Goal: Task Accomplishment & Management: Use online tool/utility

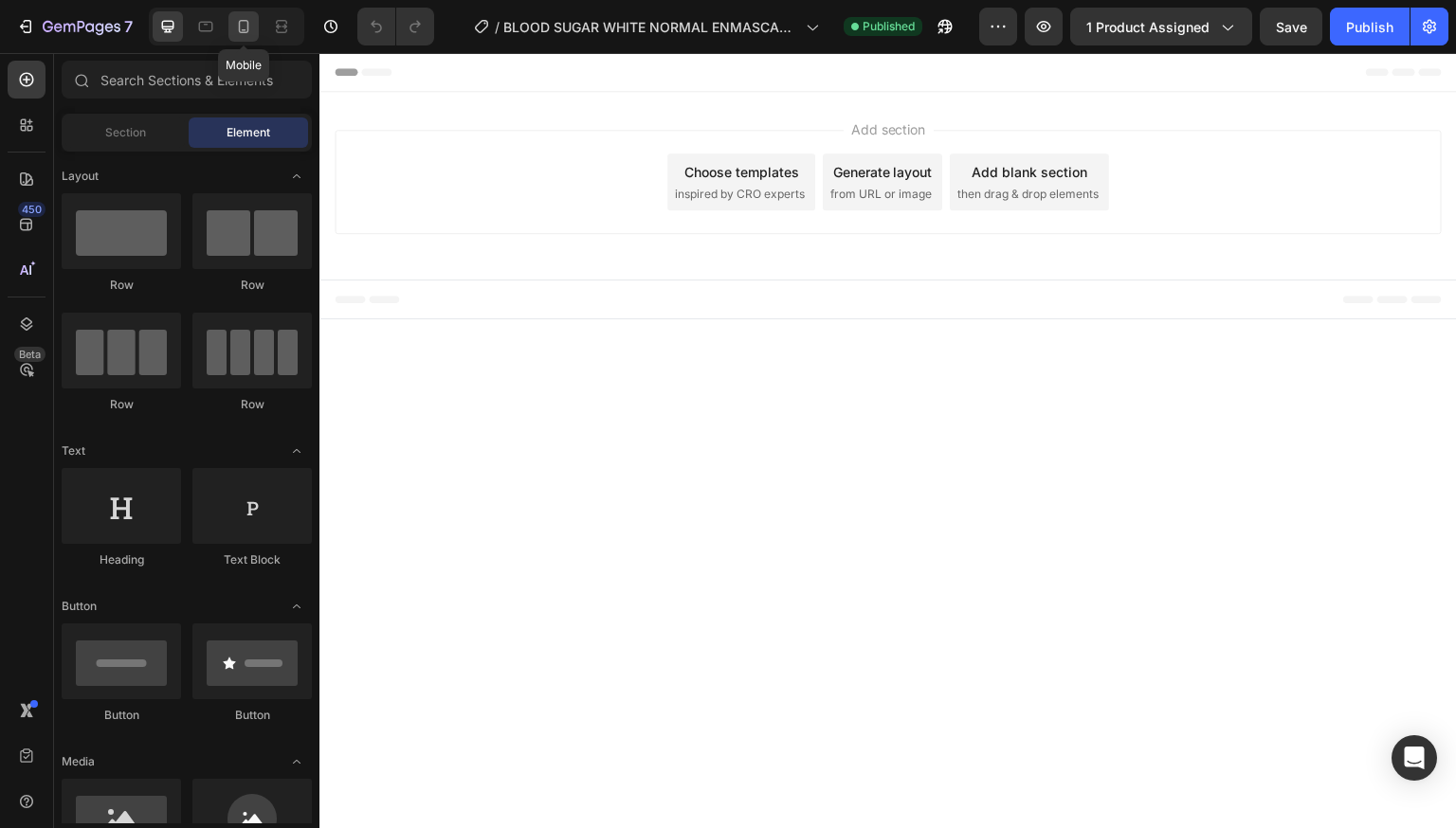
click at [256, 25] on div at bounding box center [243, 26] width 30 height 30
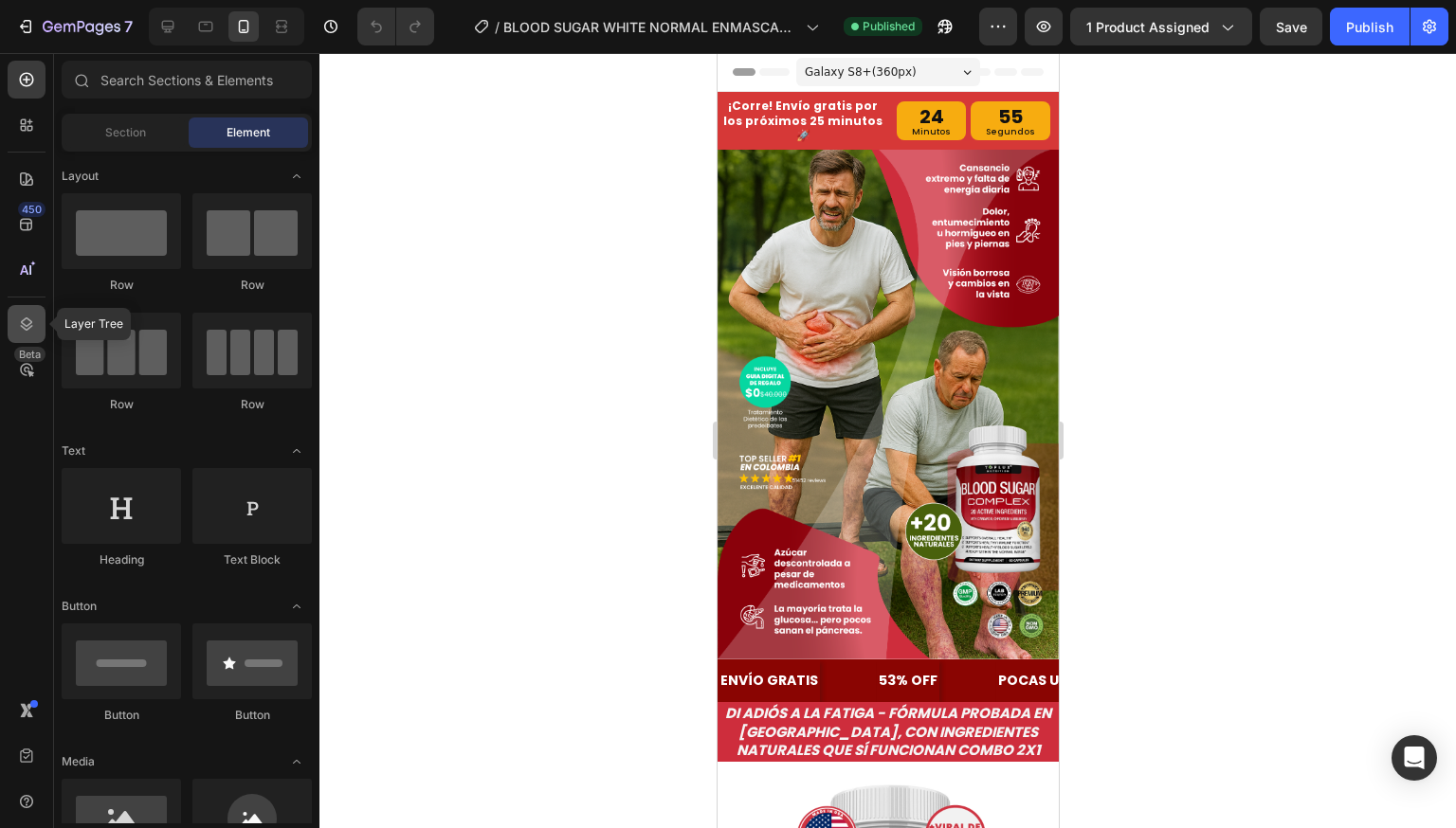
click at [30, 328] on icon at bounding box center [27, 324] width 19 height 19
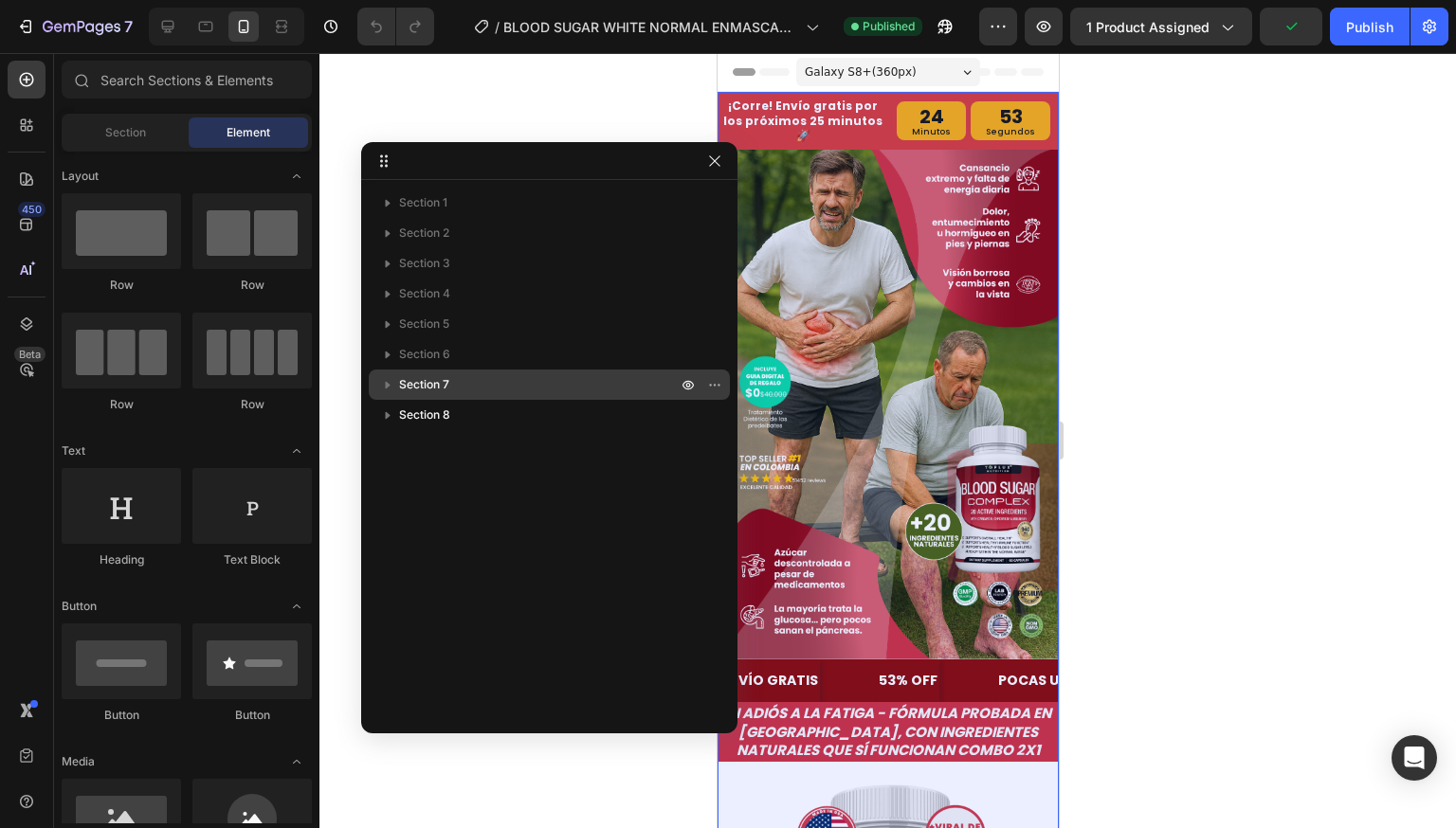
click at [477, 388] on p "Section 7" at bounding box center [539, 385] width 282 height 19
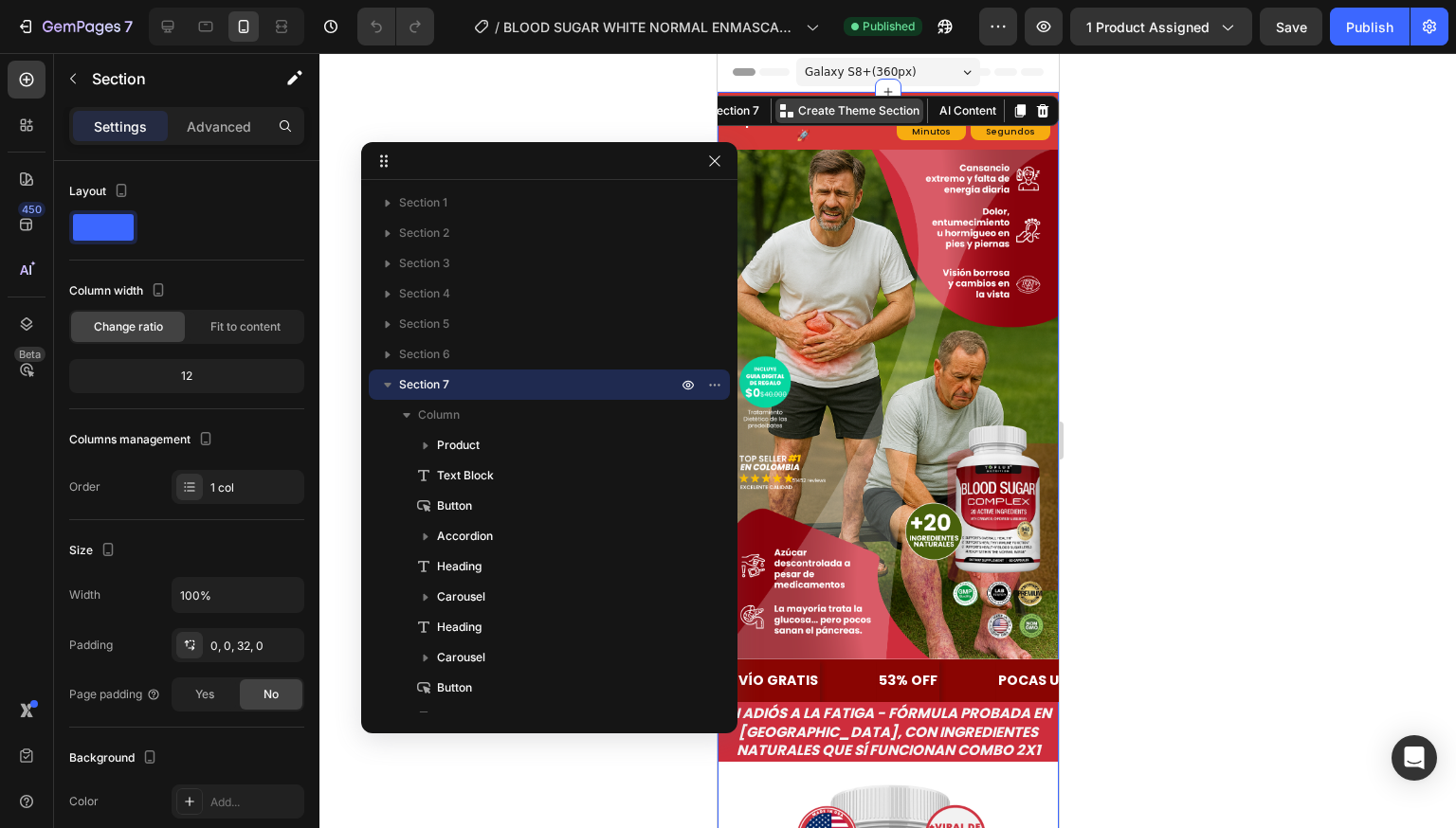
click at [818, 115] on p "Create Theme Section" at bounding box center [857, 111] width 121 height 17
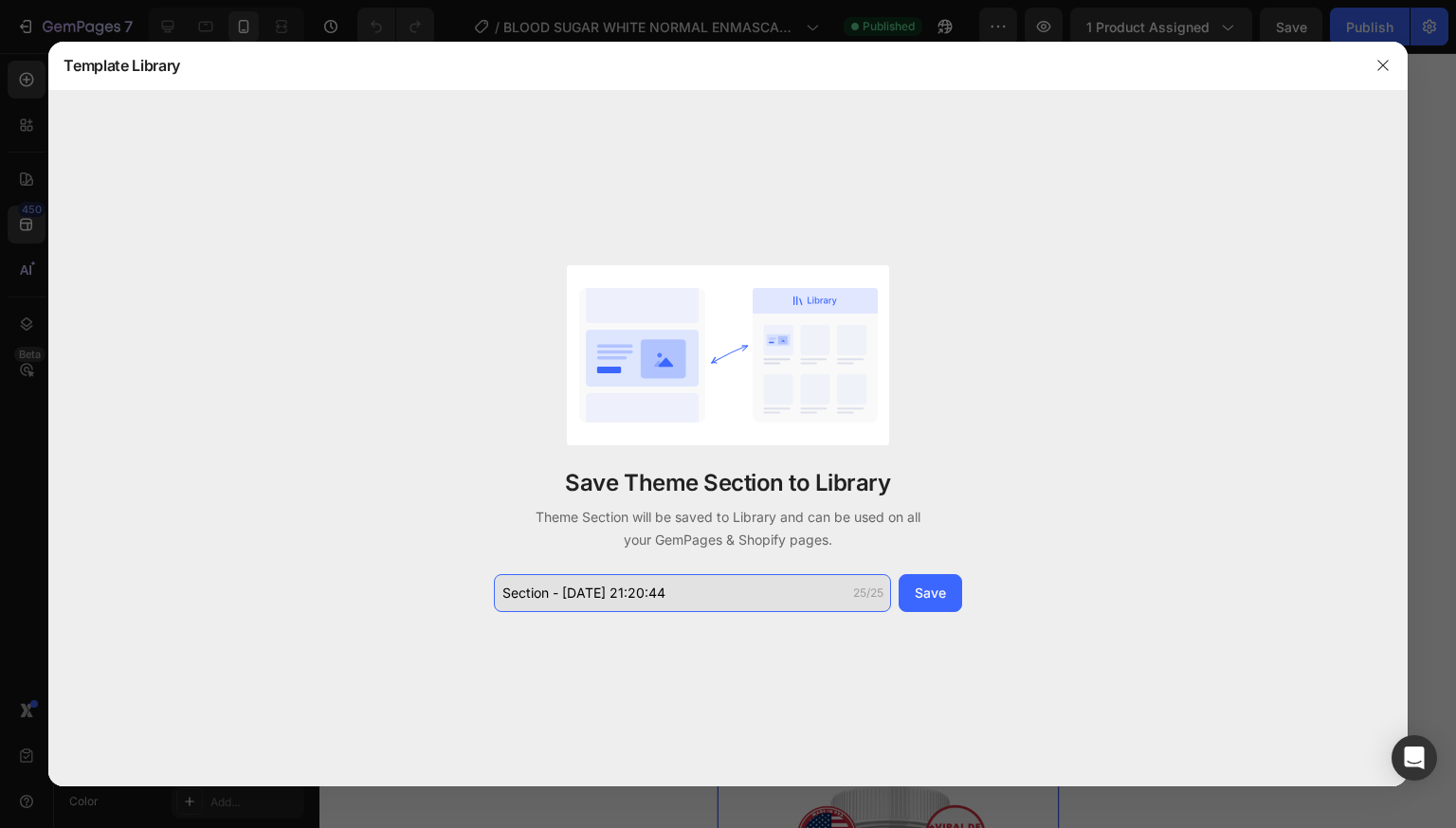
click at [737, 583] on input "Section - [DATE] 21:20:44" at bounding box center [692, 593] width 397 height 38
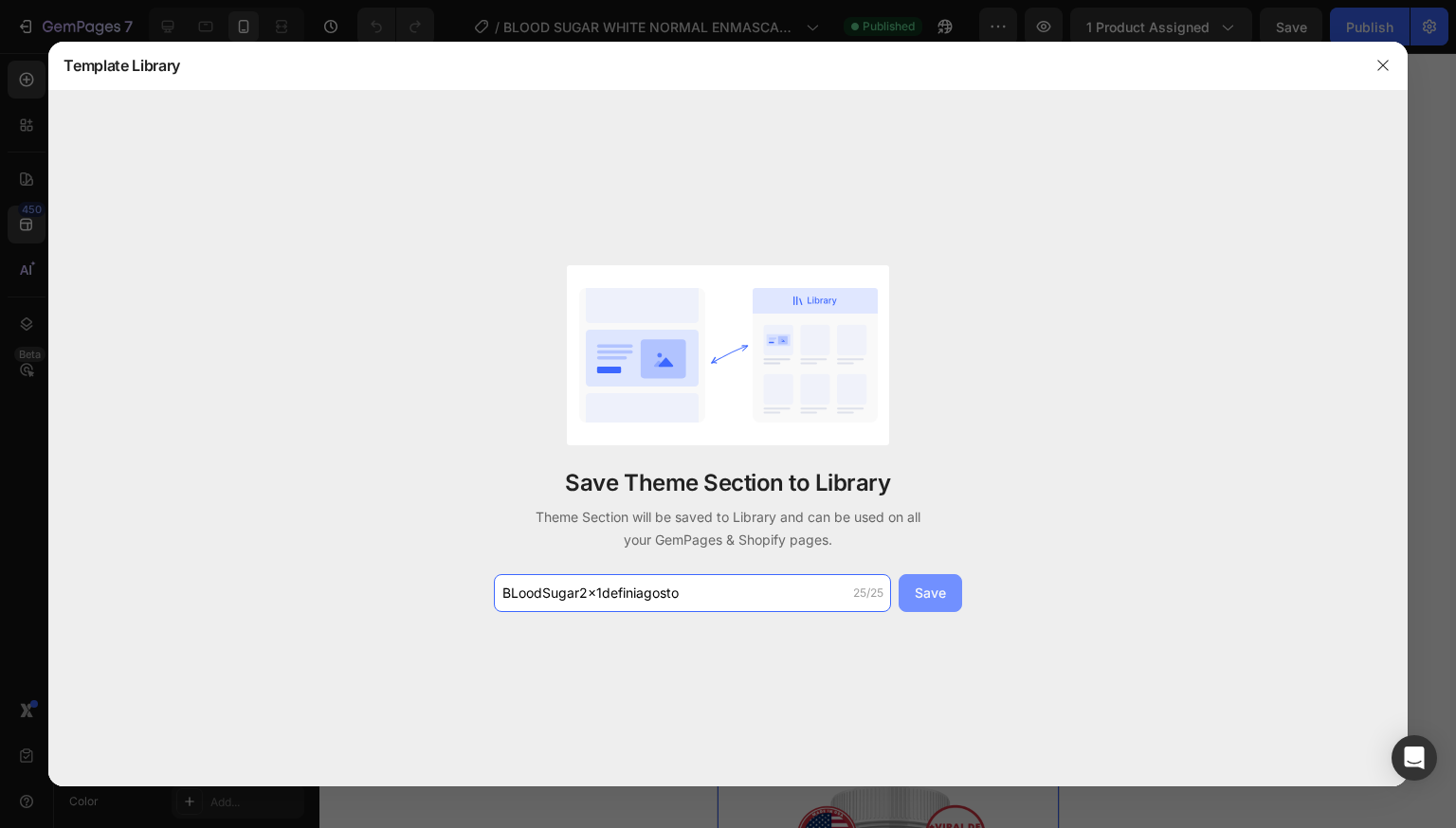
type input "BLoodSugar2x1definiagosto"
click at [925, 605] on button "Save" at bounding box center [931, 593] width 64 height 38
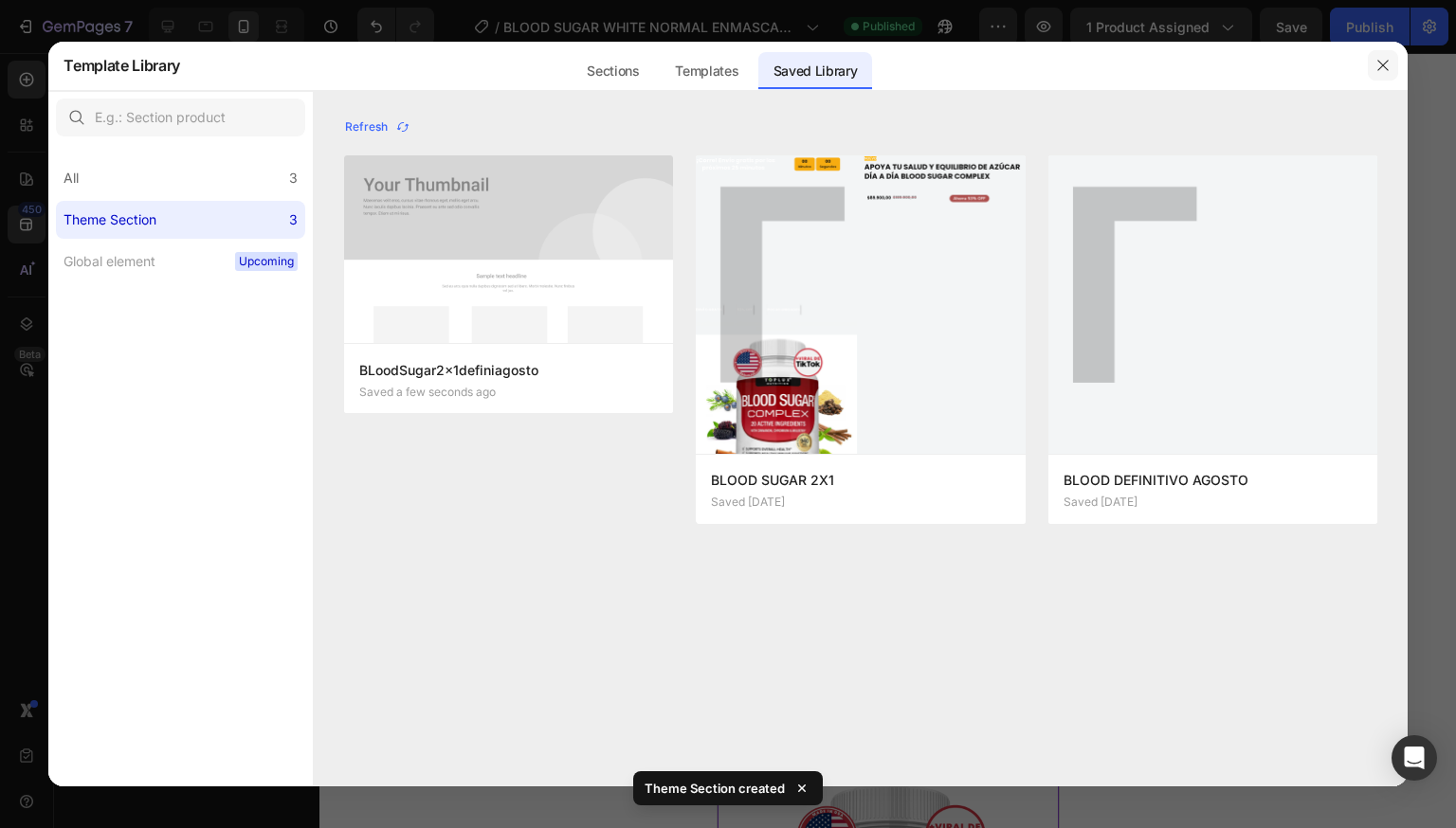
click at [1387, 70] on icon "button" at bounding box center [1383, 66] width 15 height 15
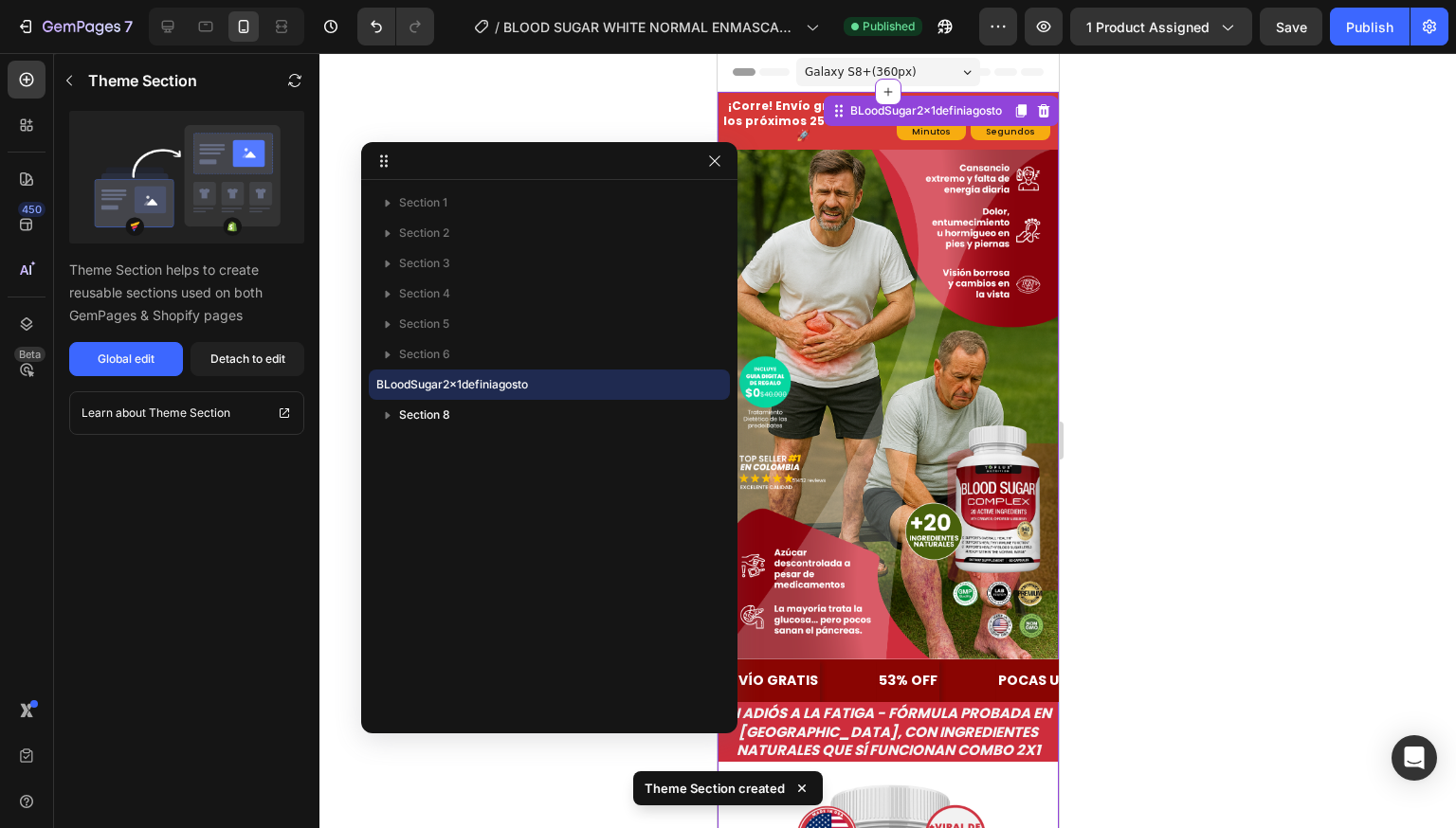
scroll to position [95, 0]
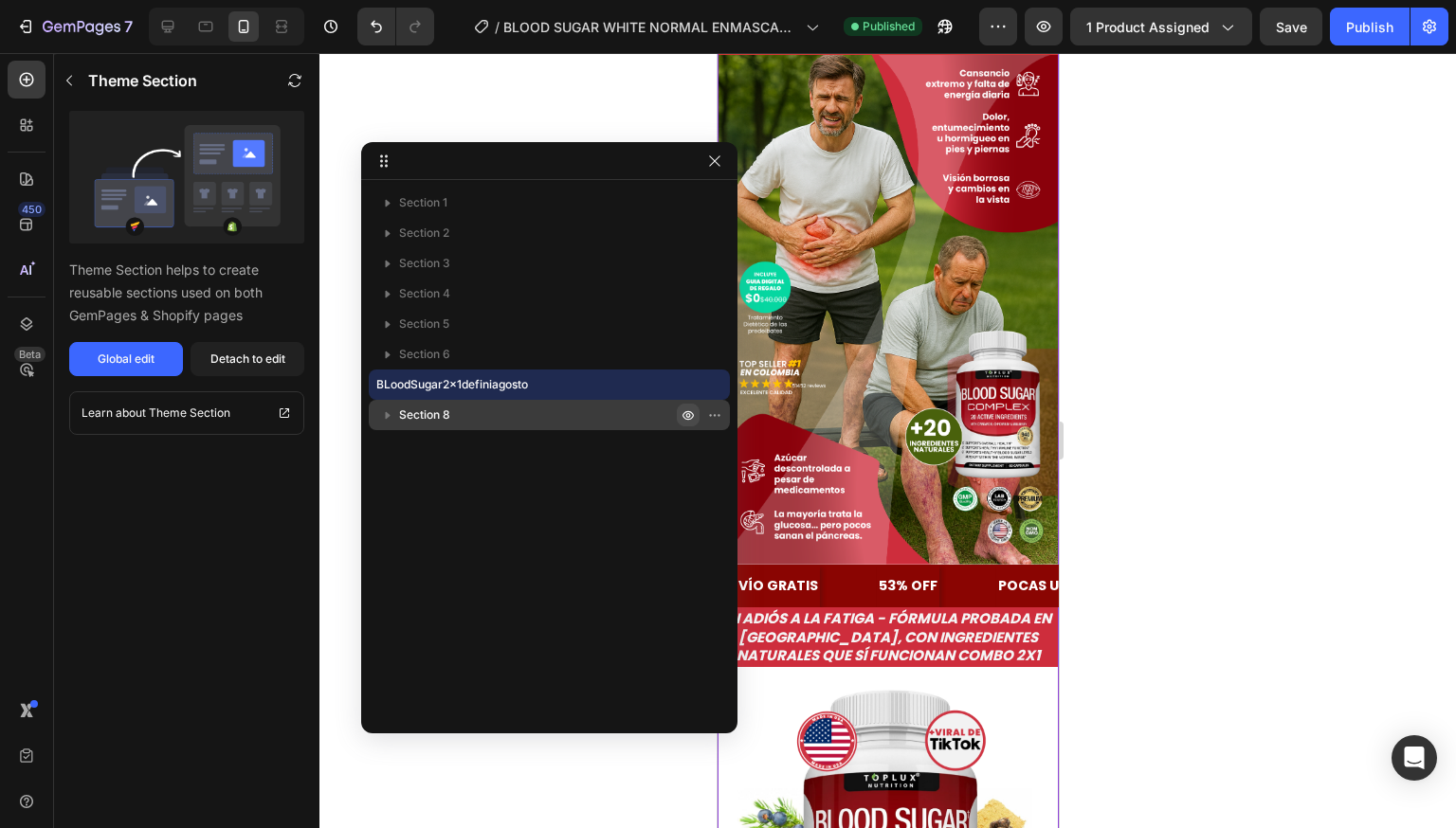
click at [689, 416] on icon "button" at bounding box center [688, 415] width 5 height 5
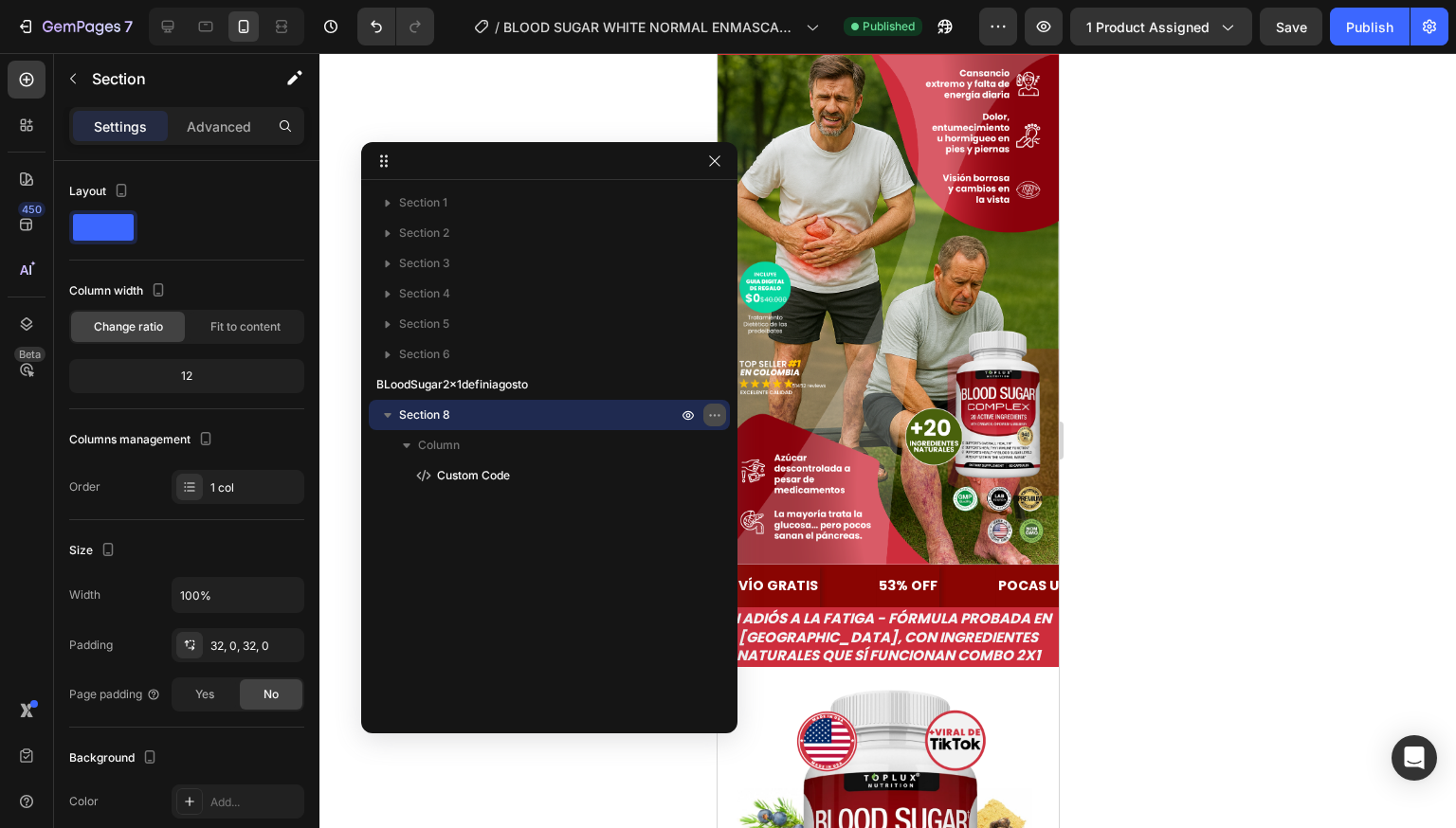
click at [717, 412] on icon "button" at bounding box center [715, 415] width 15 height 15
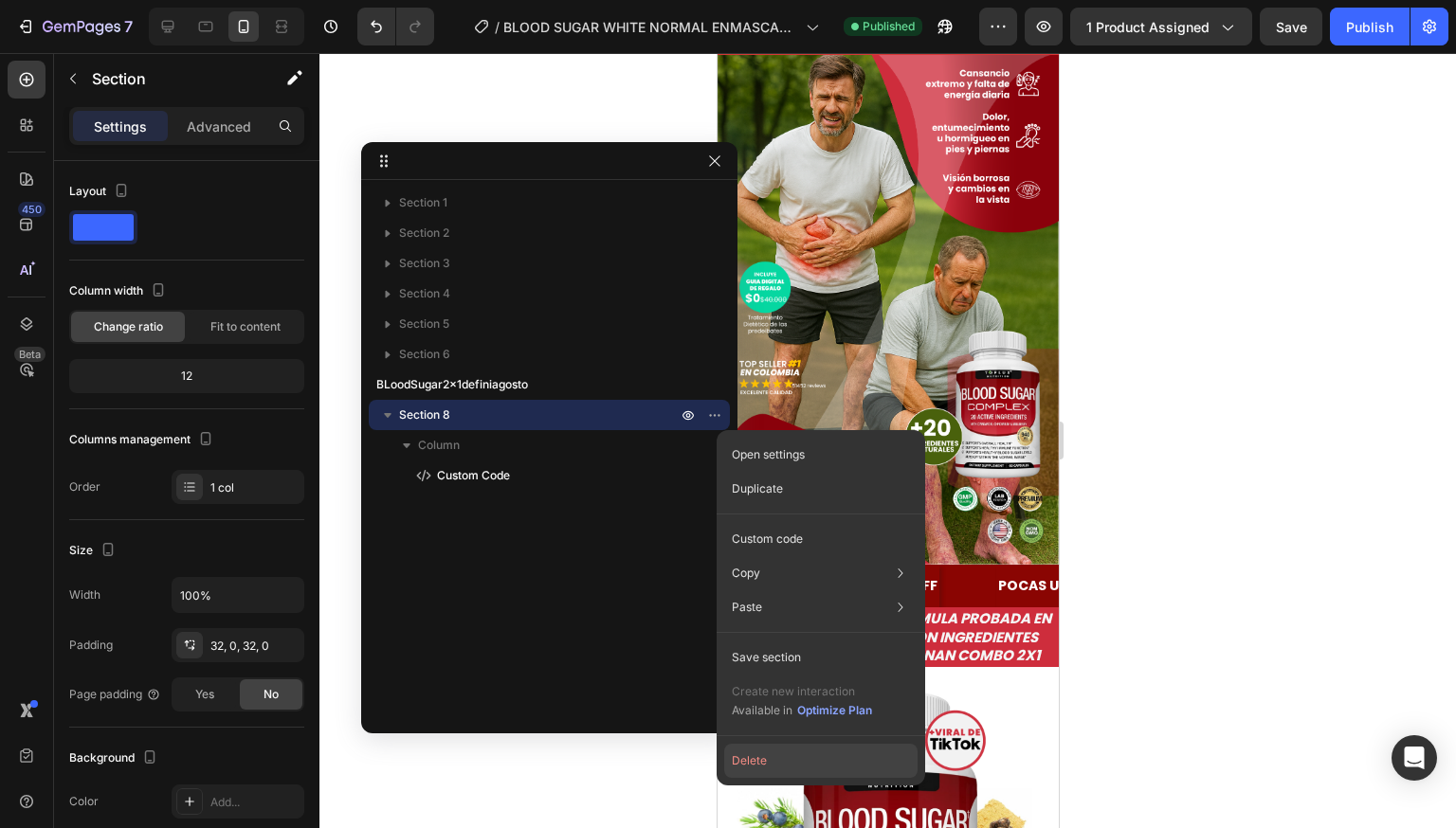
click at [791, 758] on button "Delete" at bounding box center [820, 760] width 193 height 34
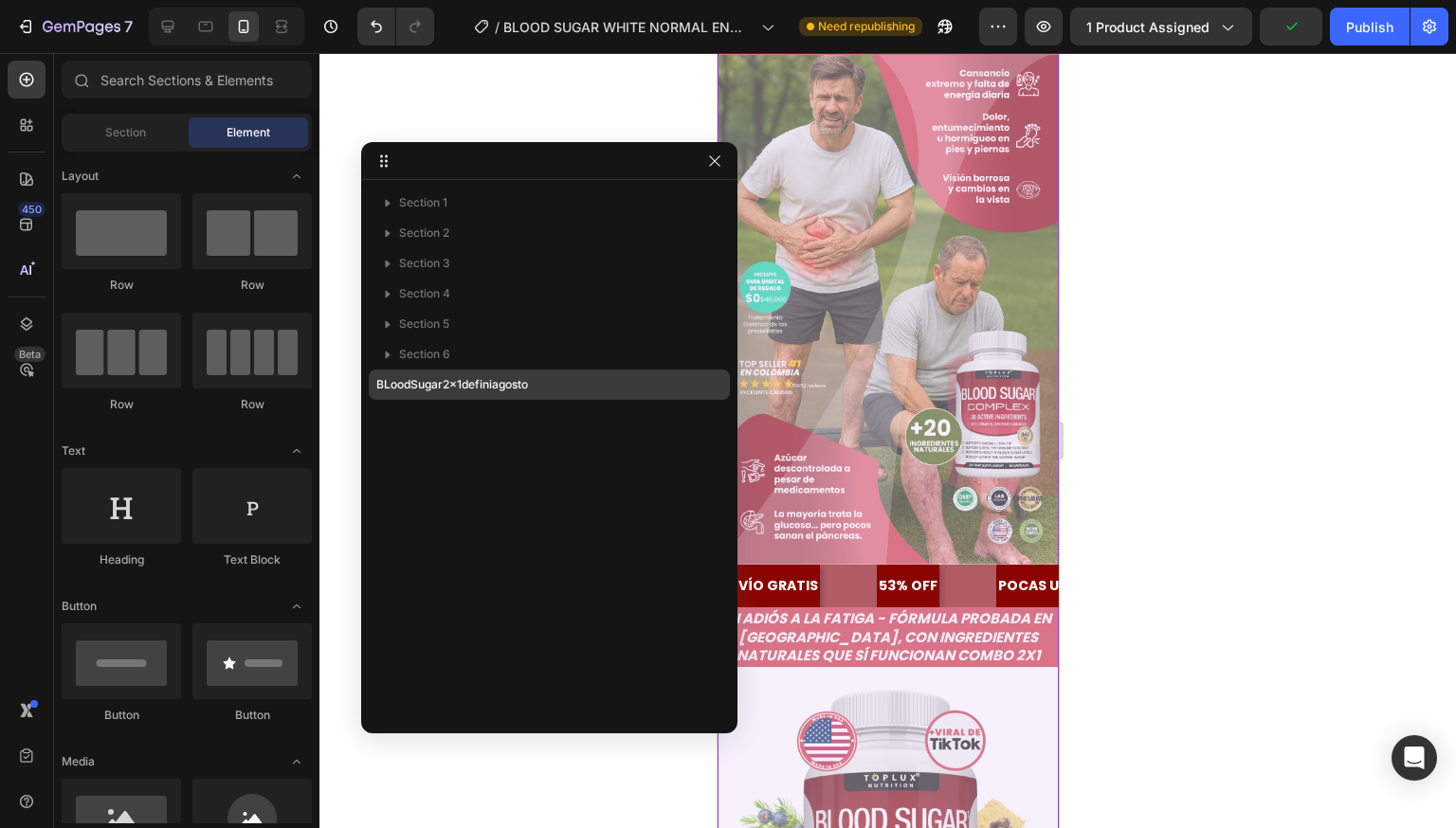
click at [545, 399] on div "BLoodSugar2x1definiagosto" at bounding box center [550, 384] width 346 height 30
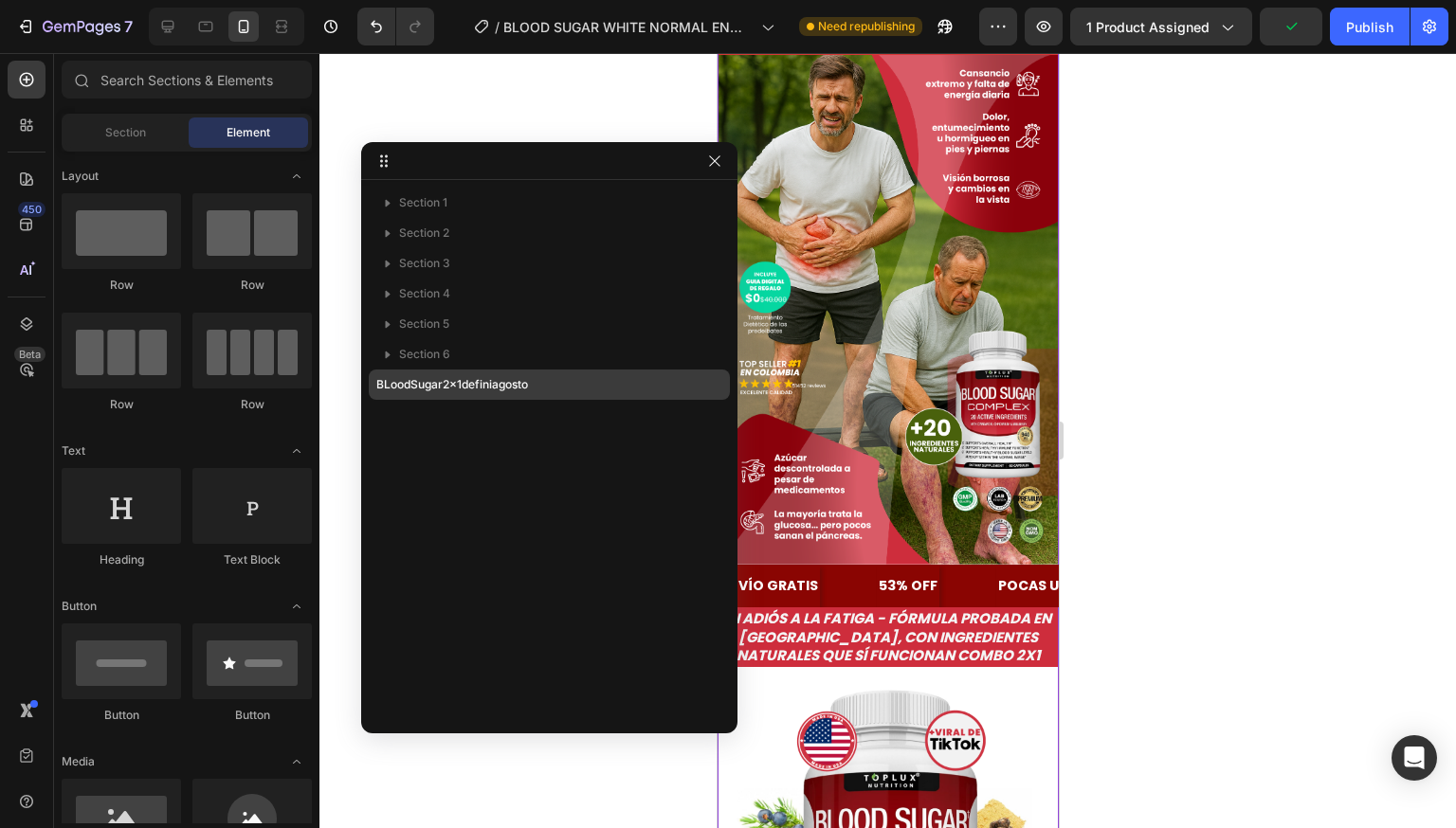
scroll to position [0, 0]
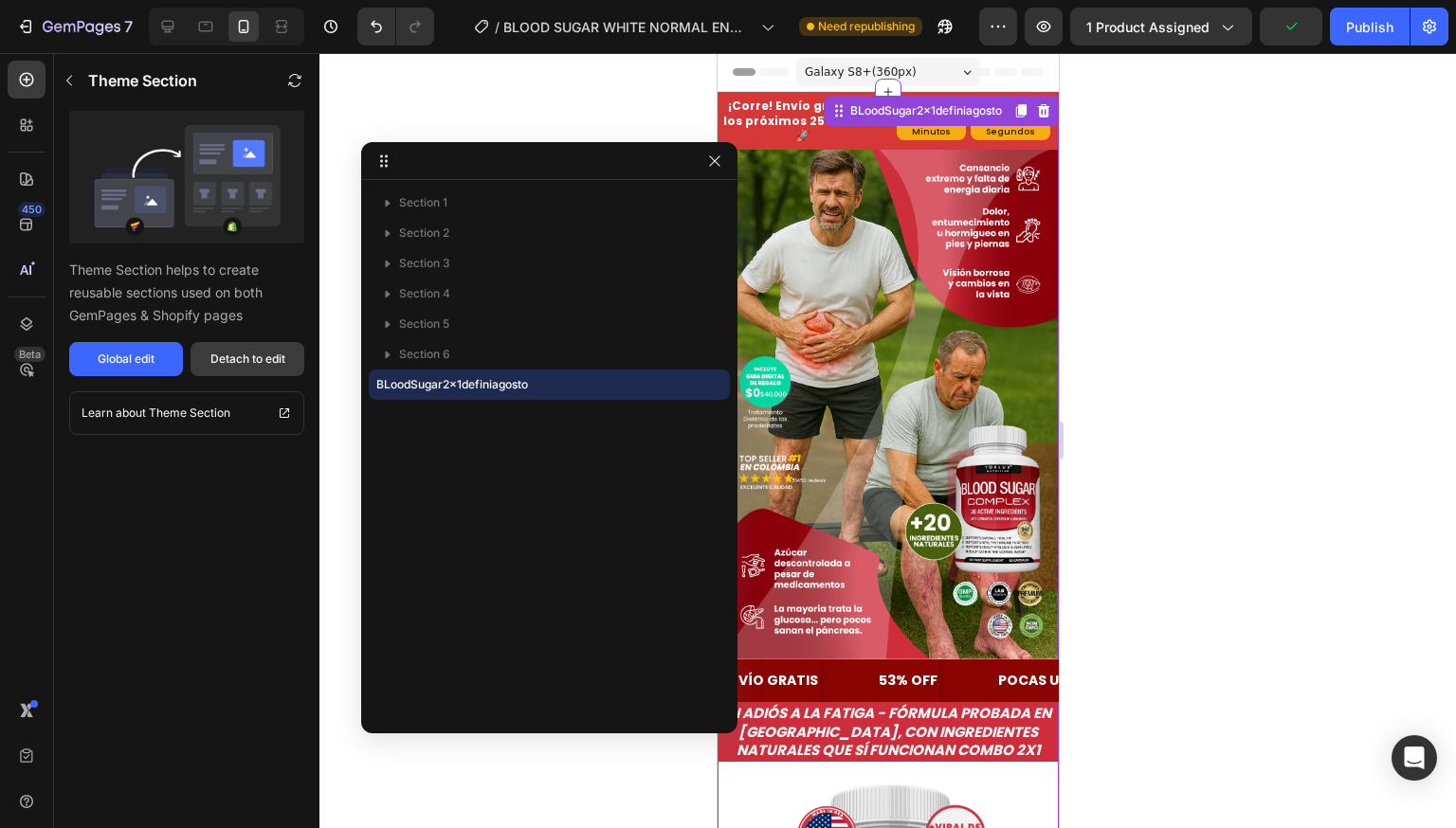
click at [263, 364] on div "Detach to edit" at bounding box center [247, 359] width 74 height 17
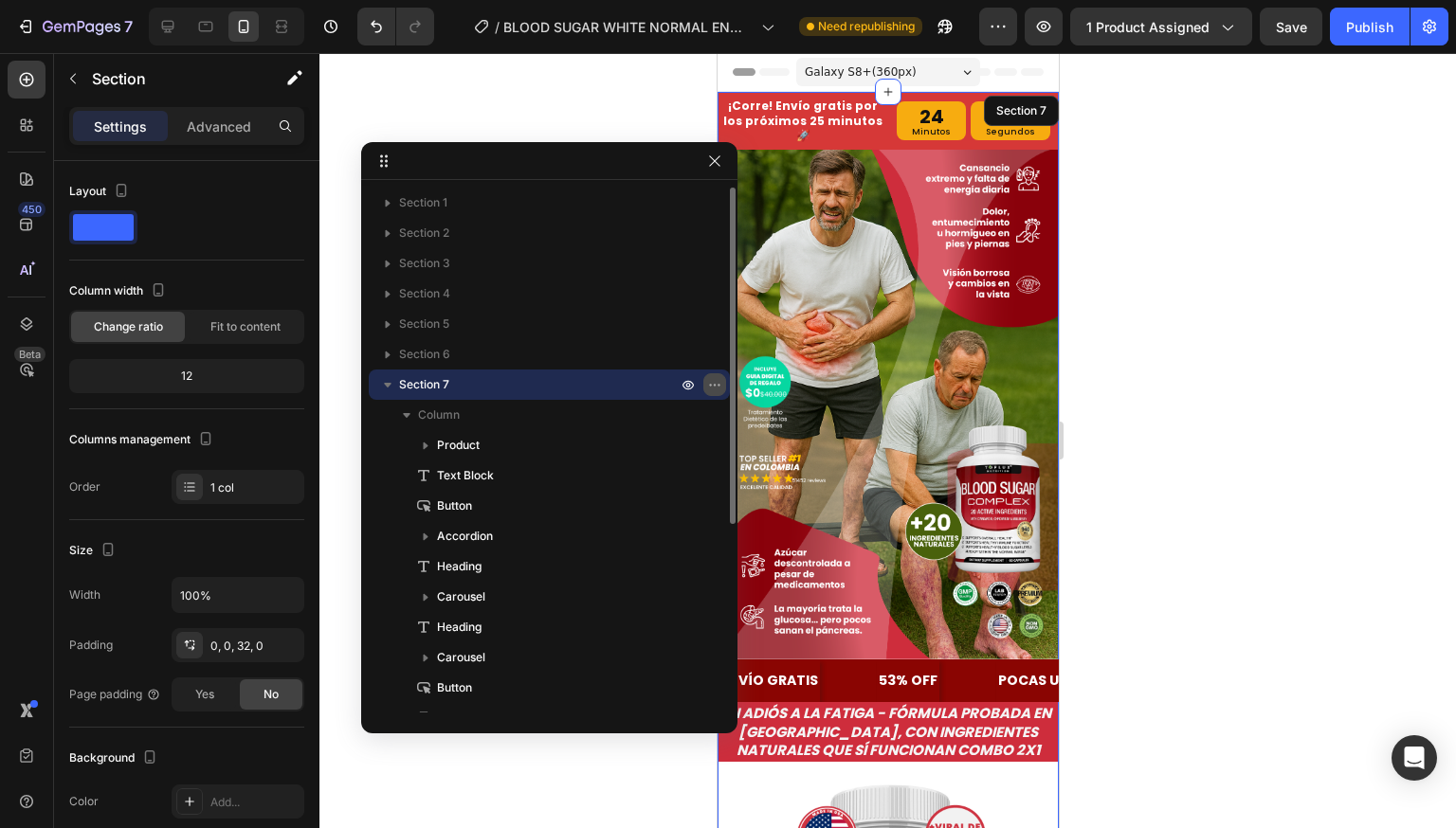
click at [712, 385] on icon "button" at bounding box center [715, 385] width 15 height 15
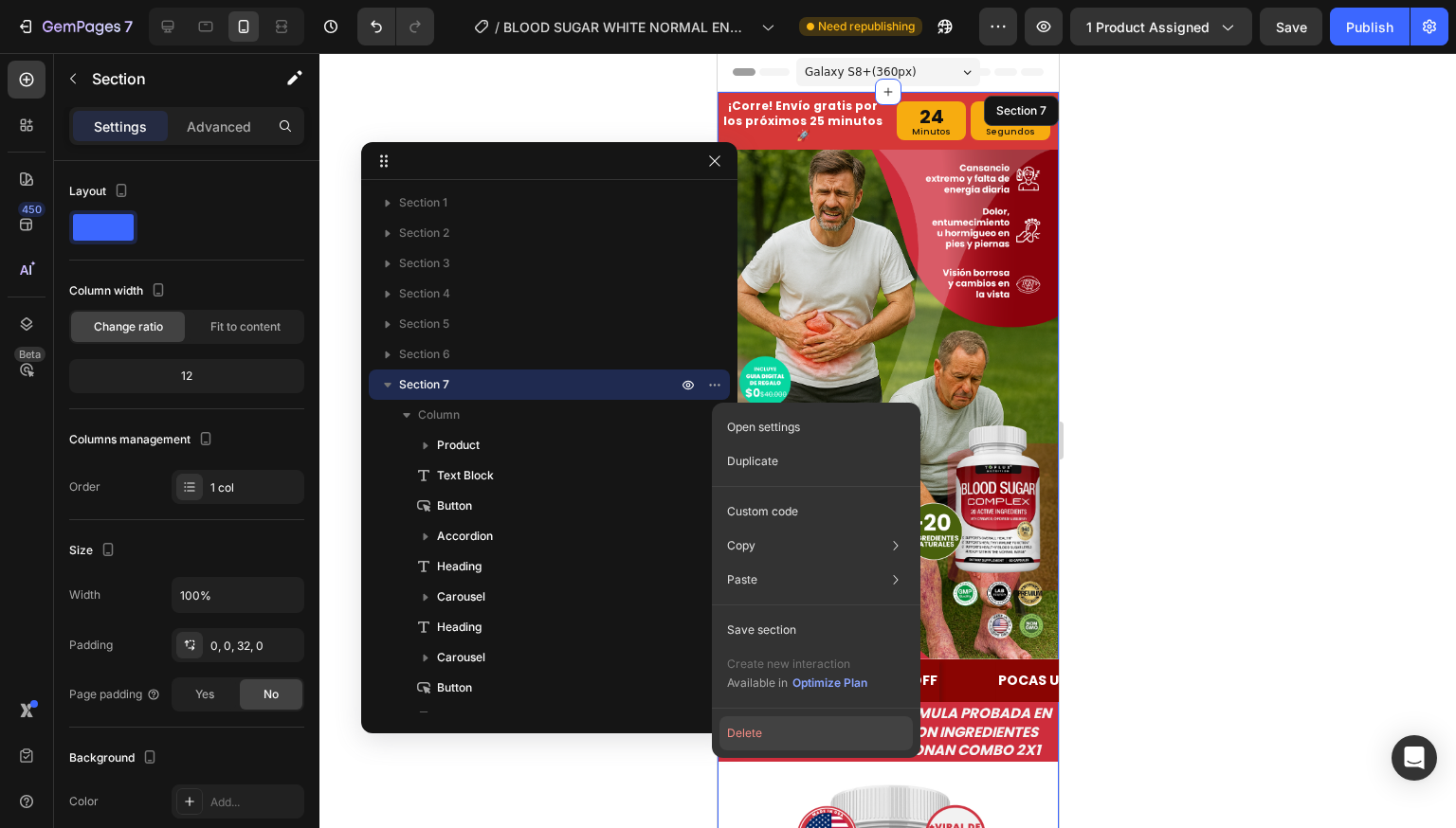
drag, startPoint x: 789, startPoint y: 737, endPoint x: 72, endPoint y: 679, distance: 719.3
click at [789, 737] on button "Delete" at bounding box center [817, 733] width 193 height 34
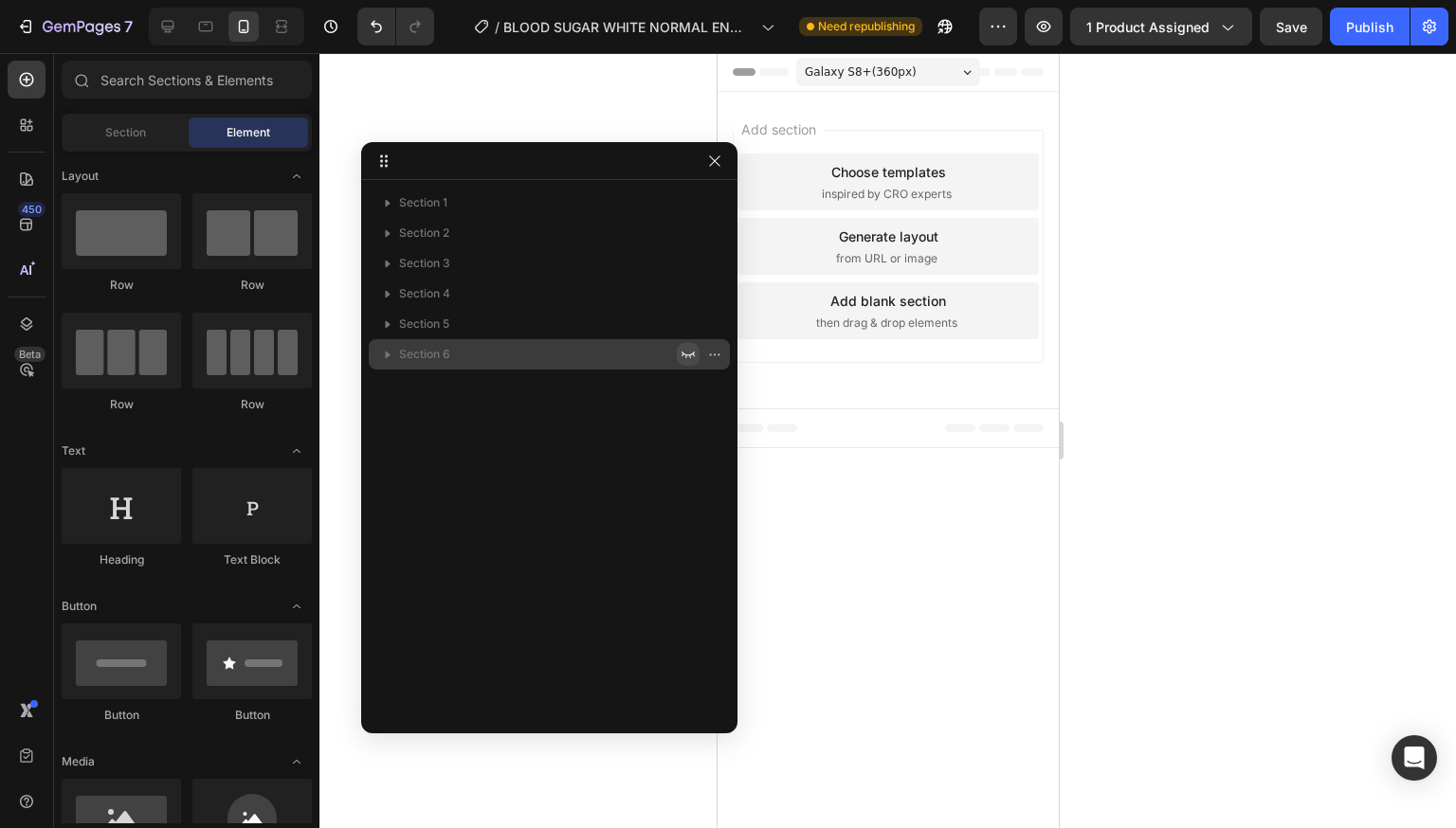
click at [682, 359] on icon "button" at bounding box center [688, 355] width 15 height 15
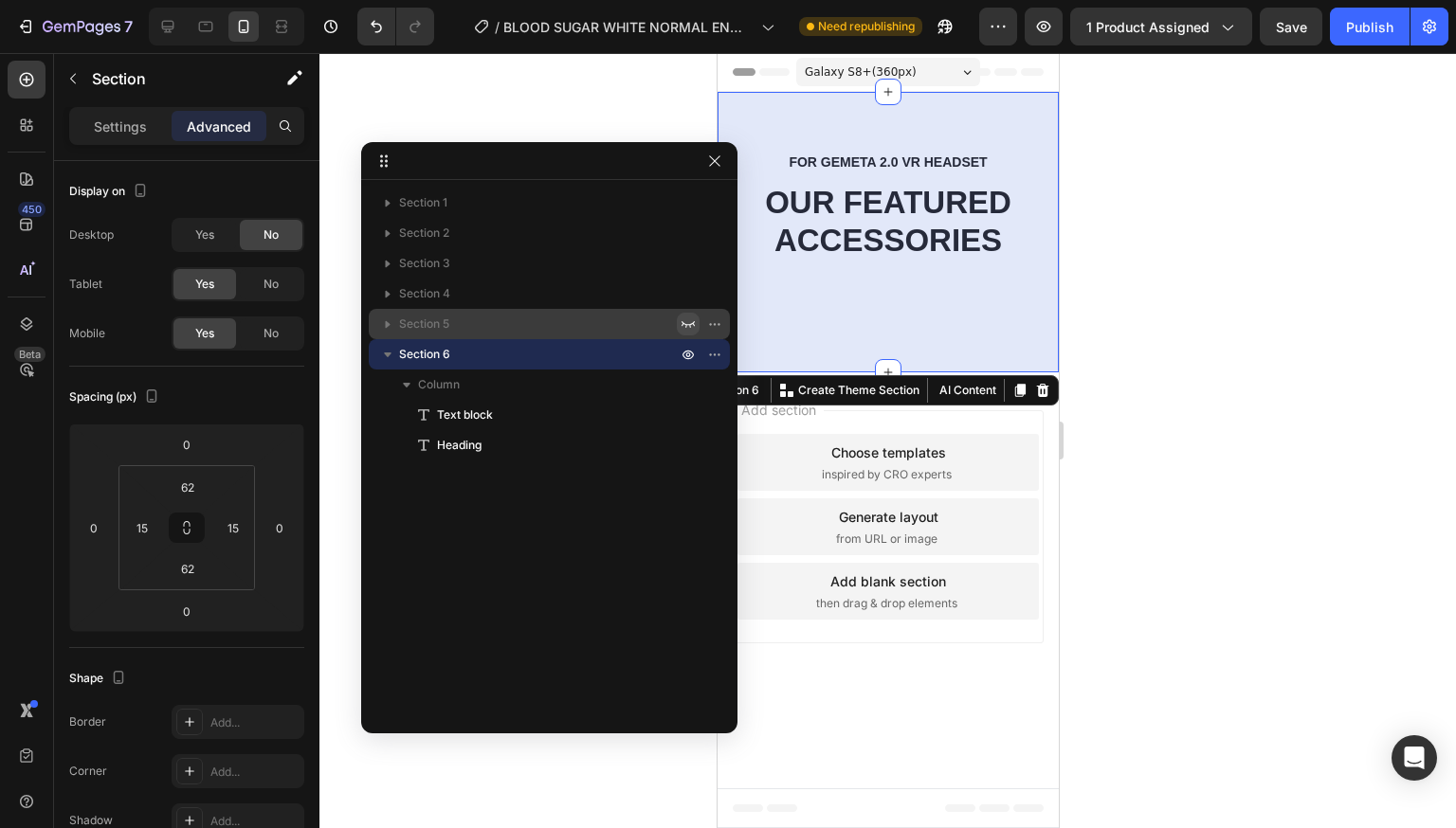
click at [680, 322] on icon "button" at bounding box center [688, 324] width 15 height 15
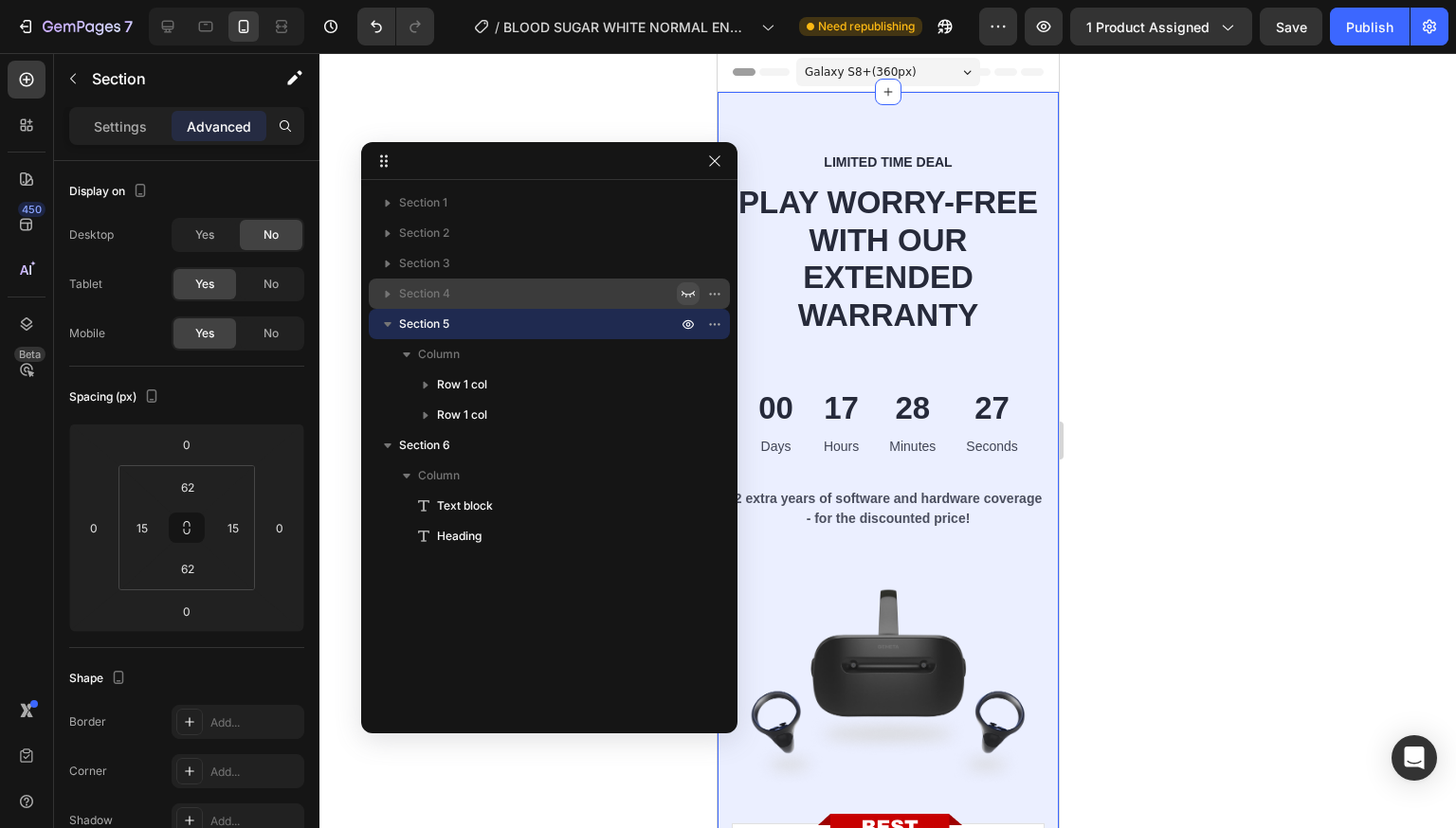
click at [688, 288] on icon "button" at bounding box center [688, 294] width 15 height 15
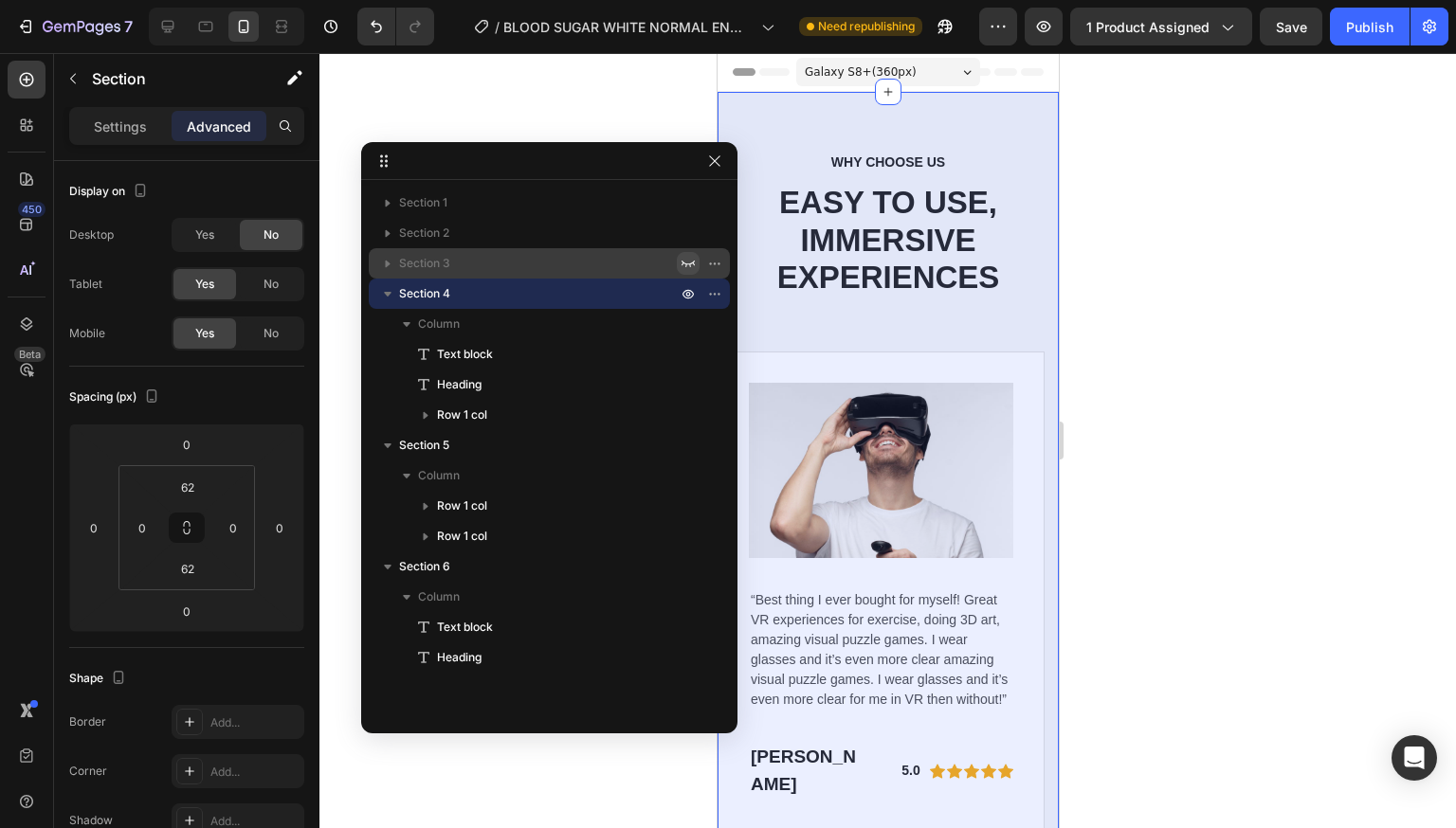
click at [683, 265] on icon "button" at bounding box center [688, 264] width 15 height 15
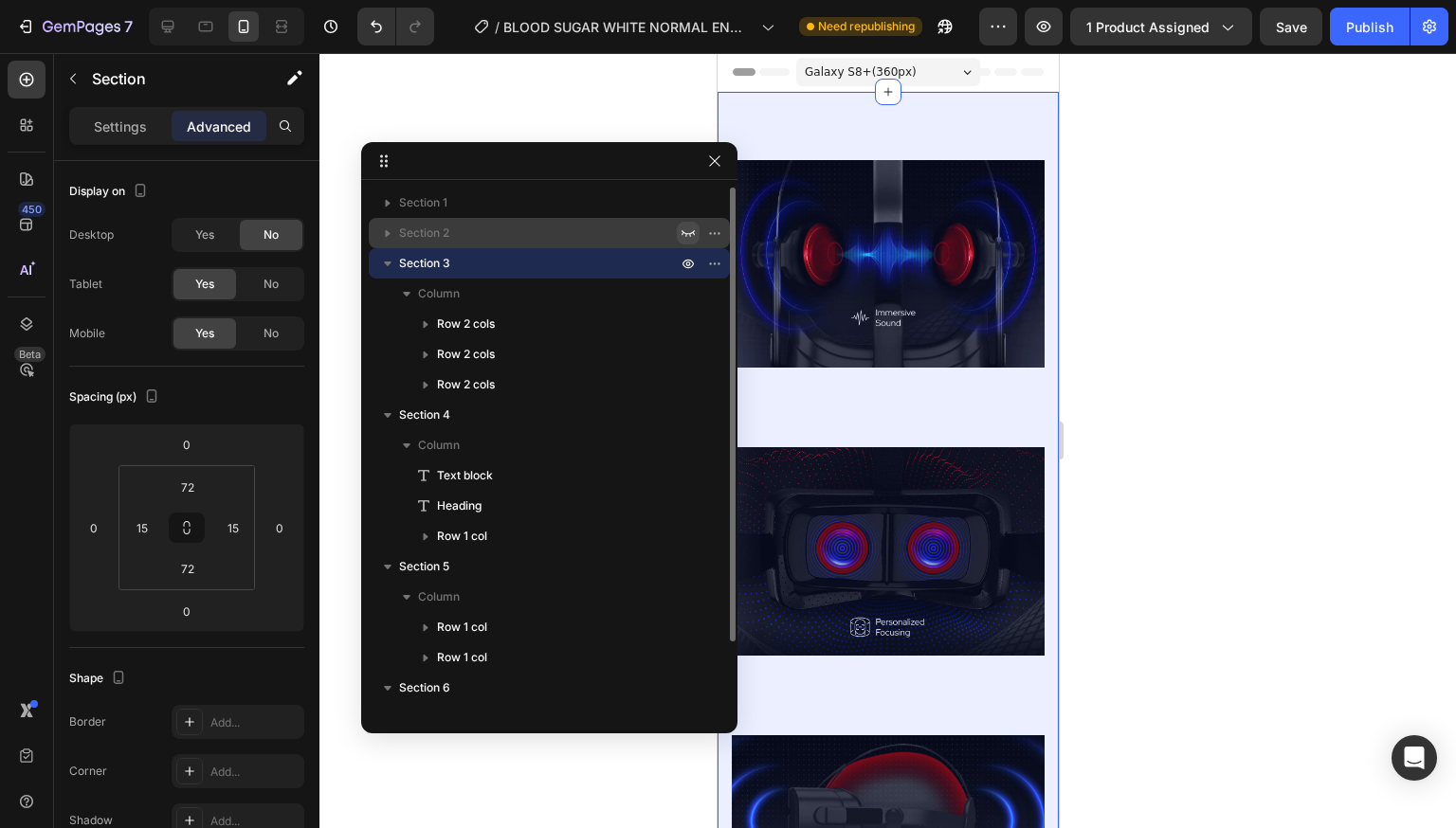
click at [686, 232] on icon "button" at bounding box center [688, 233] width 15 height 15
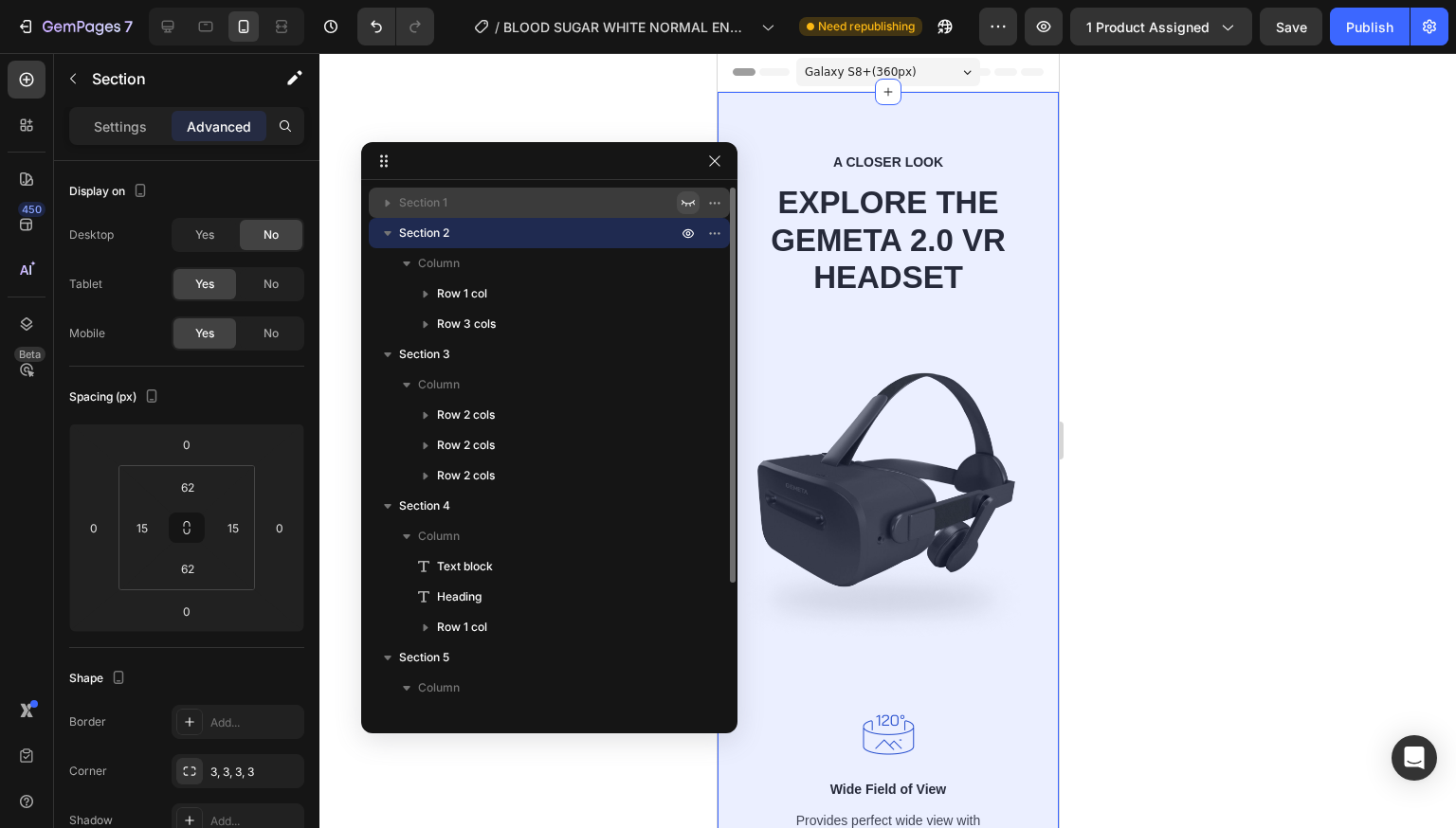
click at [686, 200] on icon "button" at bounding box center [688, 203] width 15 height 15
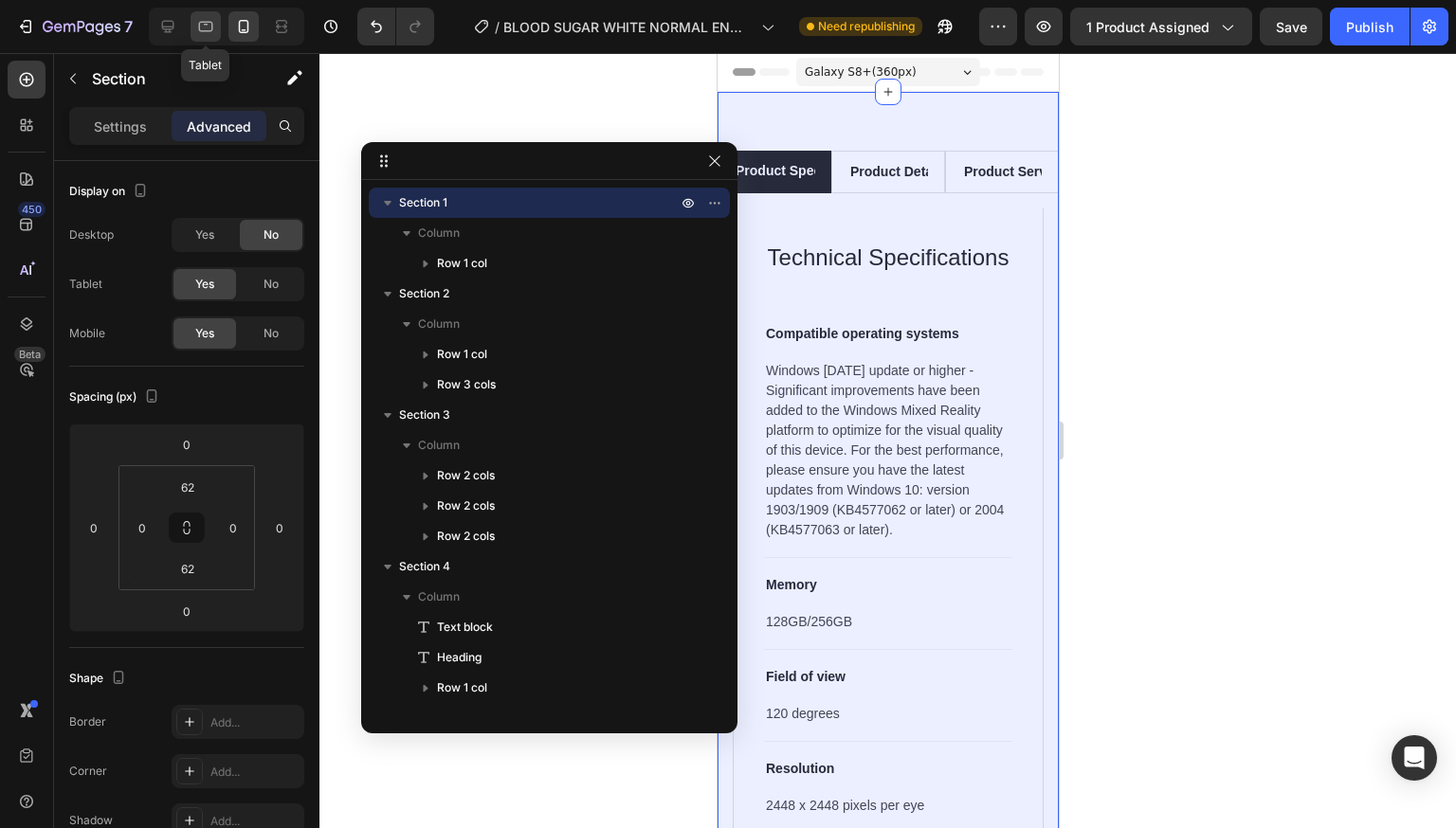
click at [208, 25] on icon at bounding box center [206, 27] width 19 height 19
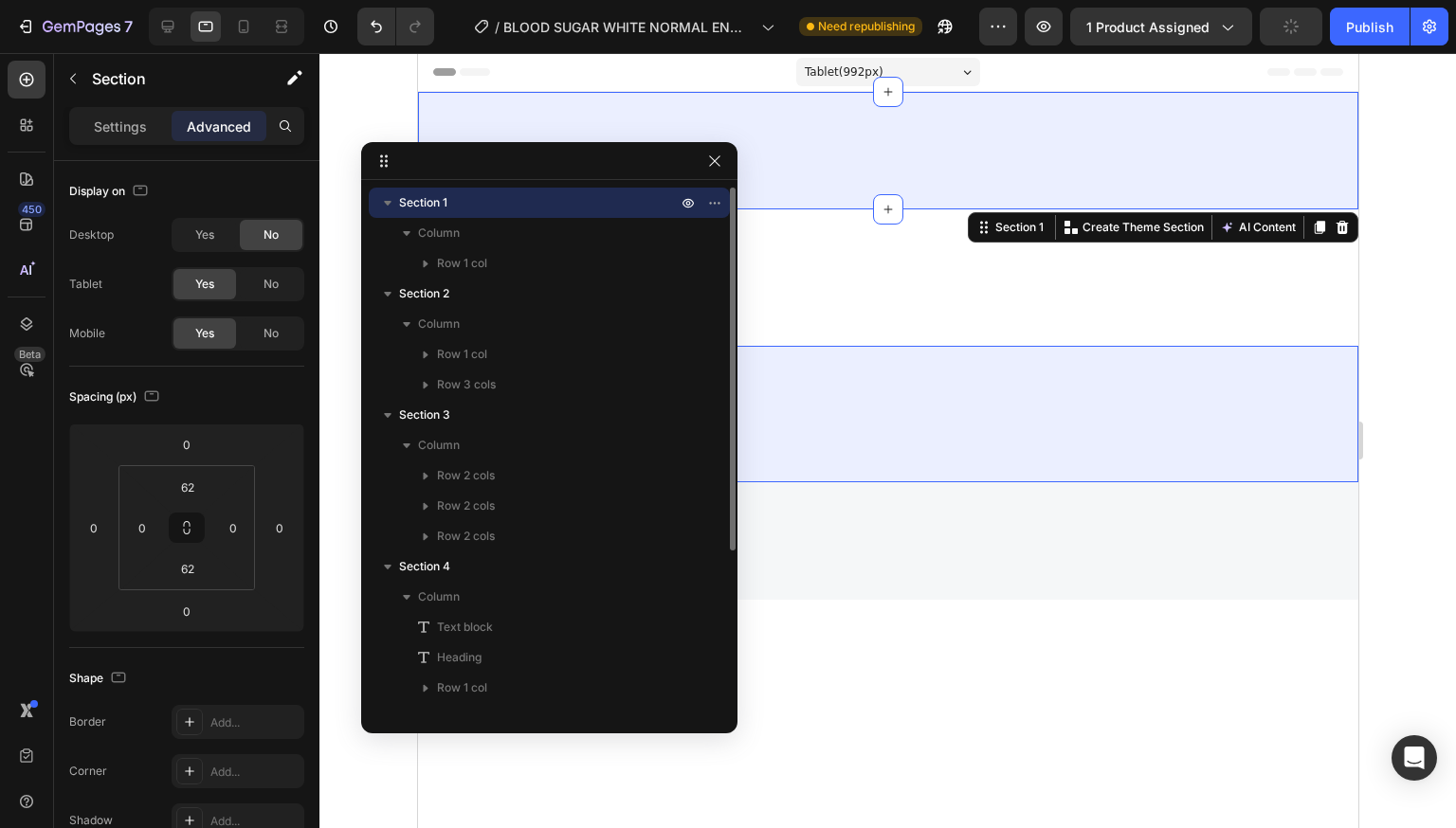
scroll to position [232, 0]
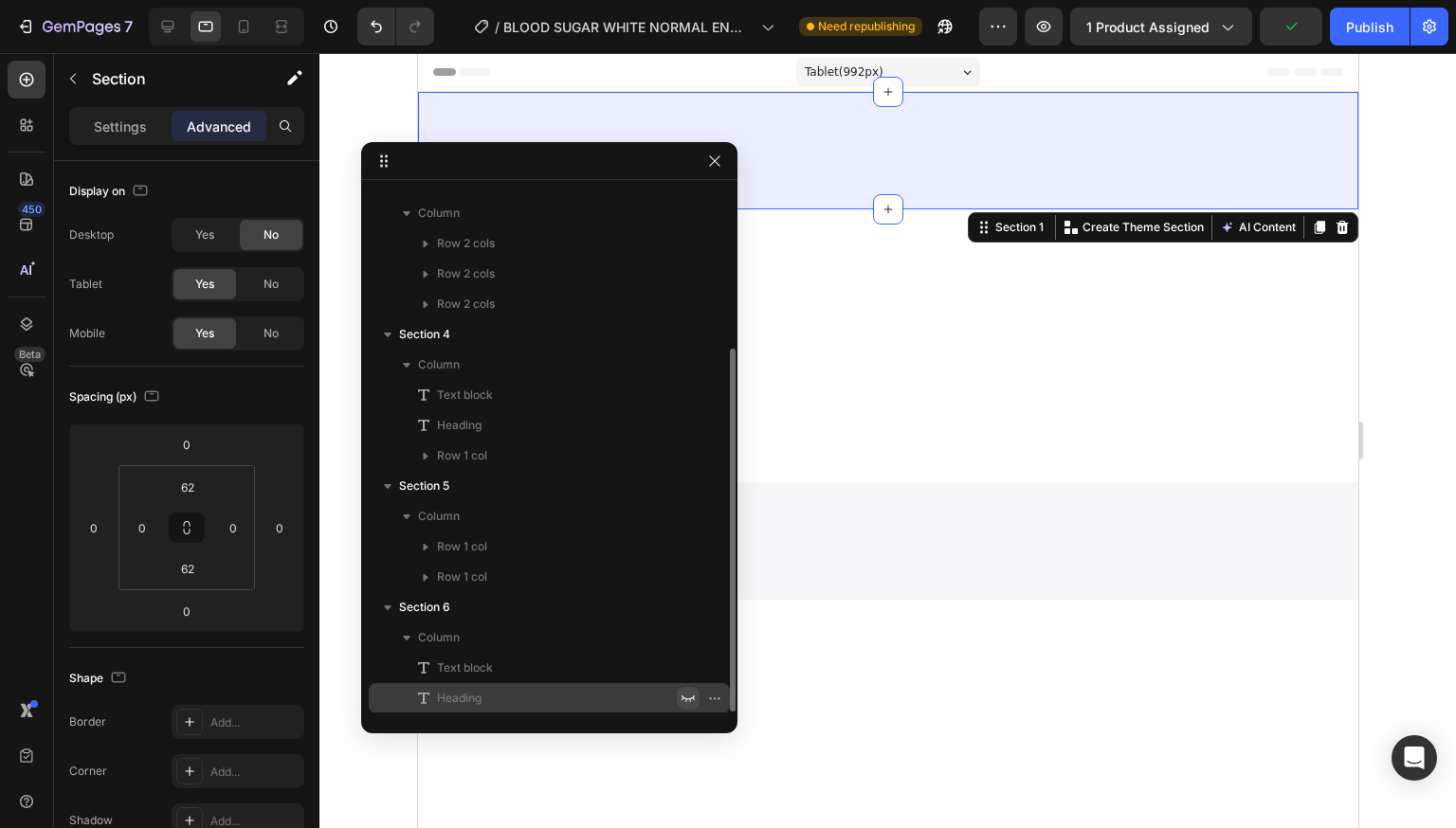
click at [690, 694] on icon "button" at bounding box center [688, 698] width 15 height 15
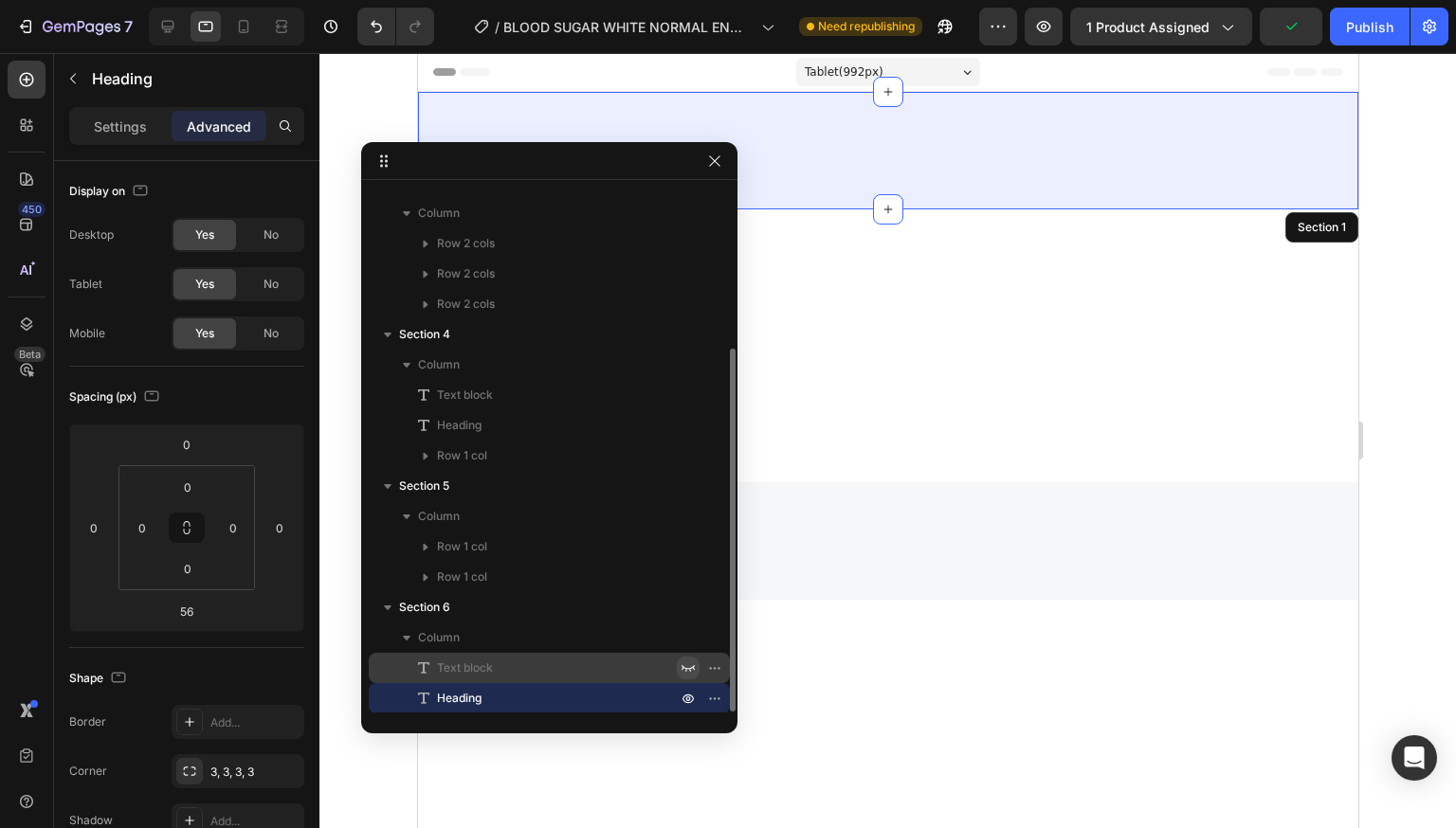
click at [687, 658] on button "button" at bounding box center [689, 668] width 23 height 23
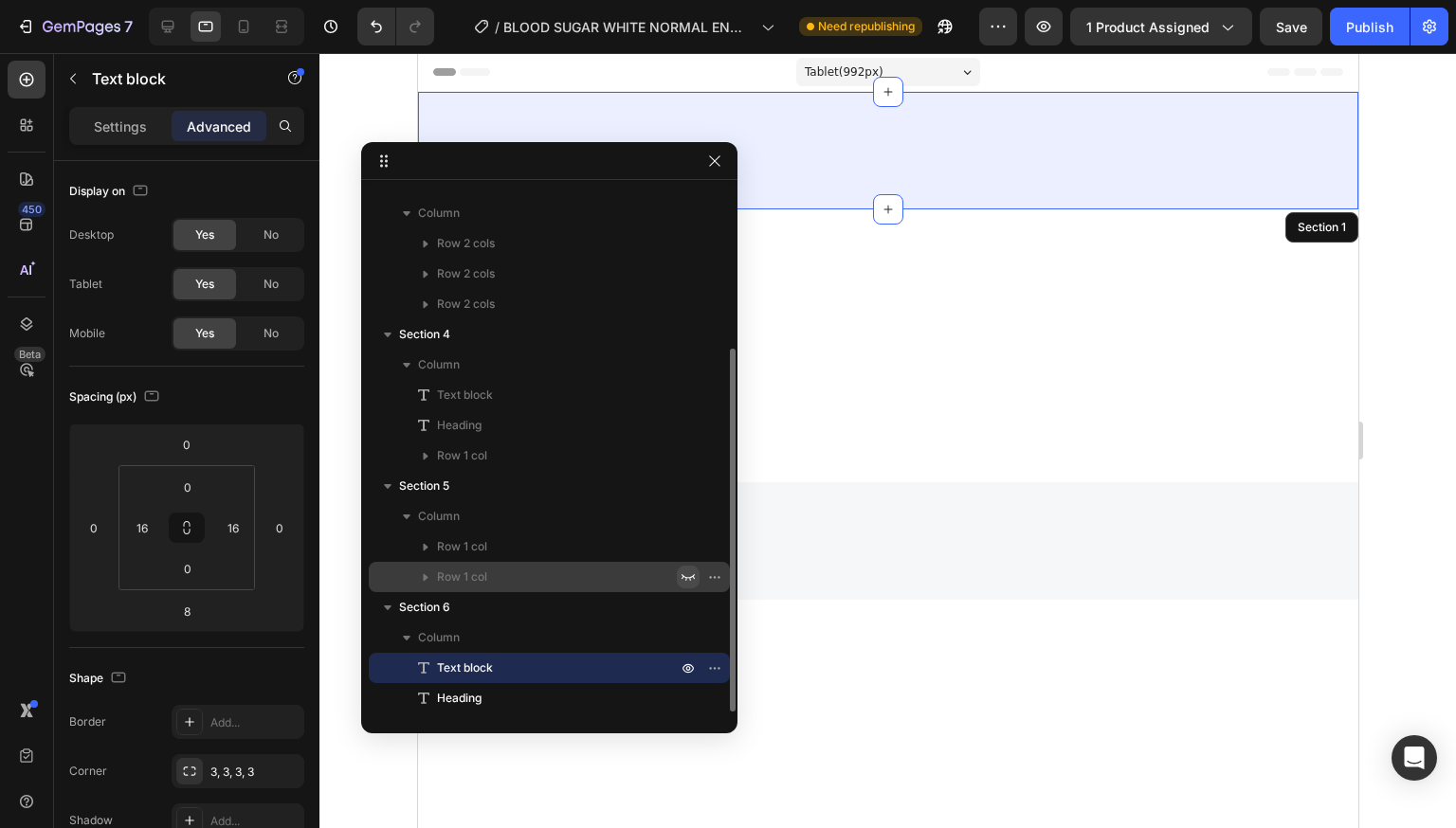
click at [682, 579] on icon "button" at bounding box center [688, 577] width 15 height 15
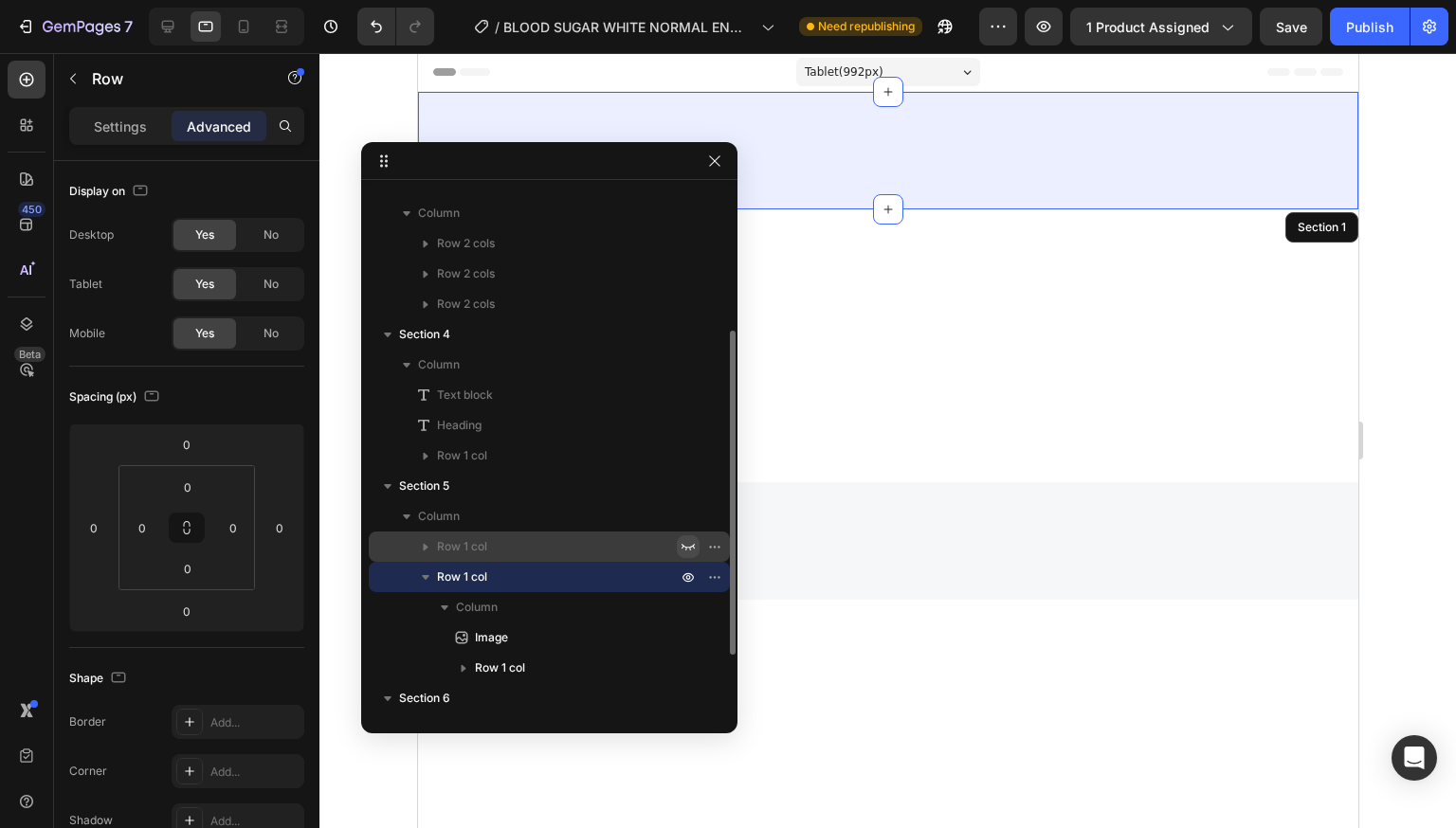
click at [680, 539] on icon "button" at bounding box center [688, 547] width 15 height 15
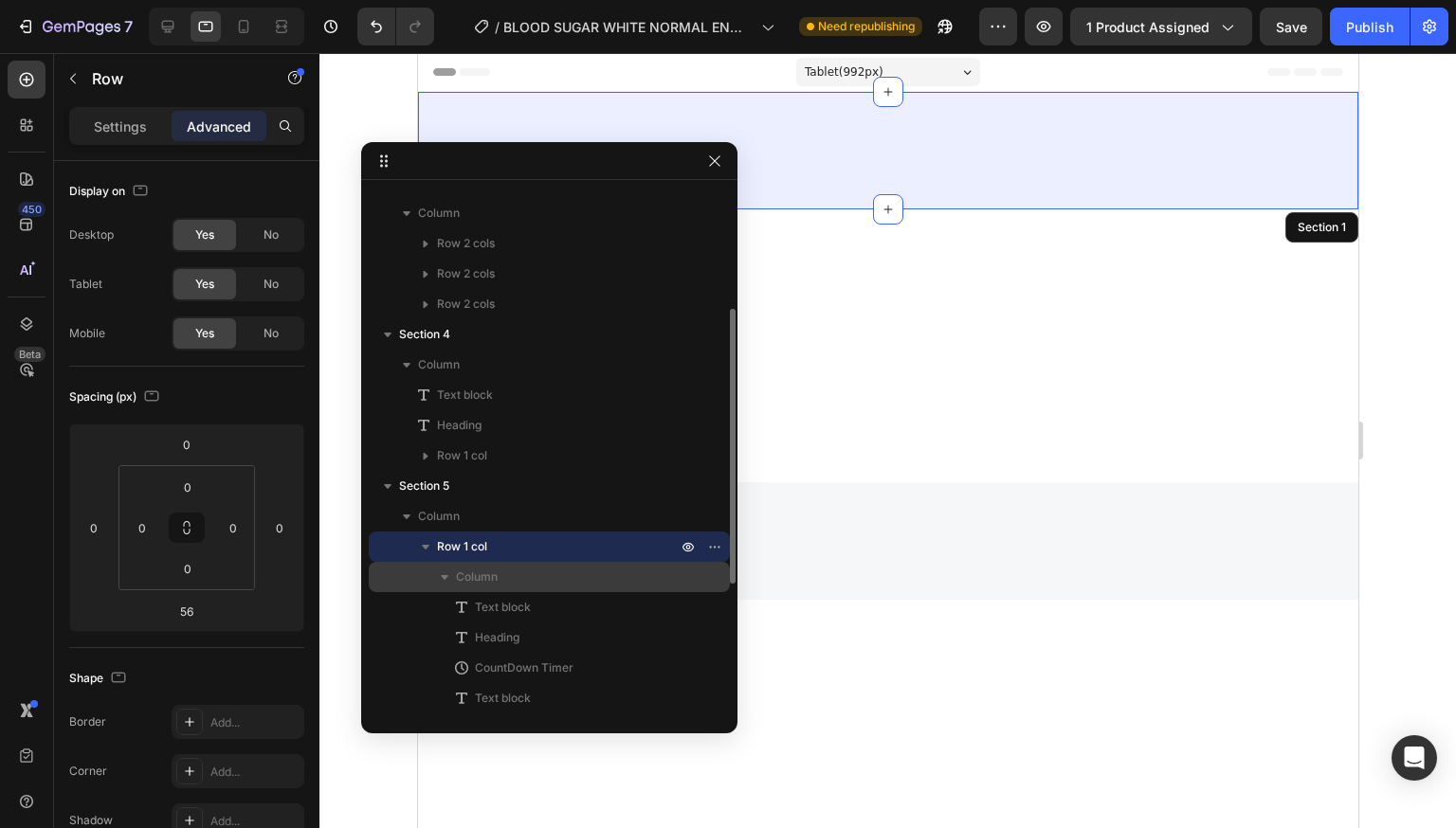
scroll to position [327, 0]
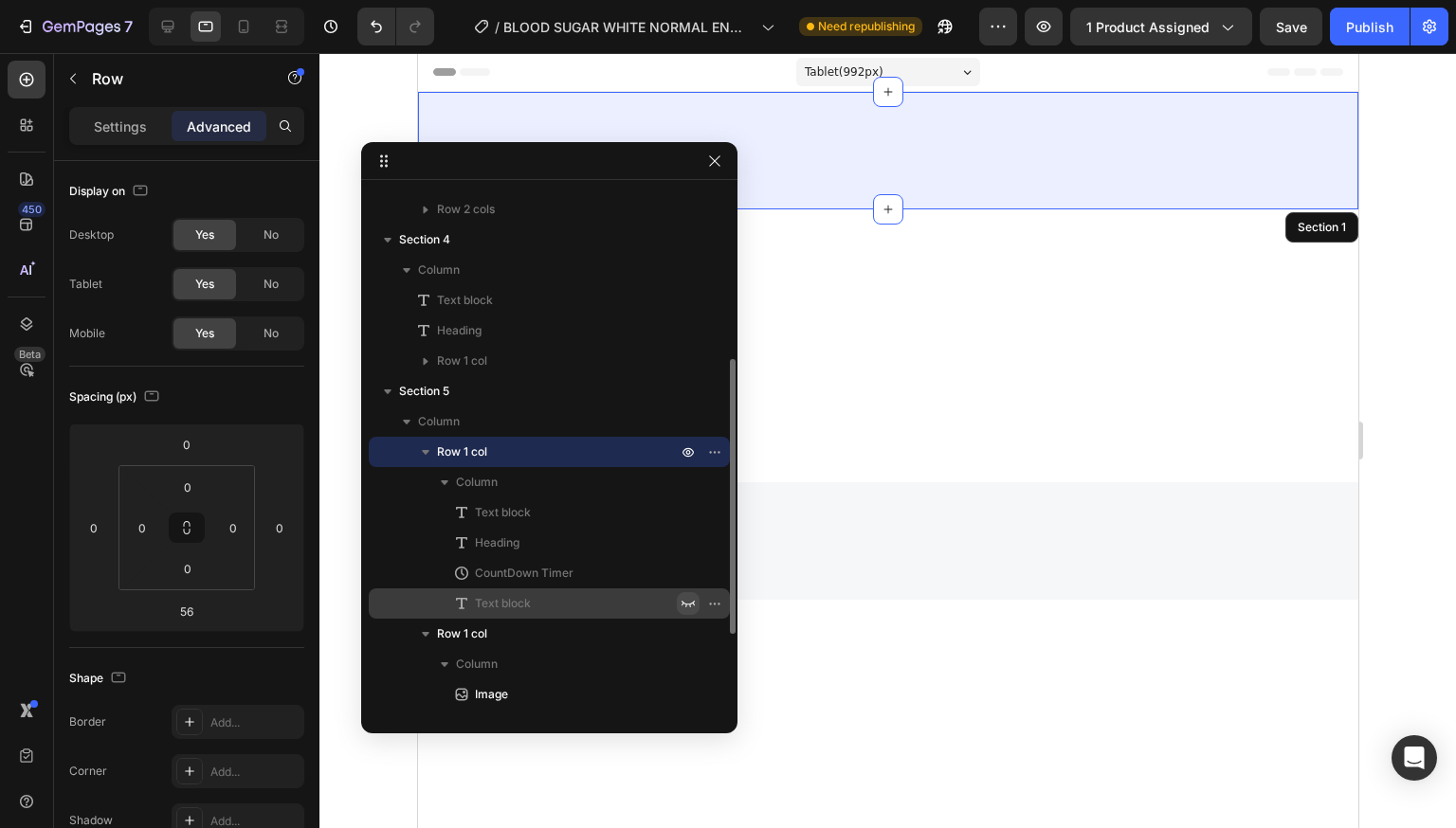
click at [681, 603] on icon "button" at bounding box center [688, 604] width 15 height 15
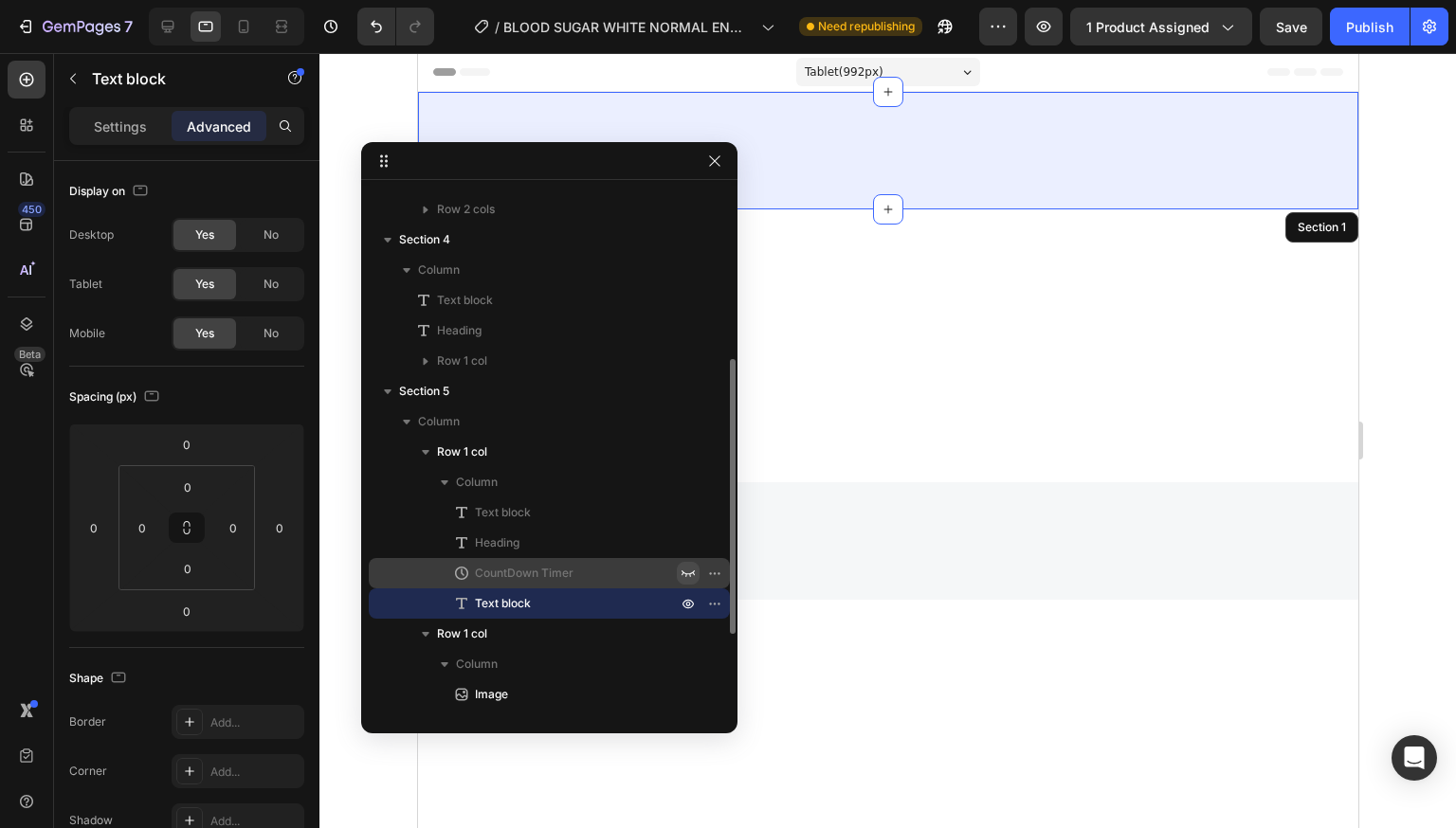
click at [685, 578] on icon "button" at bounding box center [688, 574] width 15 height 15
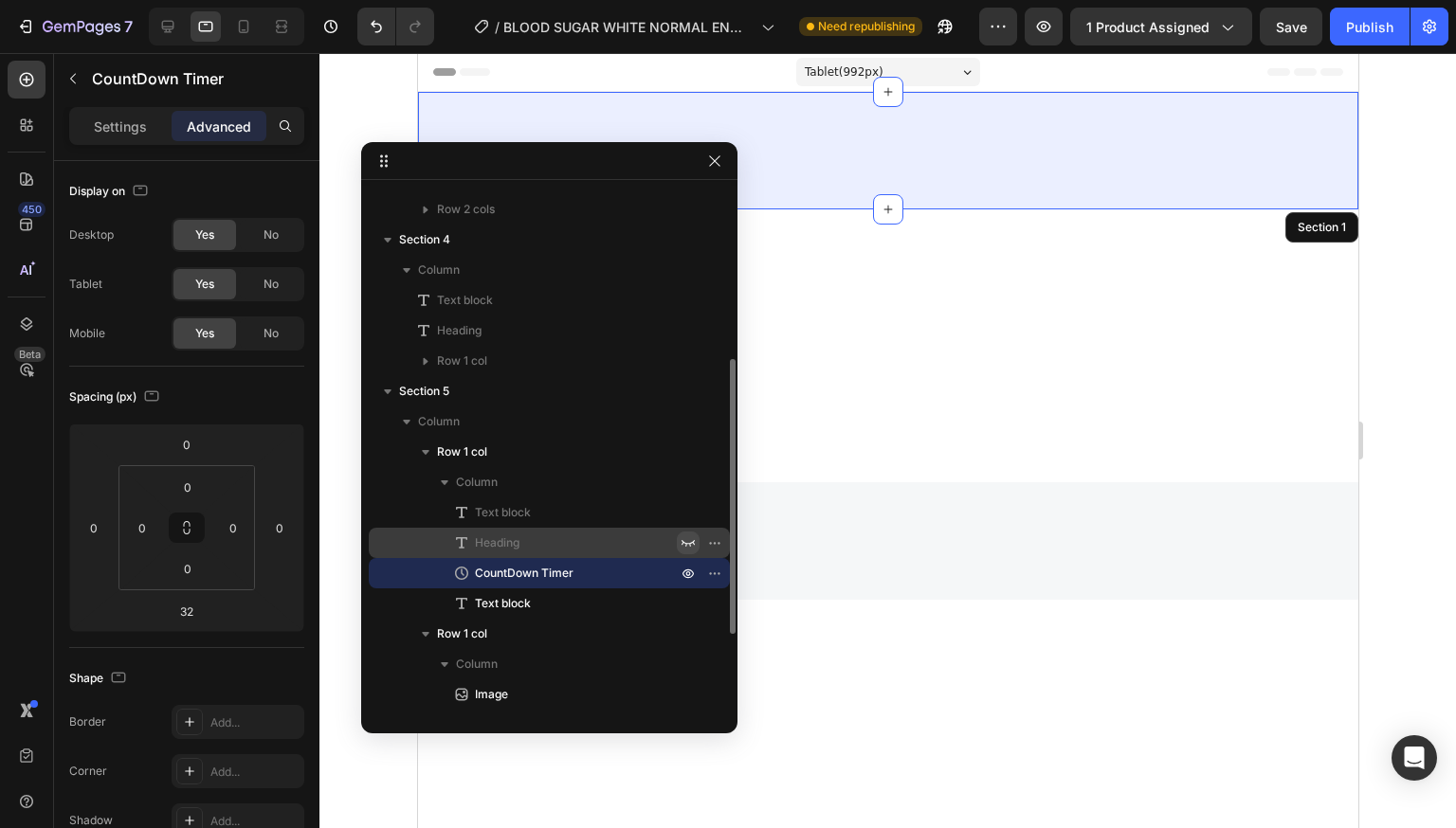
click at [690, 543] on icon "button" at bounding box center [688, 543] width 14 height 7
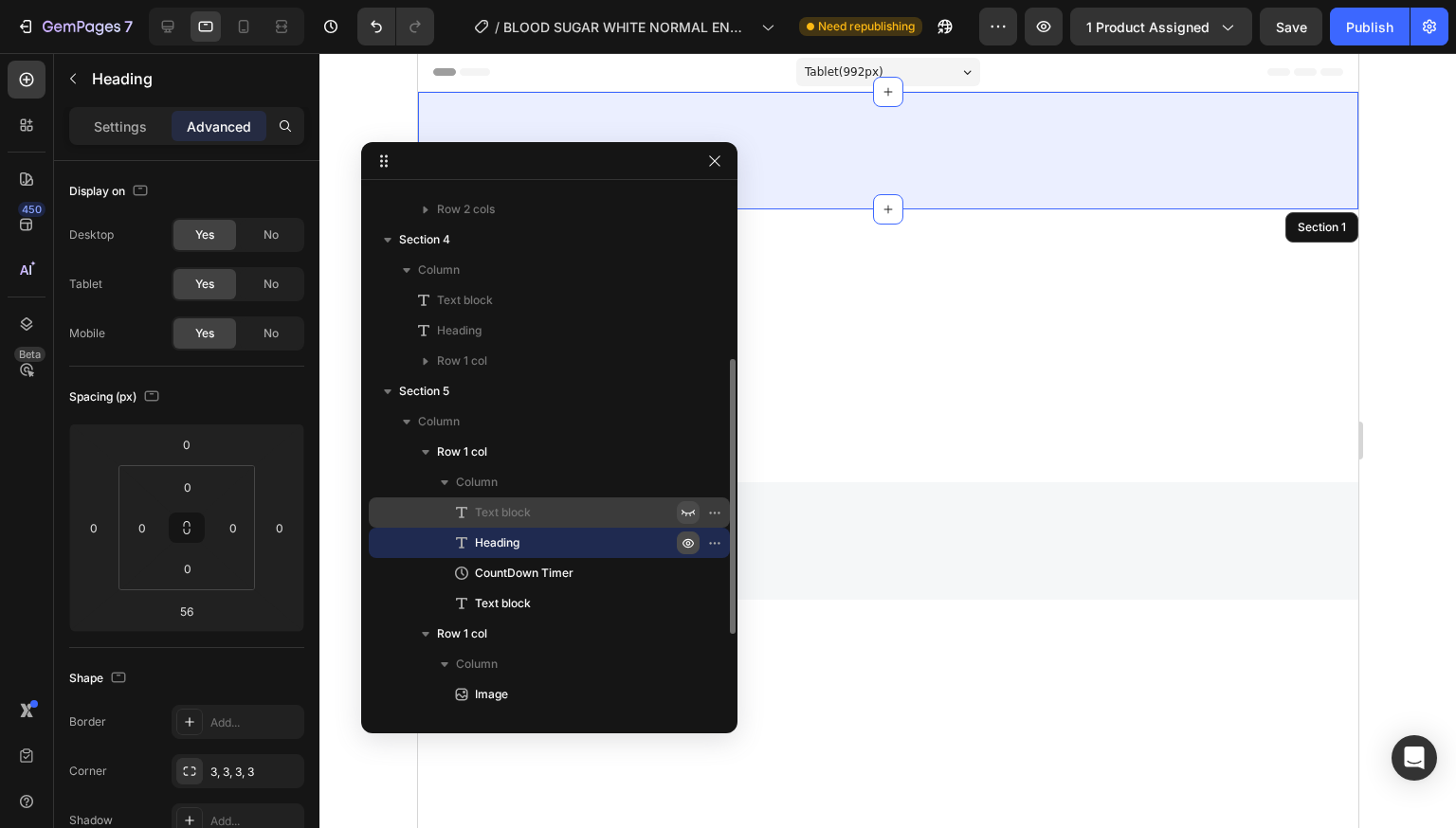
click at [695, 514] on icon "button" at bounding box center [688, 513] width 15 height 15
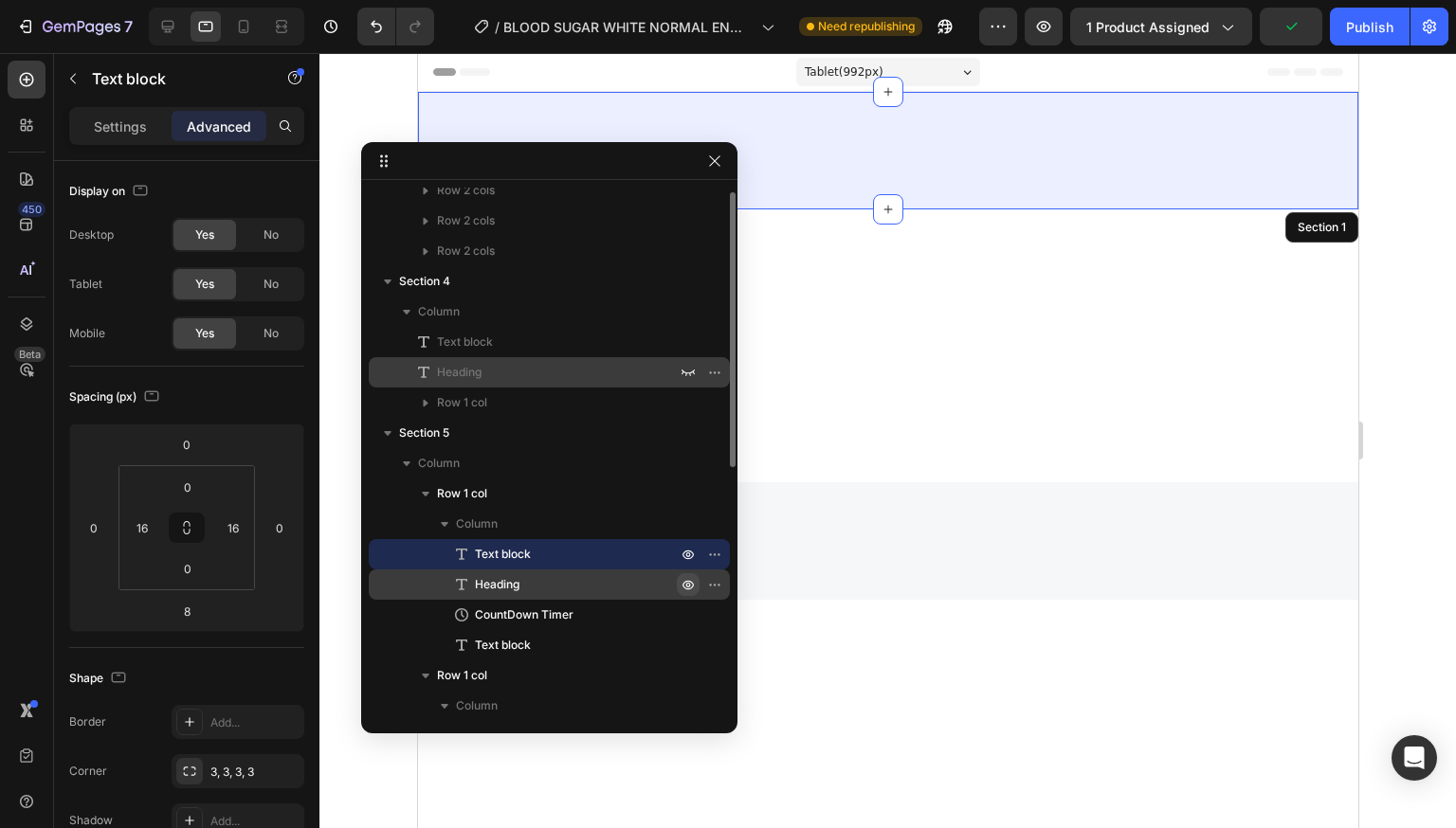
scroll to position [191, 0]
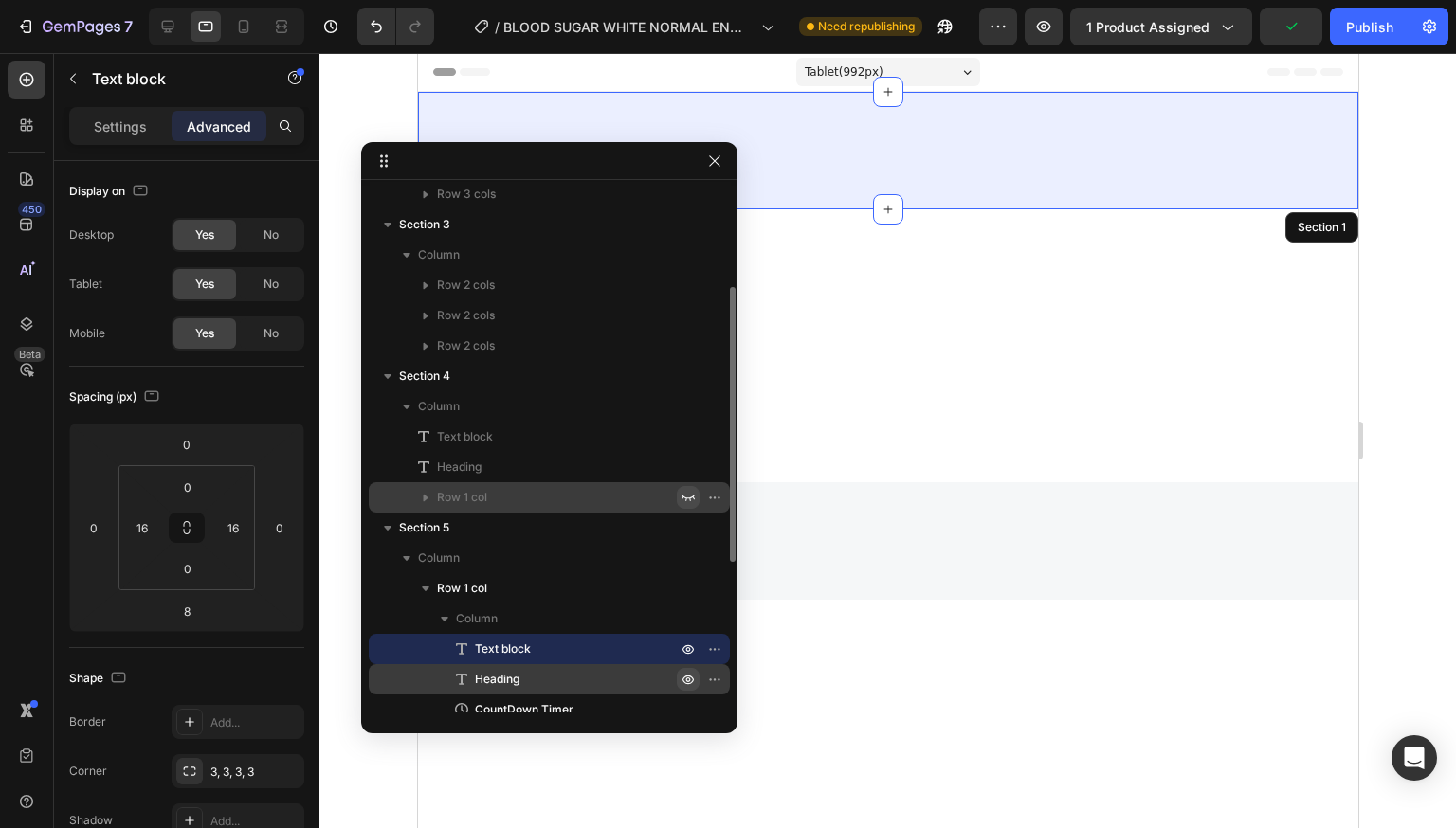
click at [691, 491] on icon "button" at bounding box center [688, 498] width 15 height 15
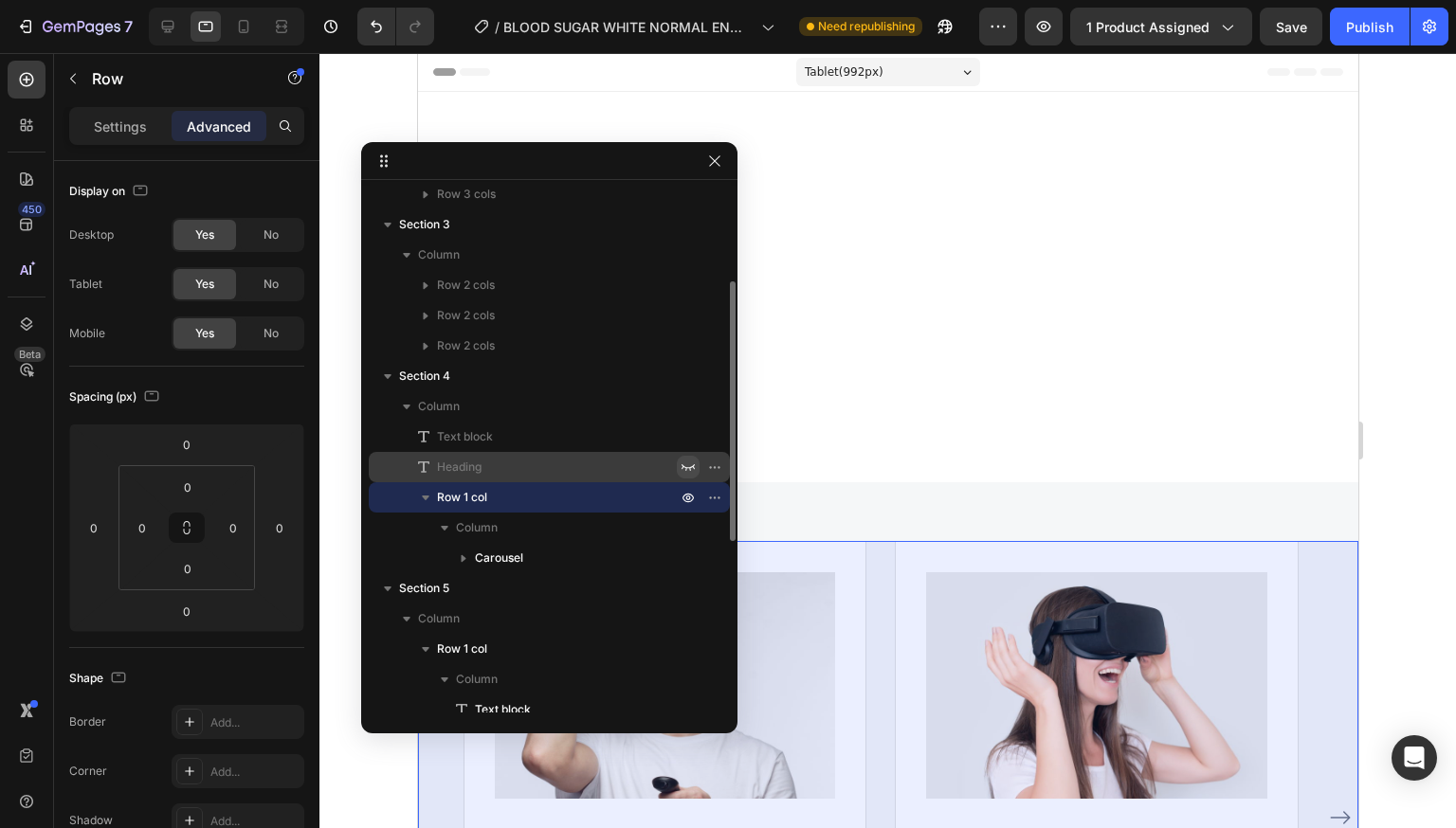
click at [682, 463] on icon "button" at bounding box center [688, 467] width 15 height 15
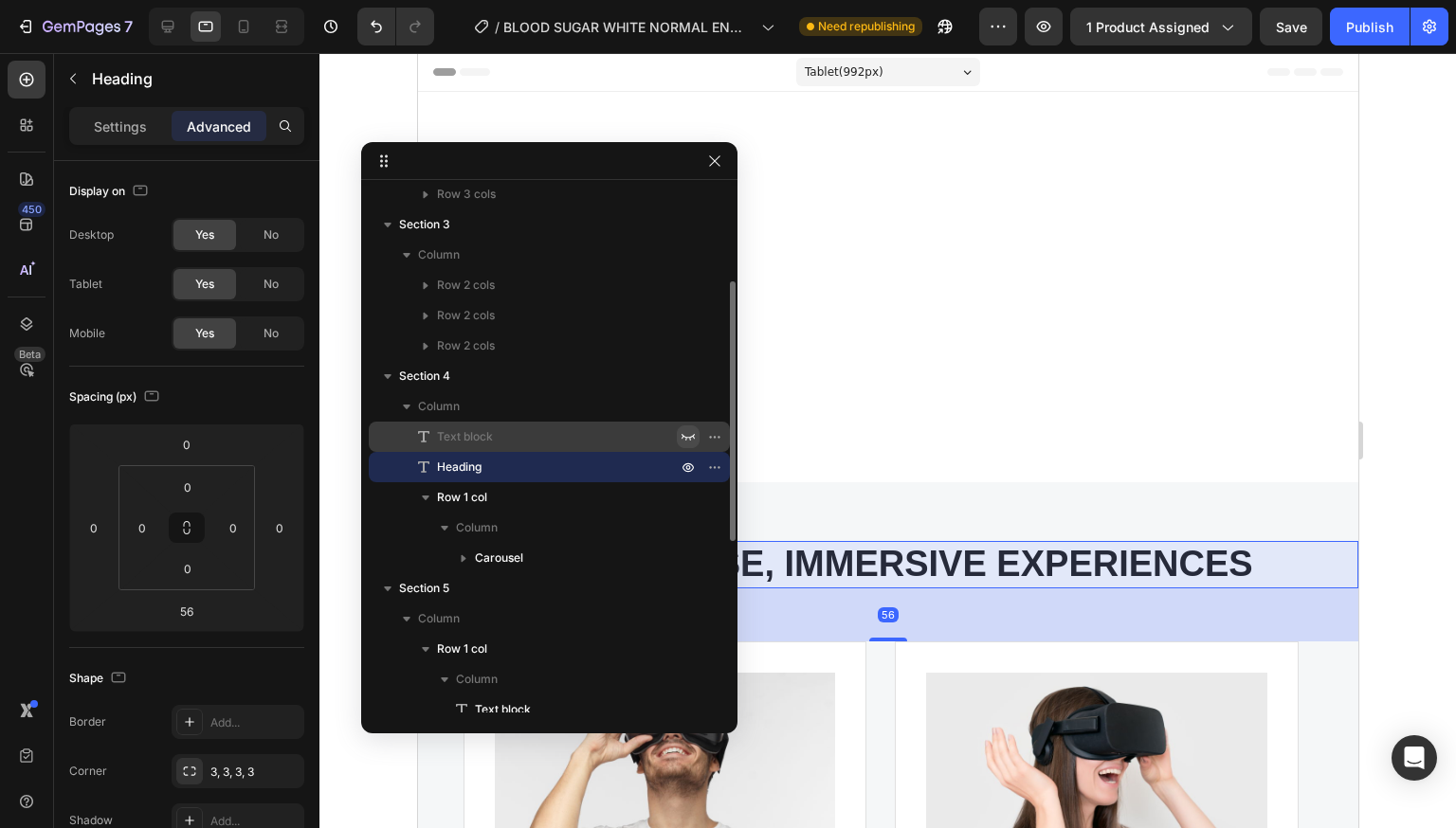
click at [682, 444] on button "button" at bounding box center [689, 437] width 23 height 23
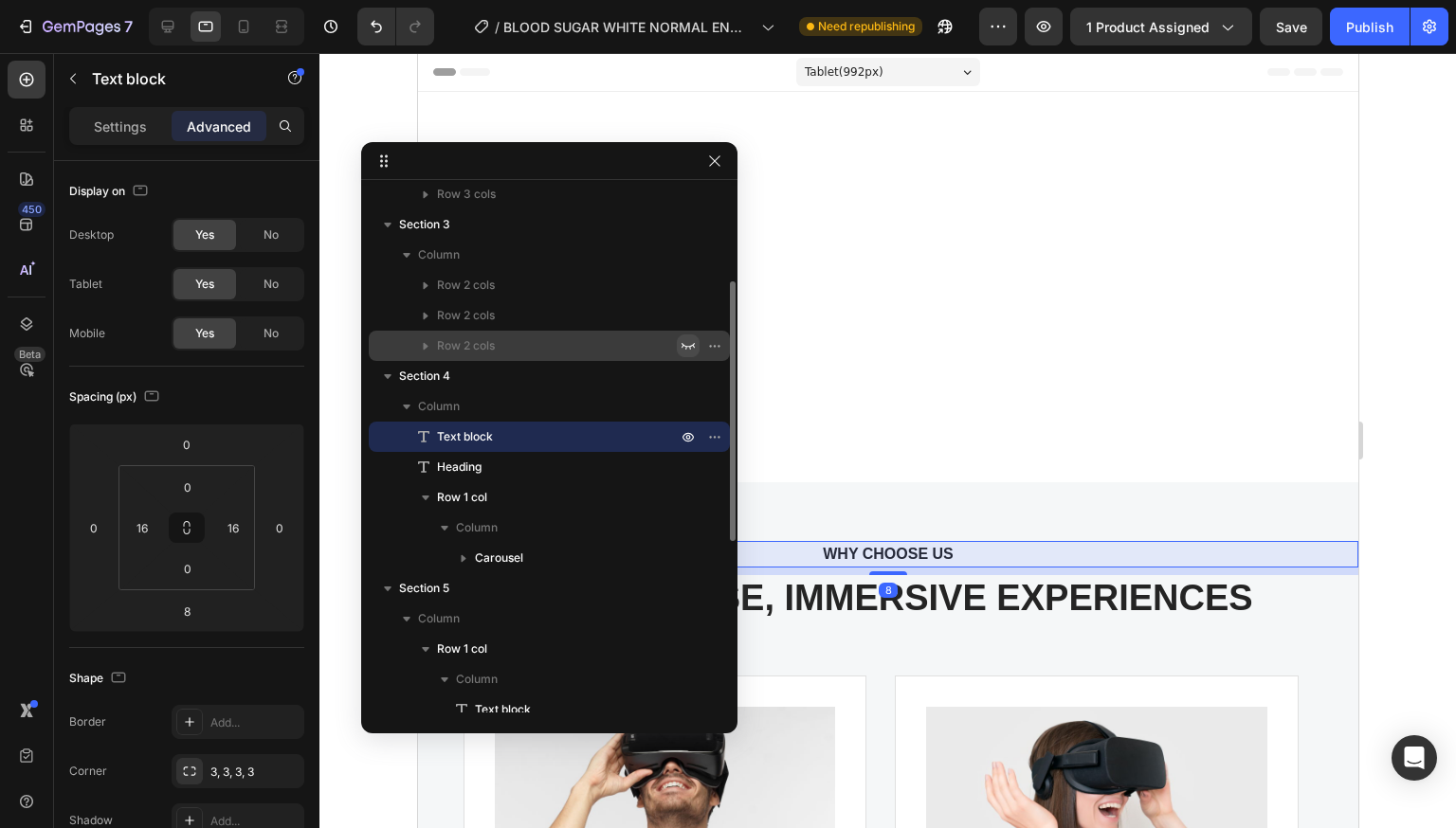
click at [686, 347] on icon "button" at bounding box center [688, 346] width 14 height 7
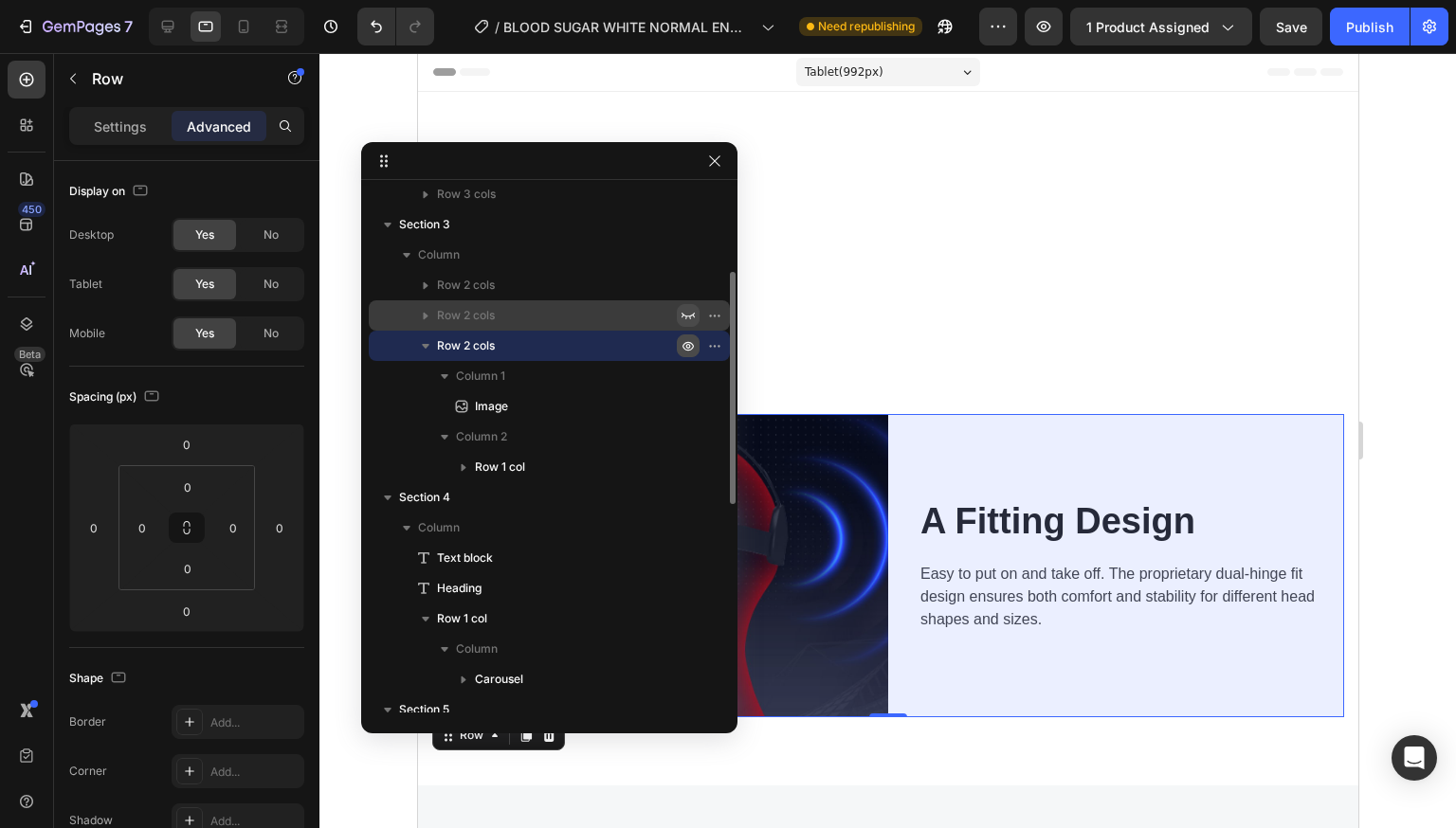
click at [686, 321] on icon "button" at bounding box center [688, 315] width 15 height 15
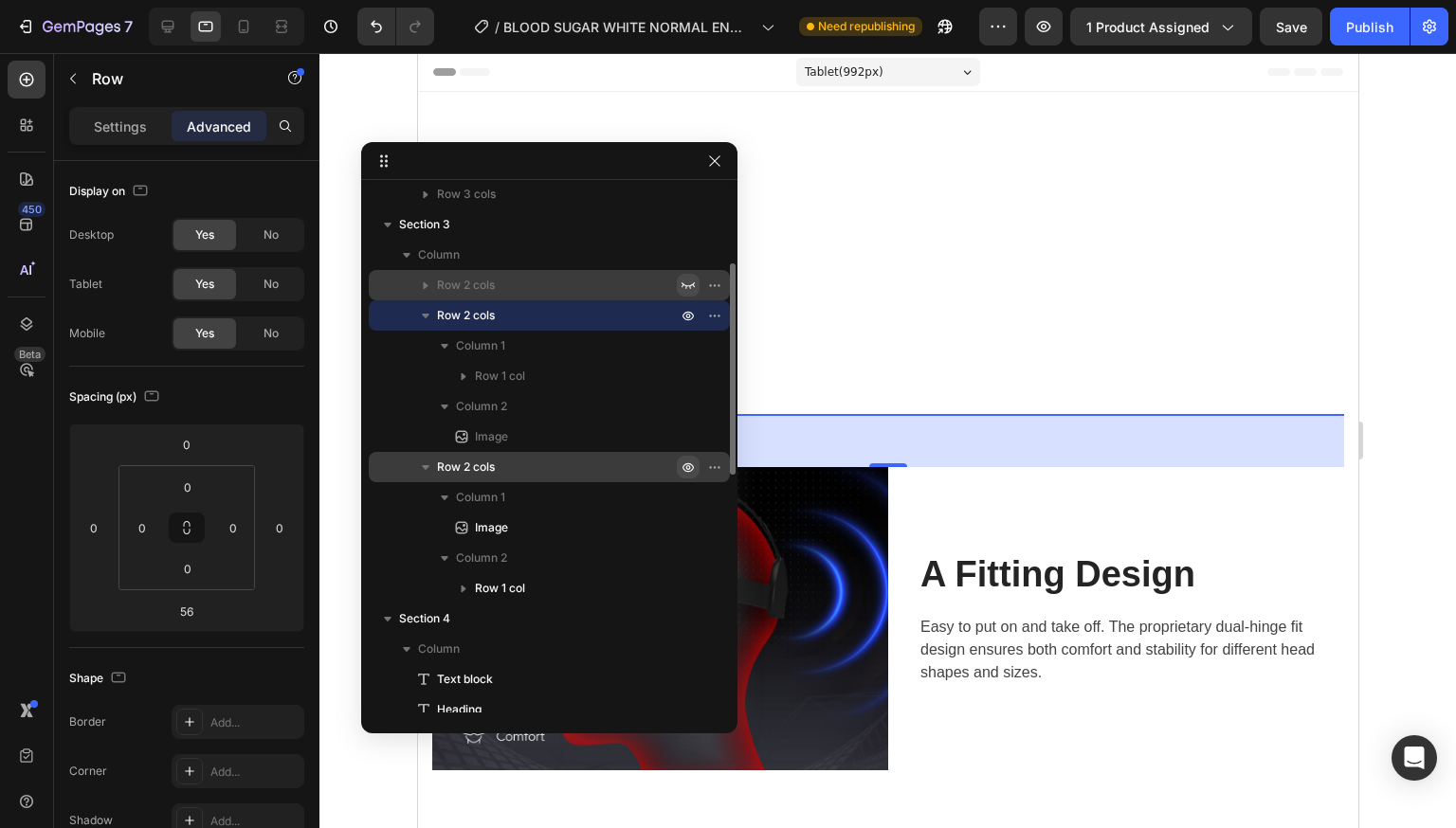
click at [684, 293] on button "button" at bounding box center [689, 285] width 23 height 23
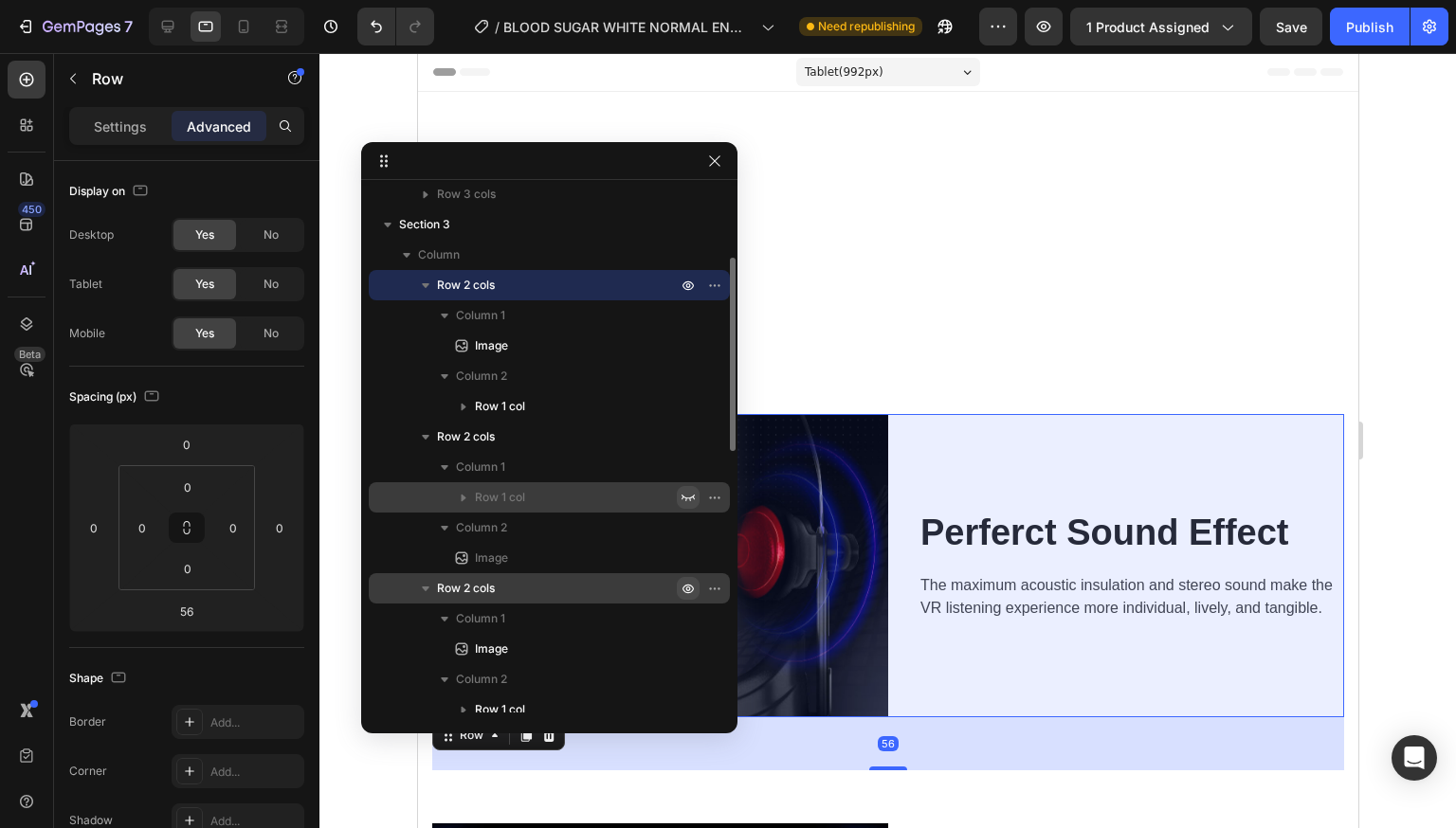
click at [685, 497] on icon "button" at bounding box center [688, 497] width 14 height 7
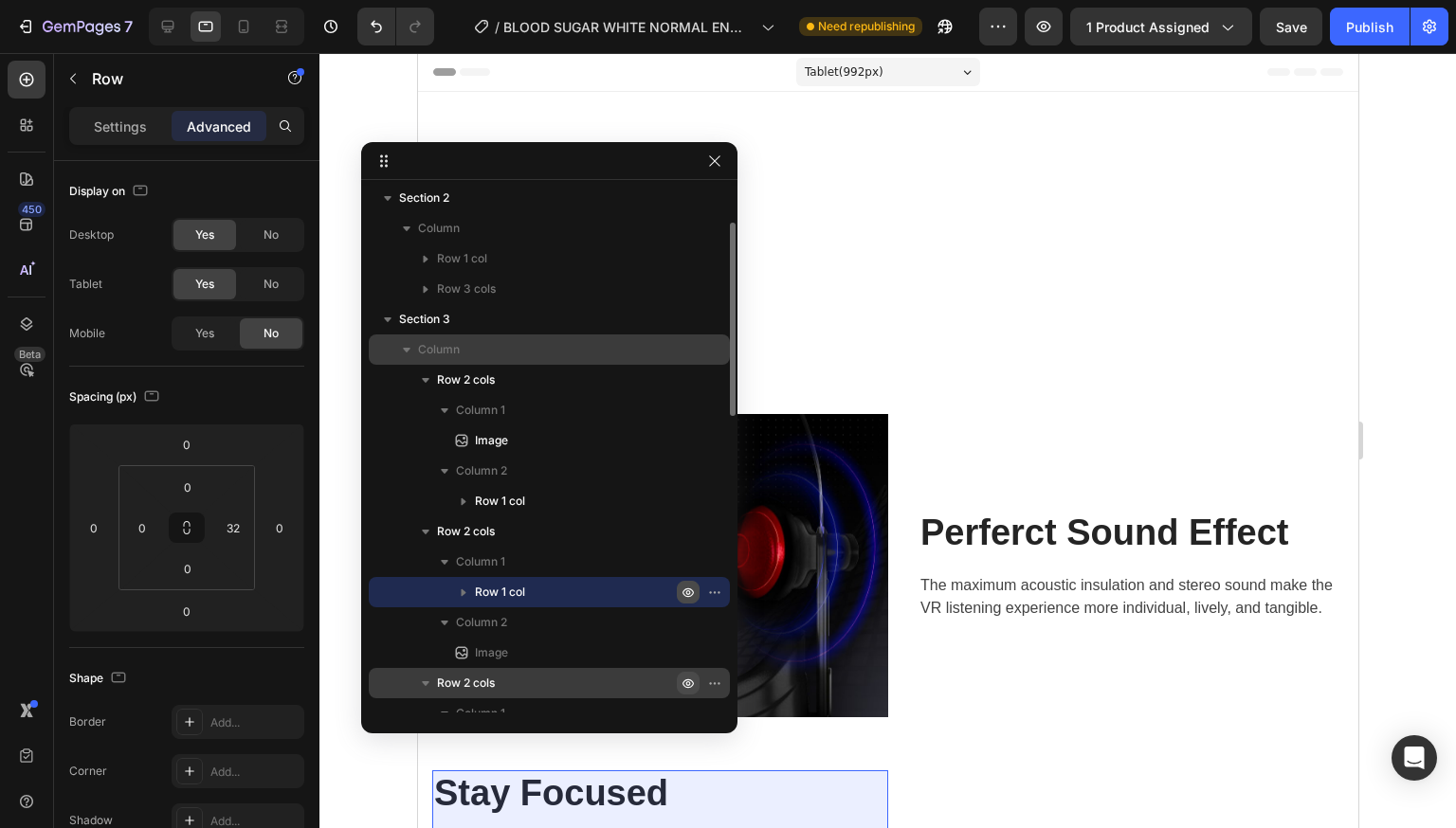
scroll to position [0, 0]
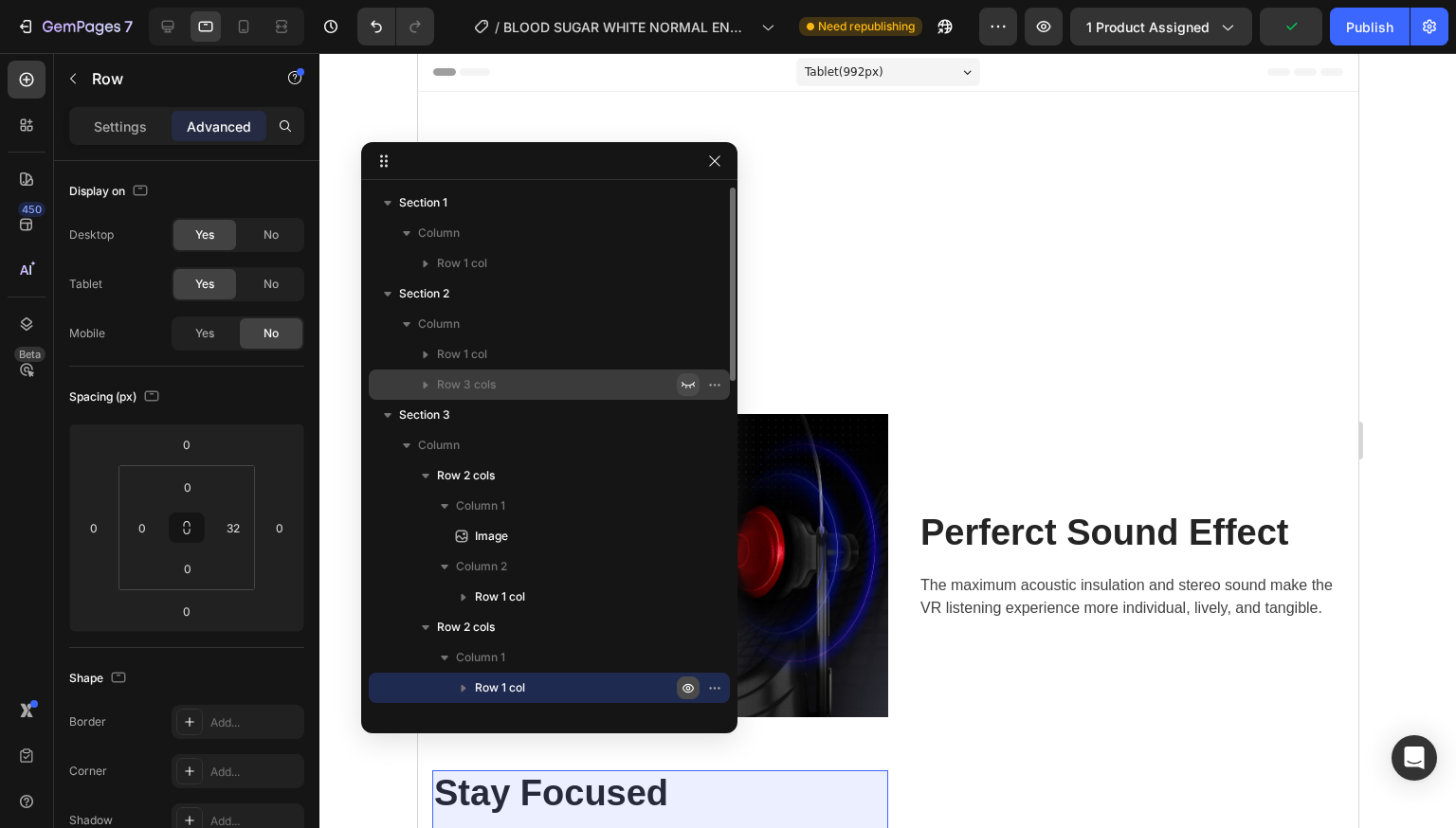
click at [680, 384] on icon "button" at bounding box center [688, 385] width 15 height 15
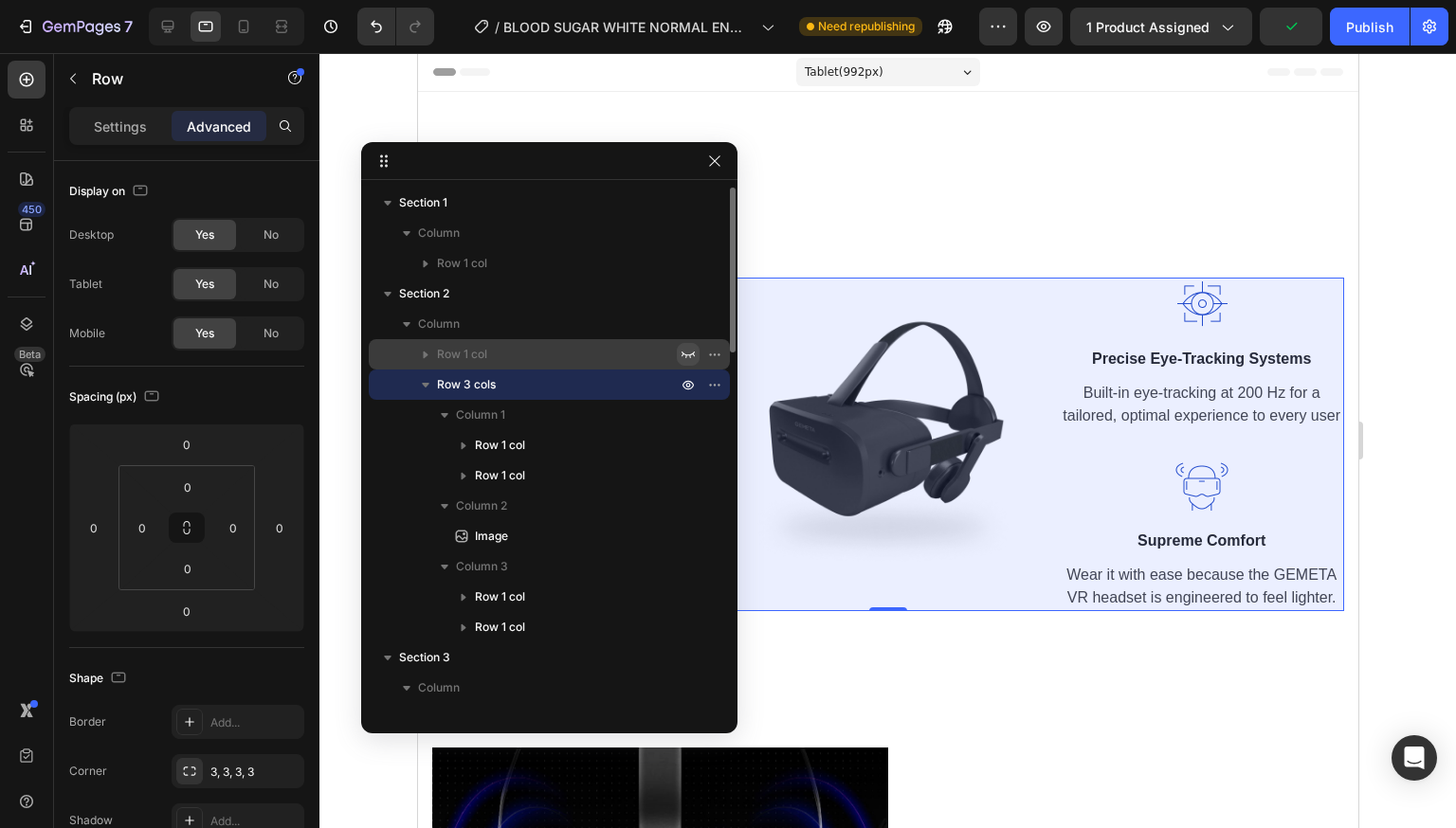
click at [686, 352] on icon "button" at bounding box center [688, 355] width 15 height 15
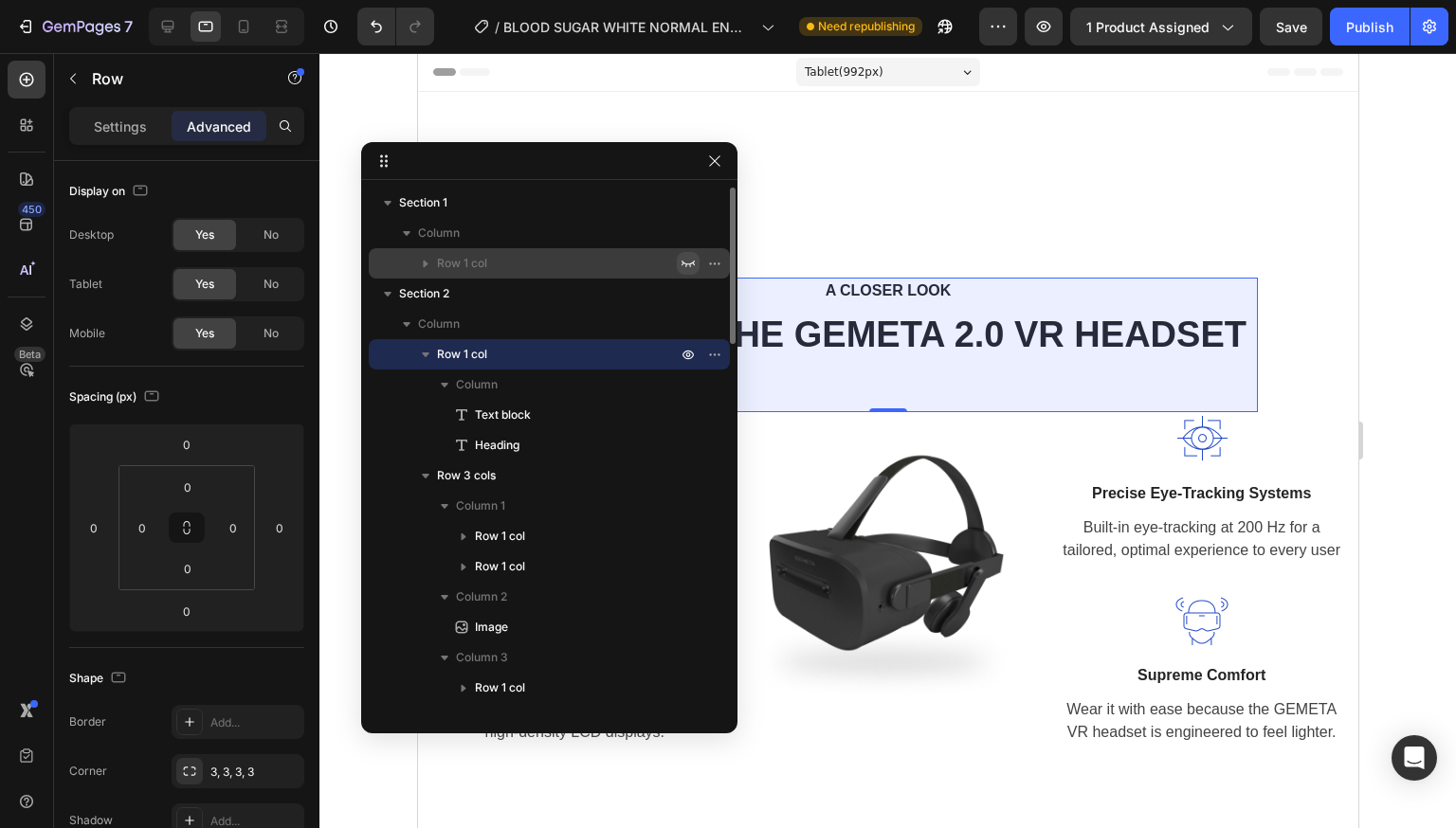
click at [692, 266] on icon "button" at bounding box center [688, 264] width 15 height 15
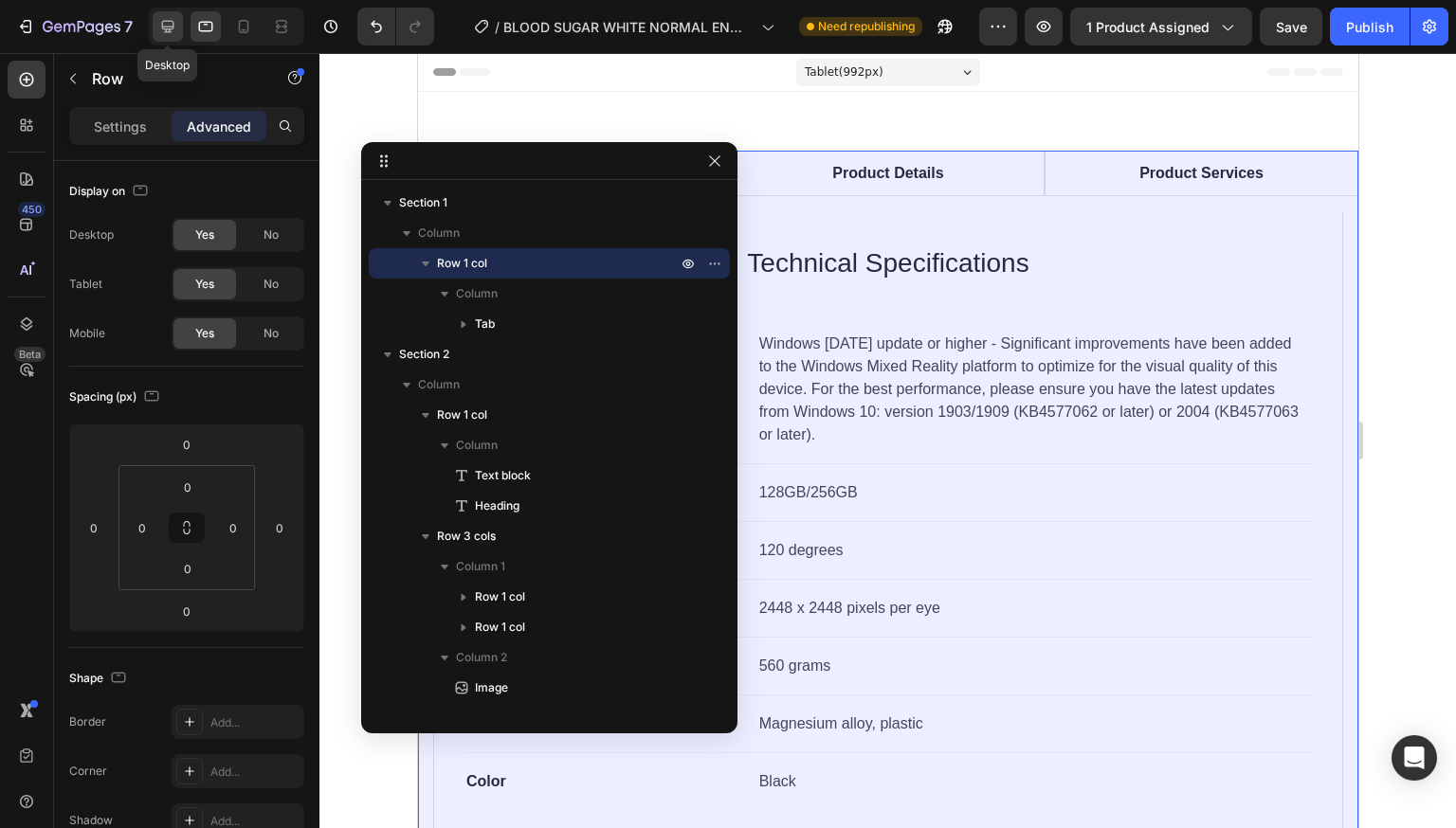
click at [163, 23] on icon at bounding box center [168, 27] width 19 height 19
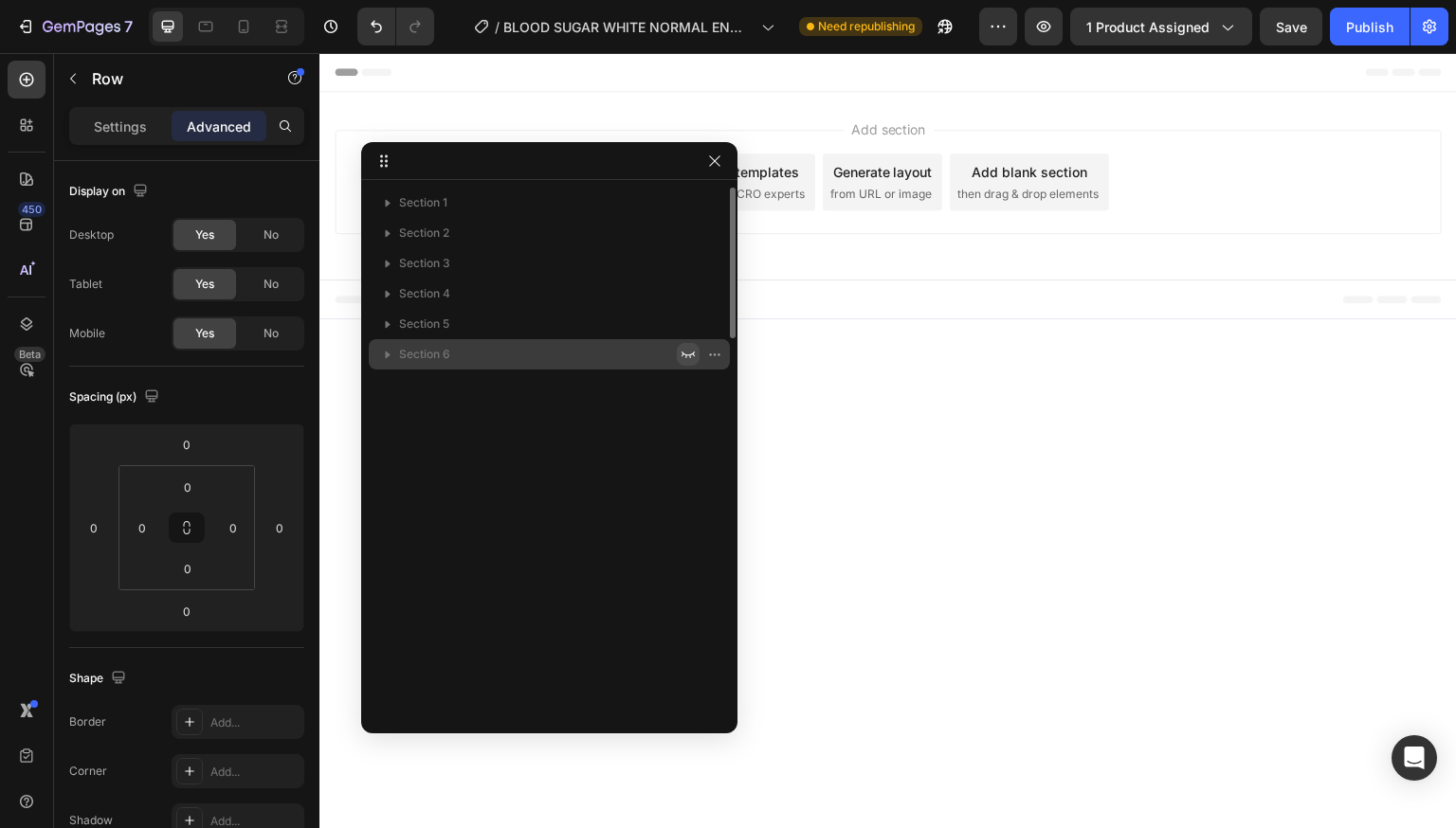
click at [694, 353] on icon "button" at bounding box center [688, 355] width 15 height 15
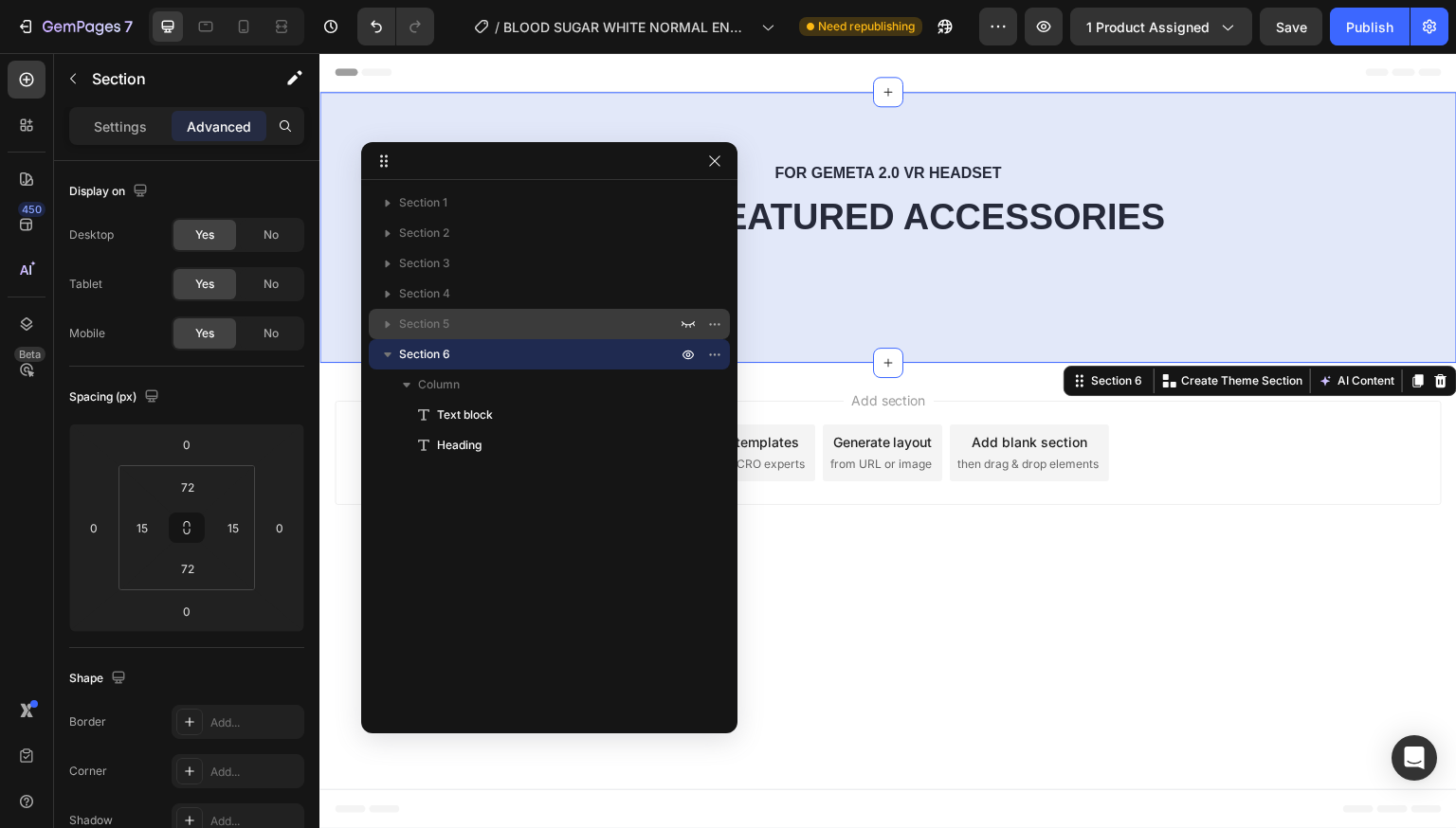
click at [684, 311] on div at bounding box center [701, 323] width 49 height 30
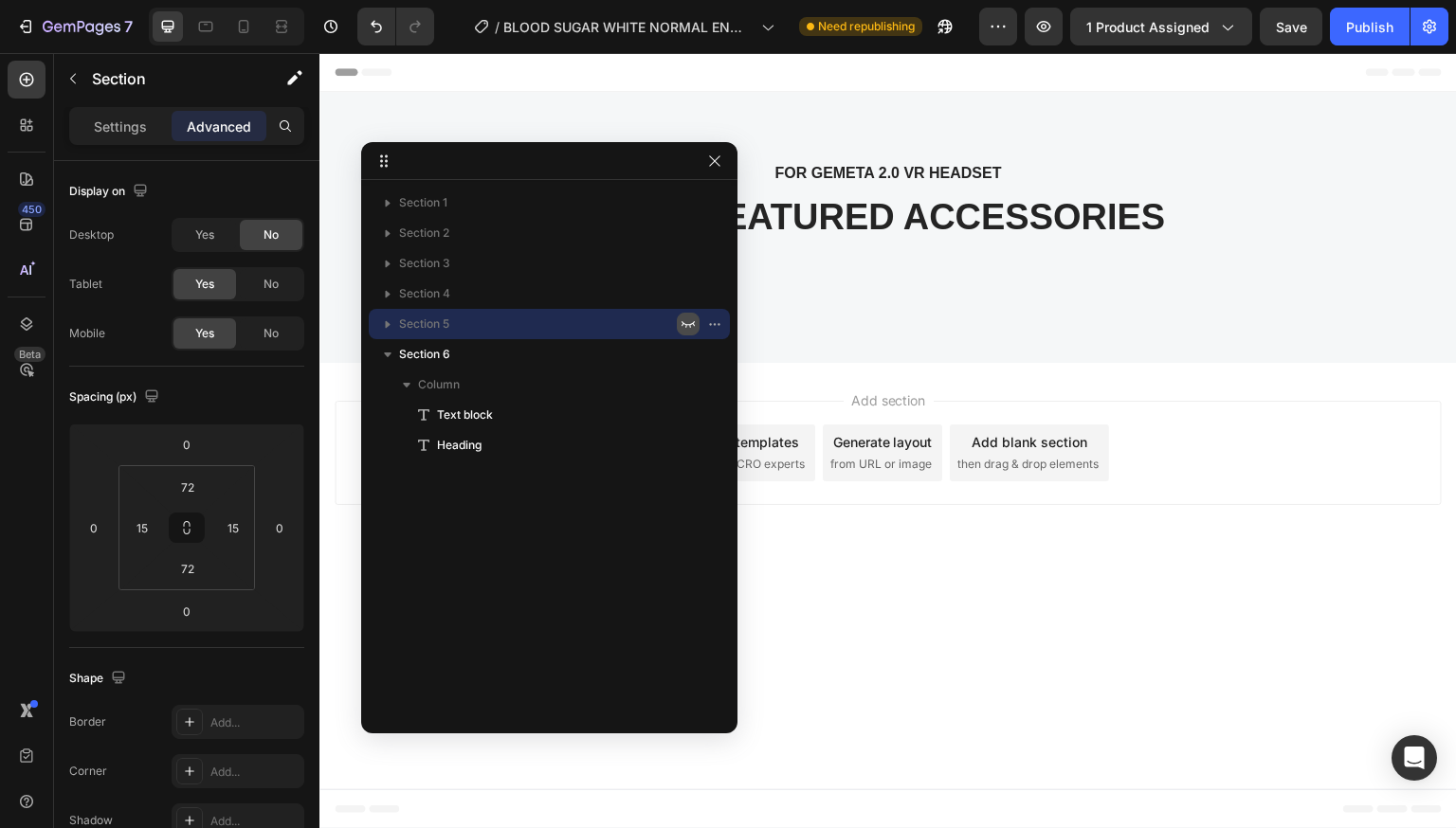
click at [686, 323] on icon "button" at bounding box center [688, 324] width 15 height 15
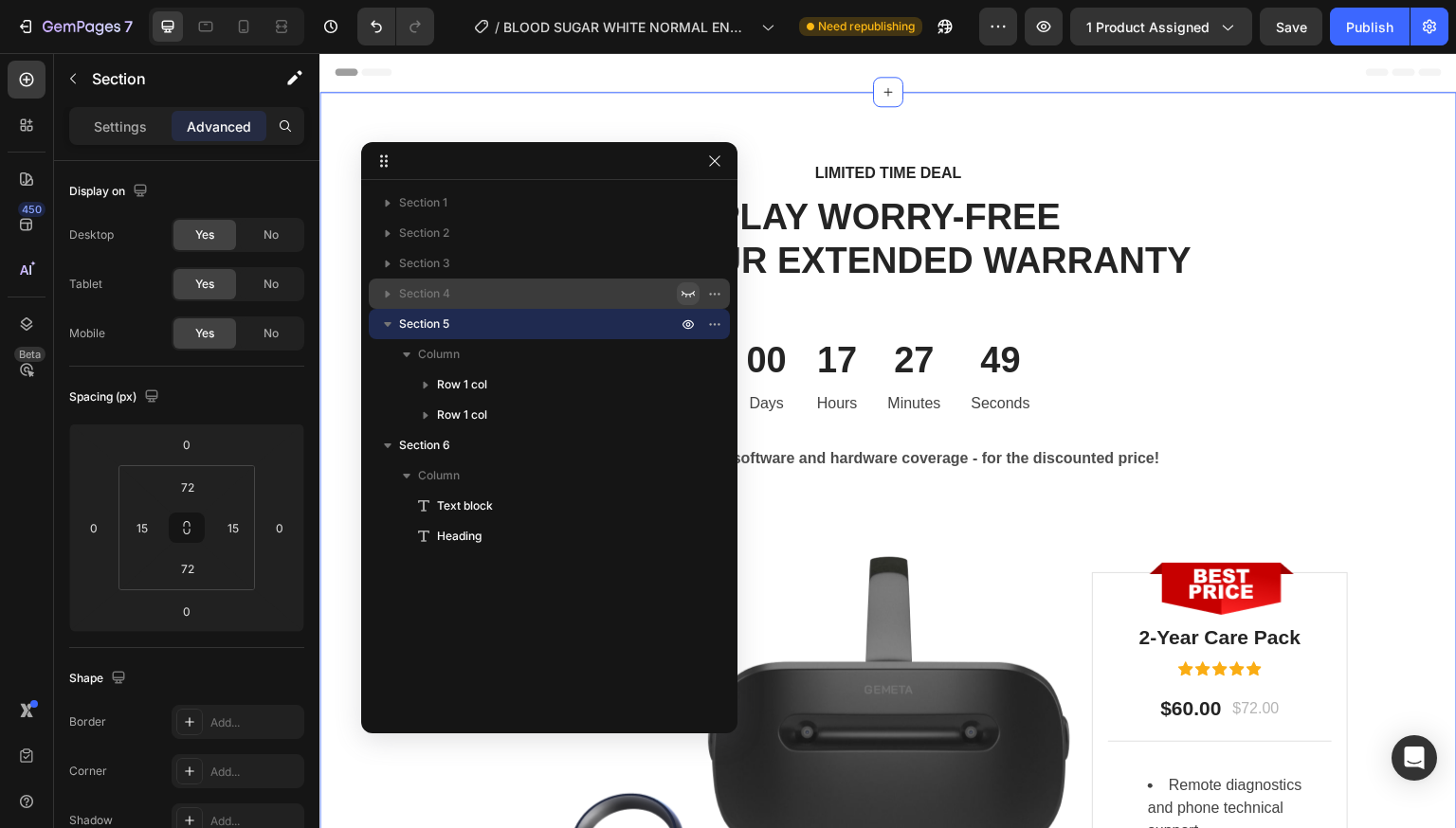
click at [686, 297] on icon "button" at bounding box center [688, 294] width 15 height 15
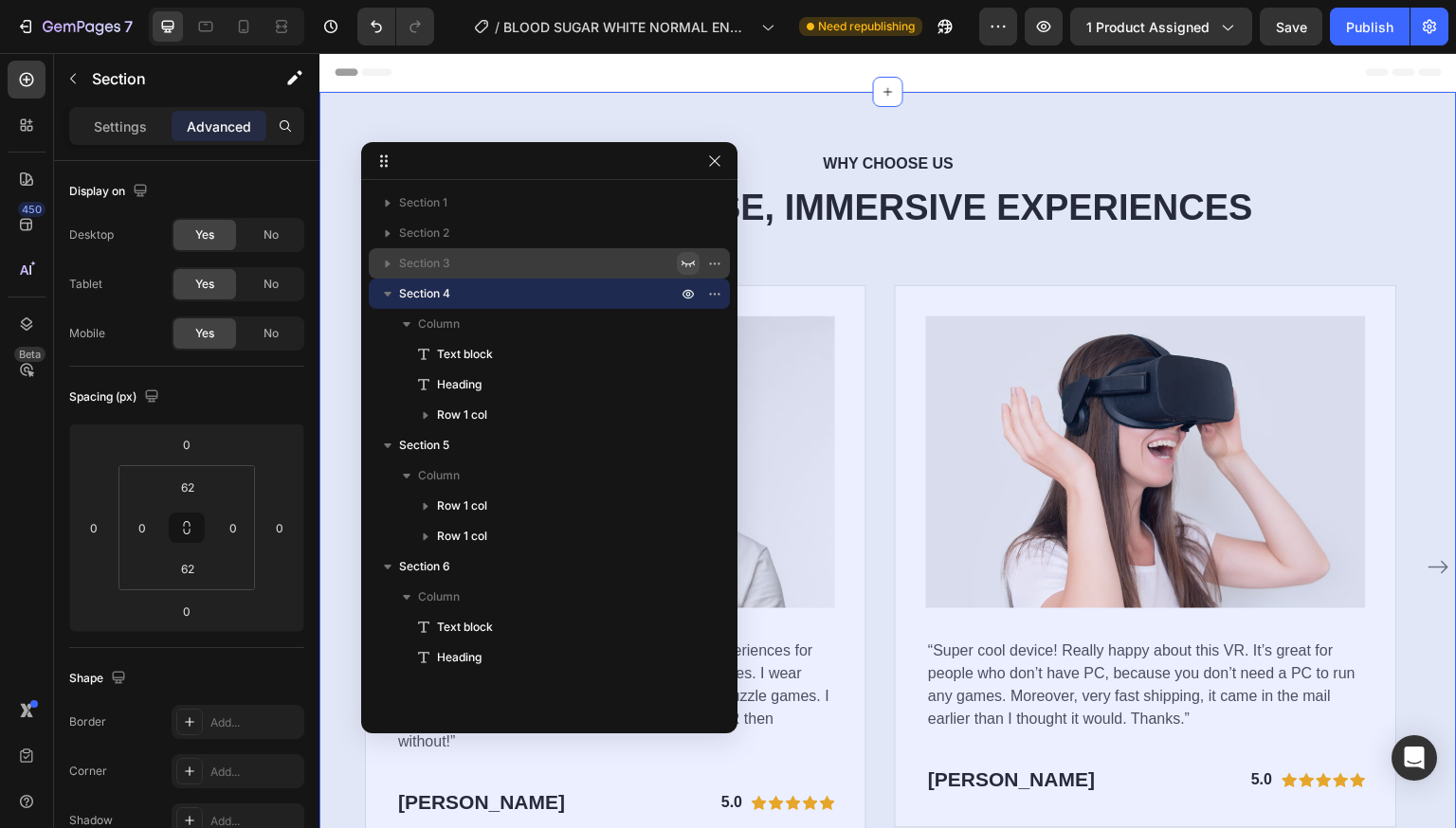
click at [687, 261] on icon "button" at bounding box center [688, 264] width 15 height 15
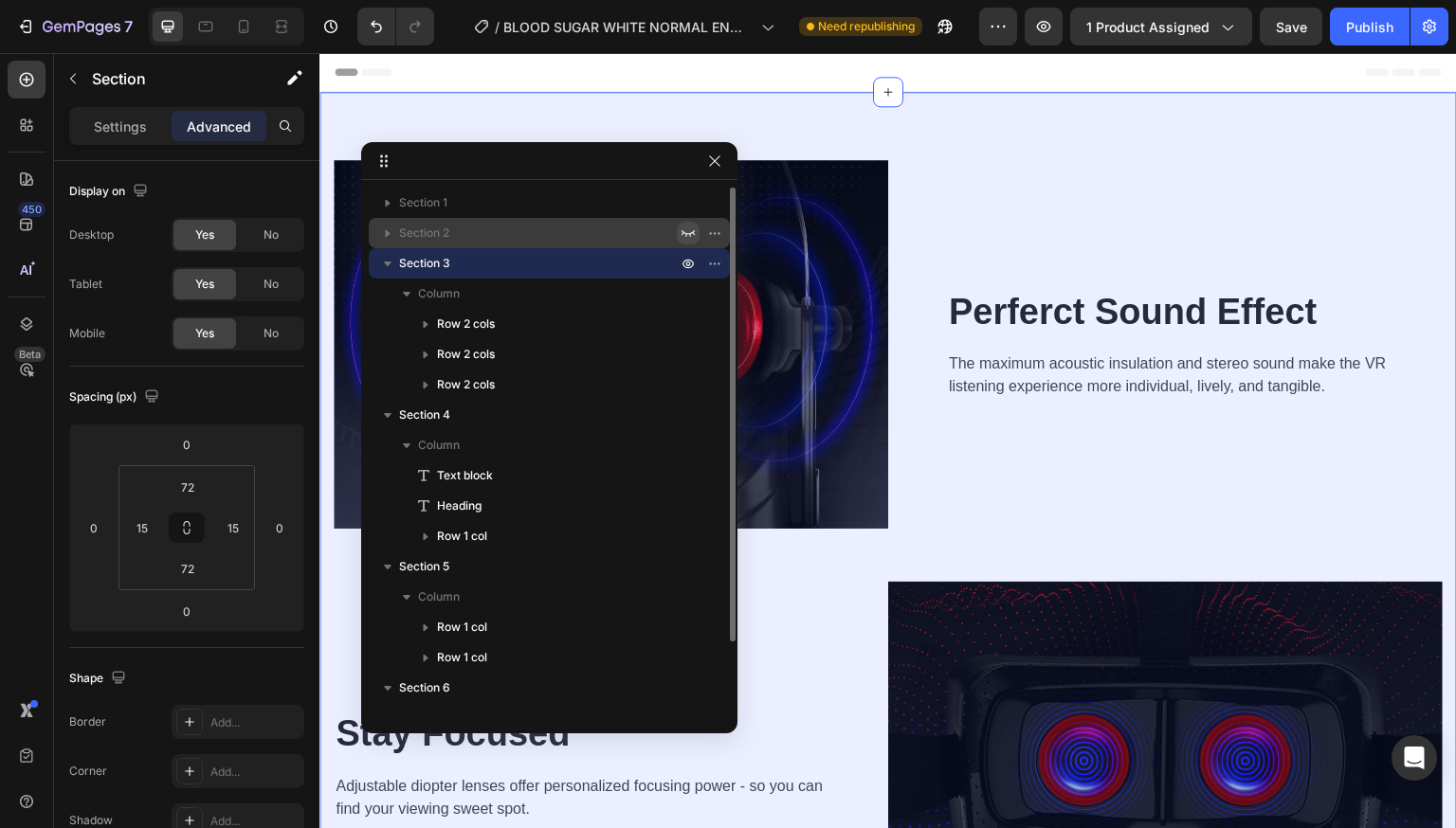
click at [685, 242] on button "button" at bounding box center [689, 233] width 23 height 23
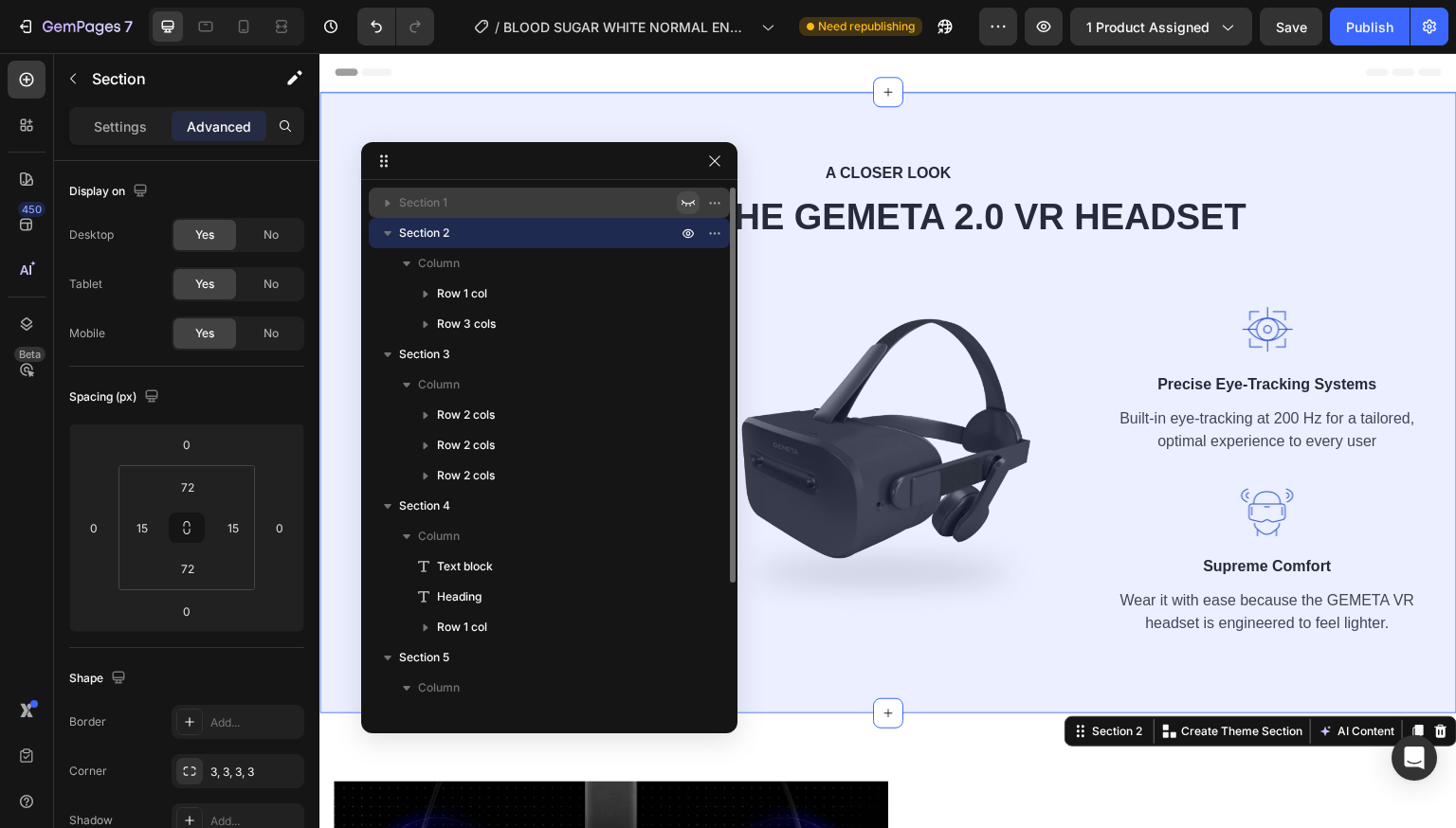
click at [682, 202] on icon "button" at bounding box center [688, 203] width 15 height 15
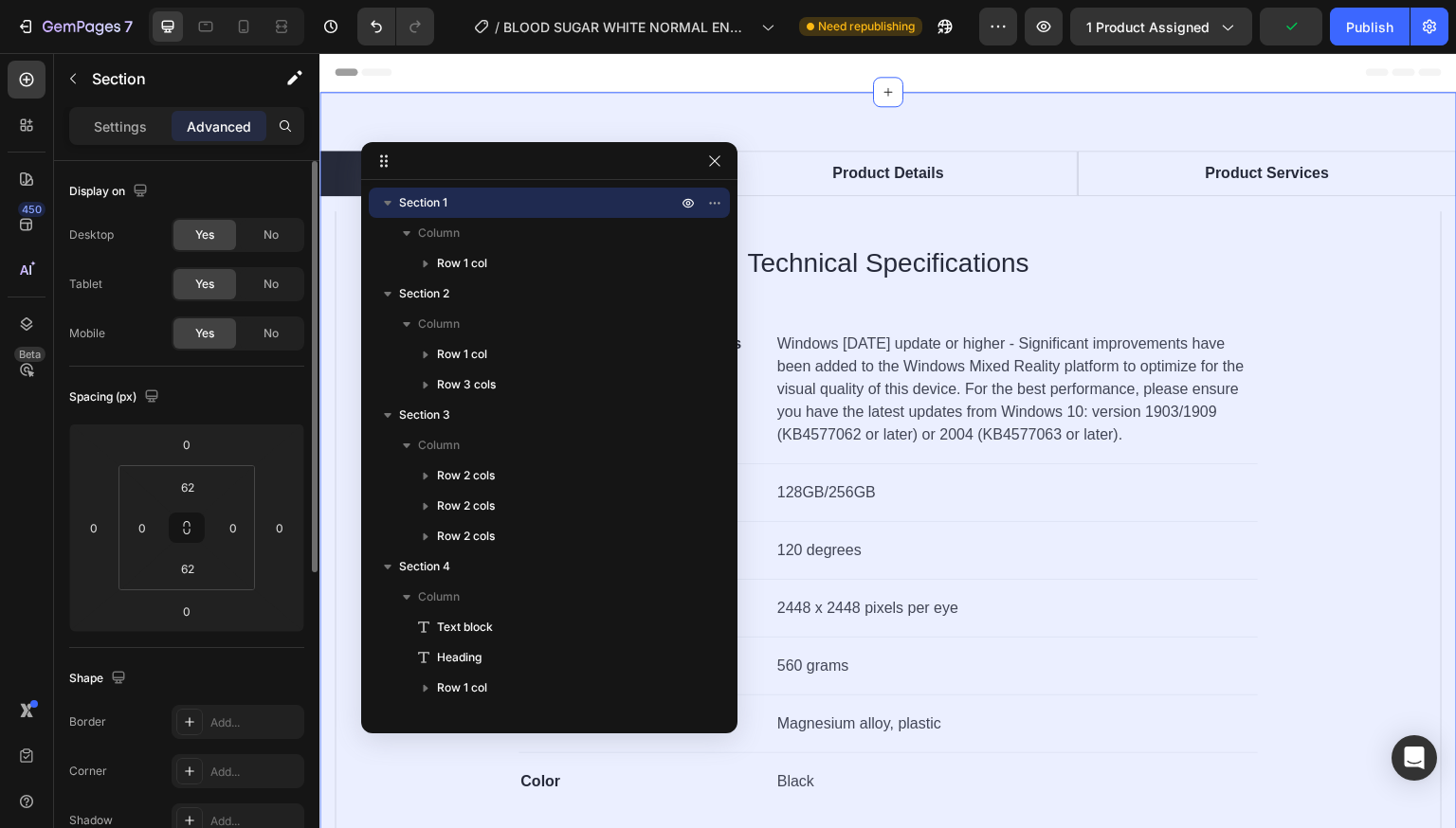
click at [216, 177] on div "Display on" at bounding box center [187, 191] width 235 height 30
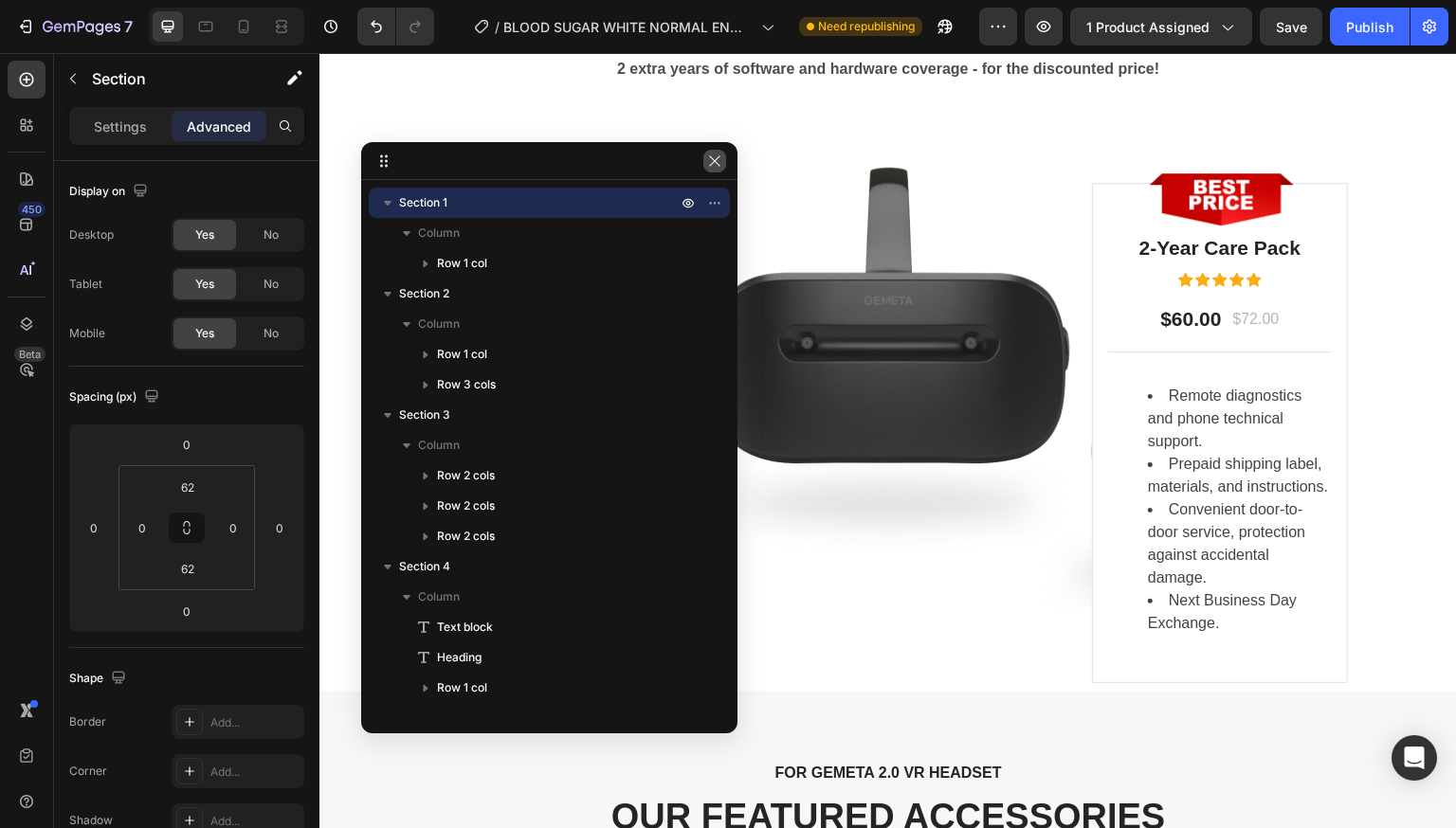
click at [719, 163] on icon "button" at bounding box center [715, 162] width 15 height 15
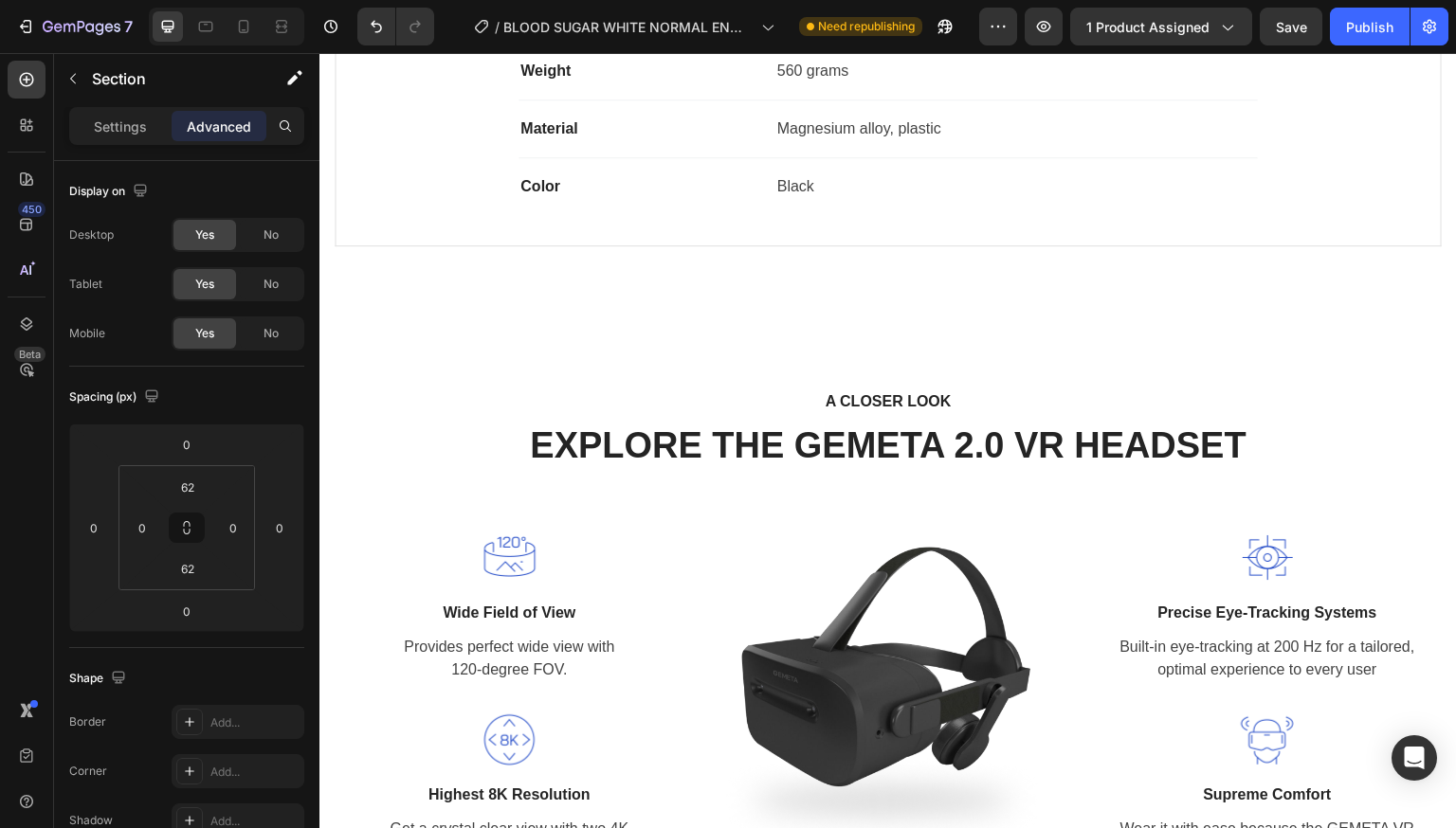
scroll to position [549, 0]
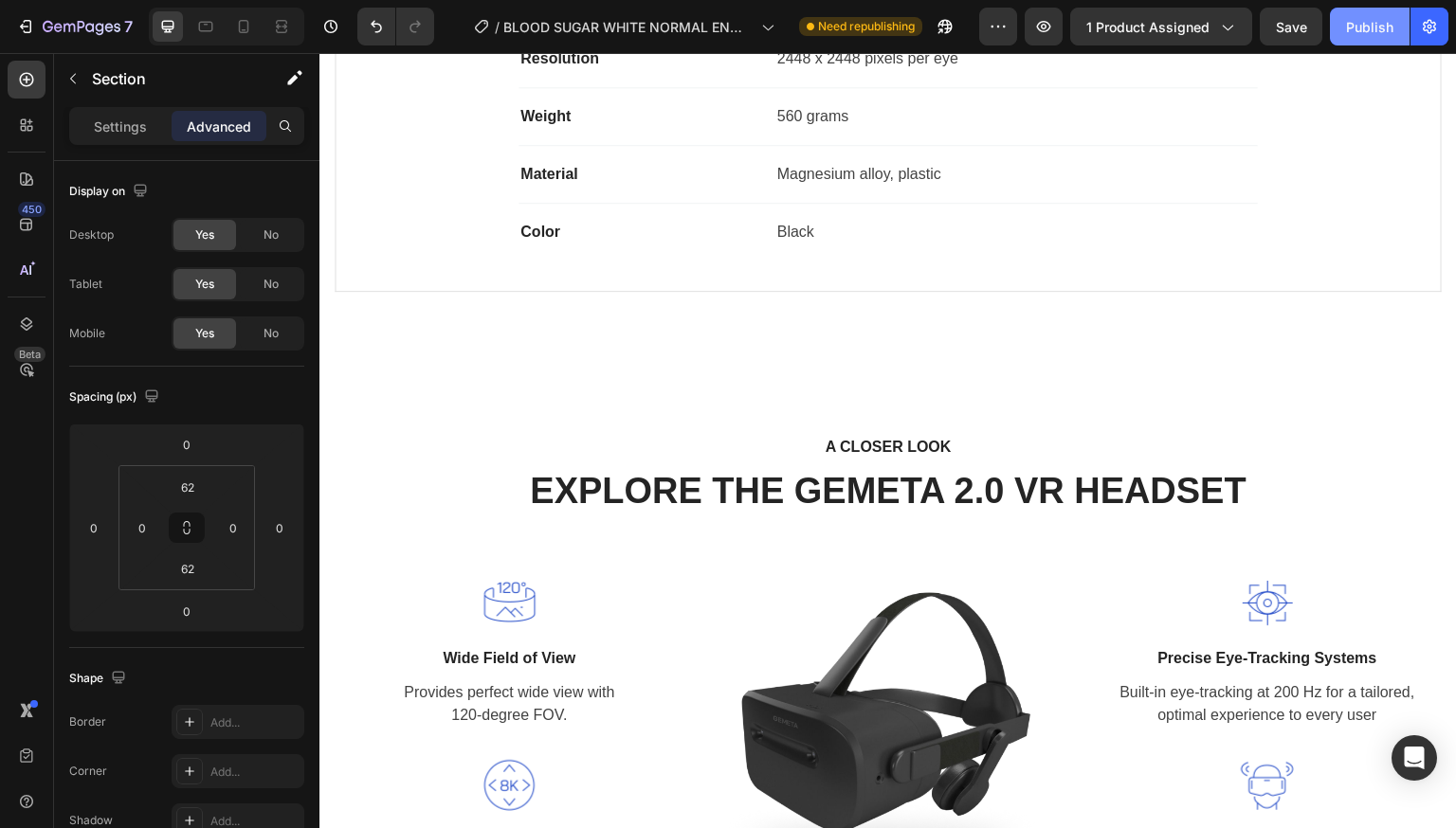
click at [1361, 41] on button "Publish" at bounding box center [1370, 26] width 79 height 38
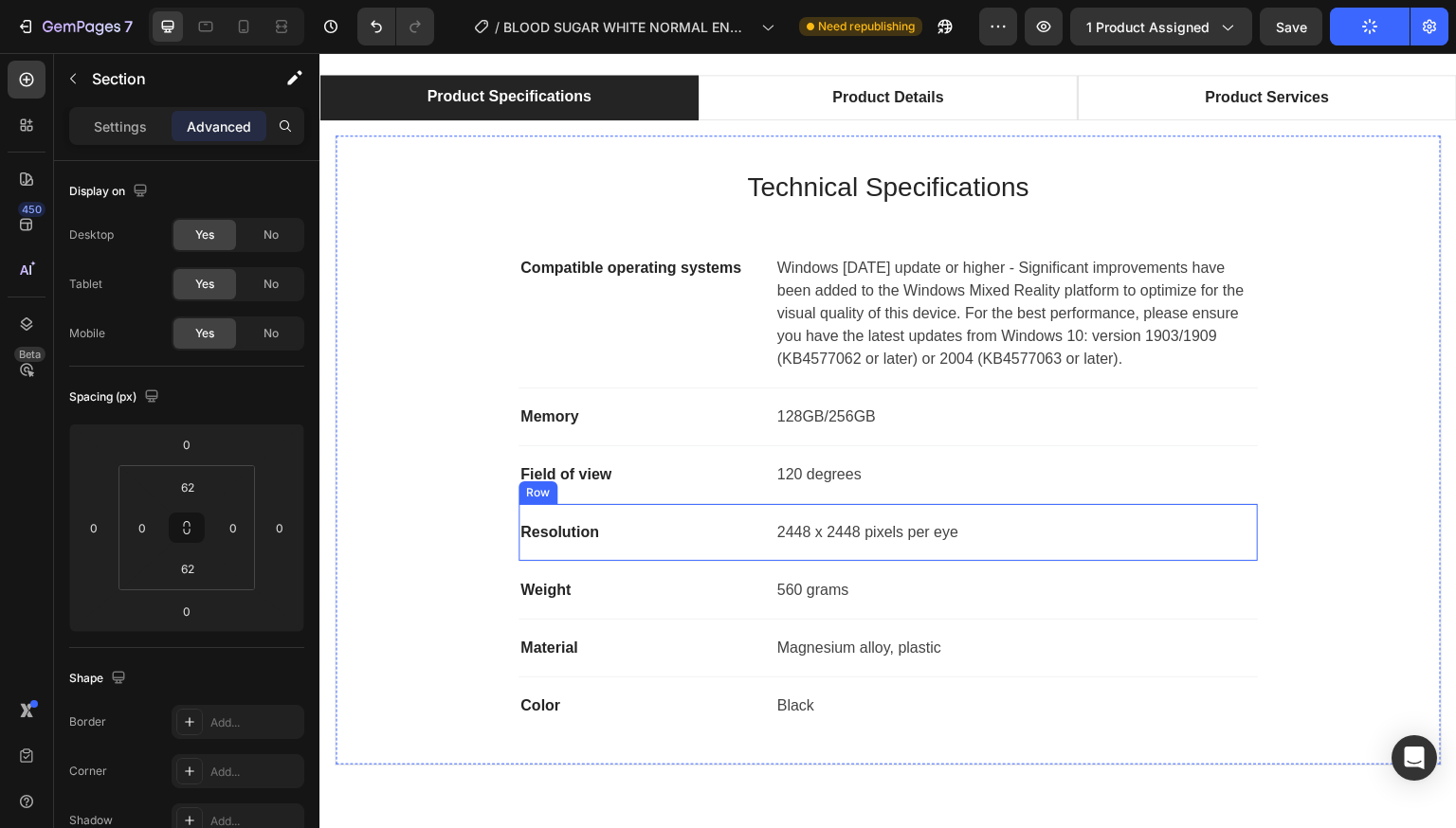
scroll to position [0, 0]
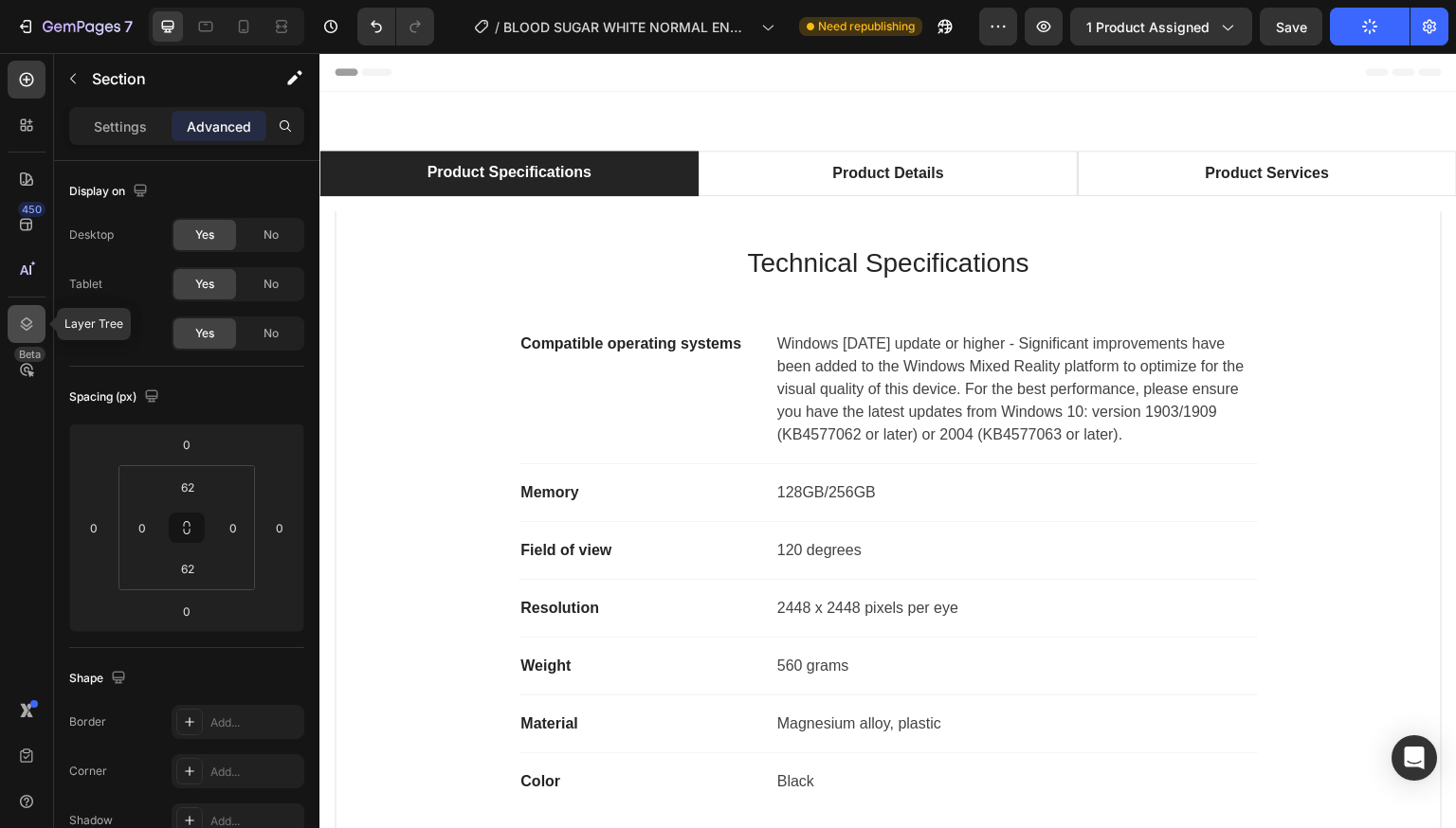
click at [30, 314] on icon at bounding box center [27, 324] width 19 height 19
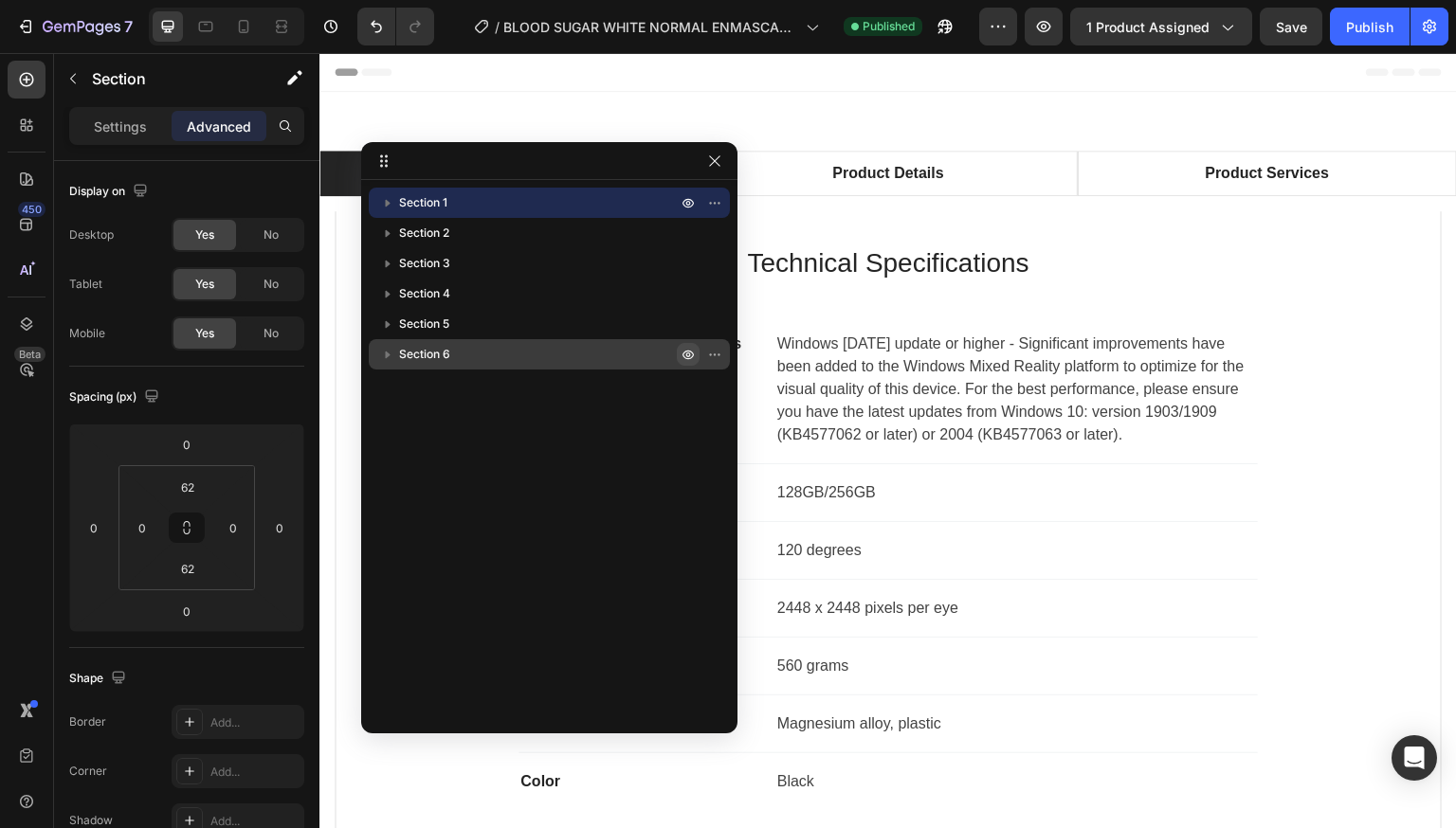
click at [683, 350] on icon "button" at bounding box center [688, 355] width 15 height 15
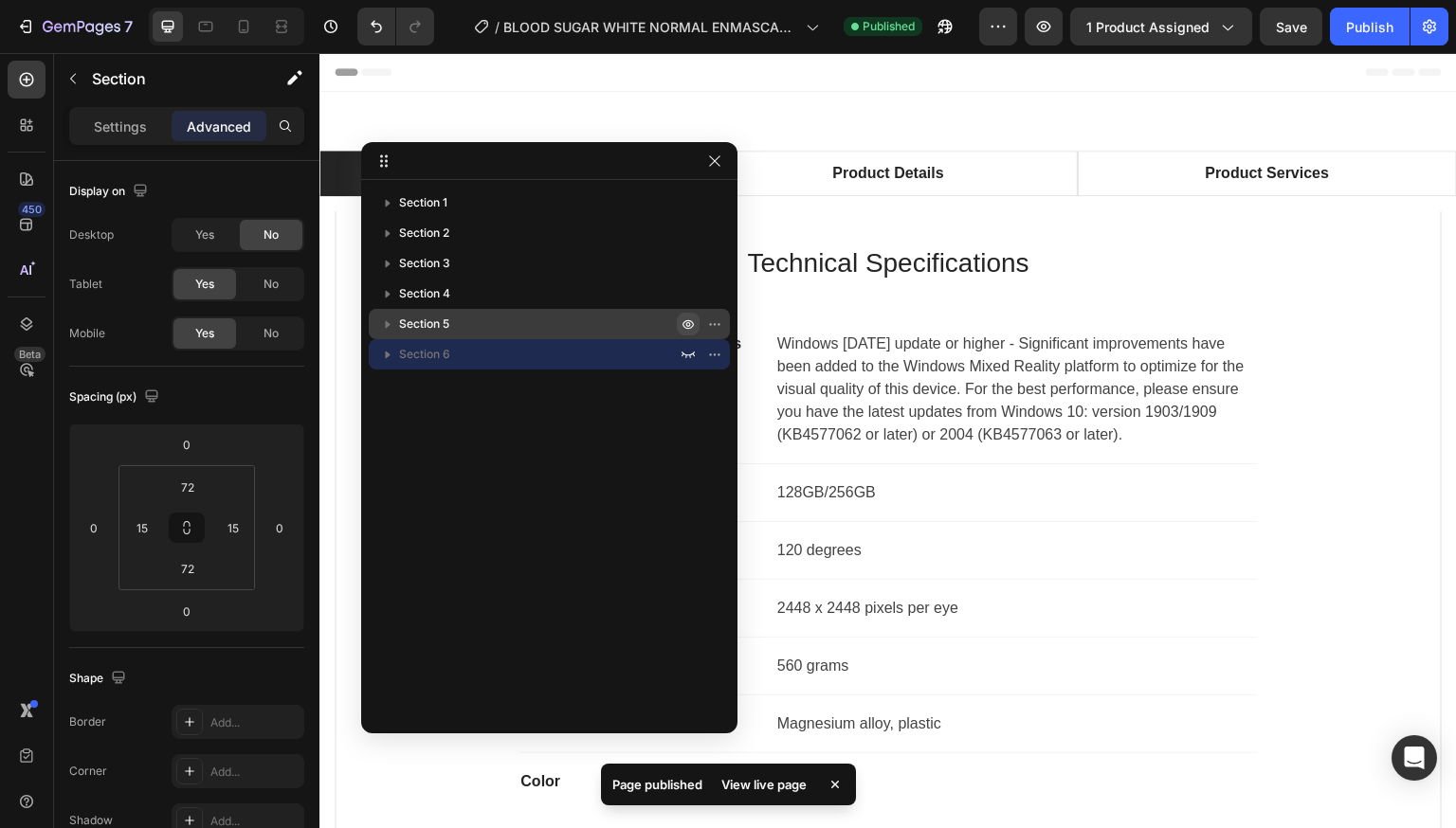
click at [689, 321] on icon "button" at bounding box center [688, 324] width 15 height 15
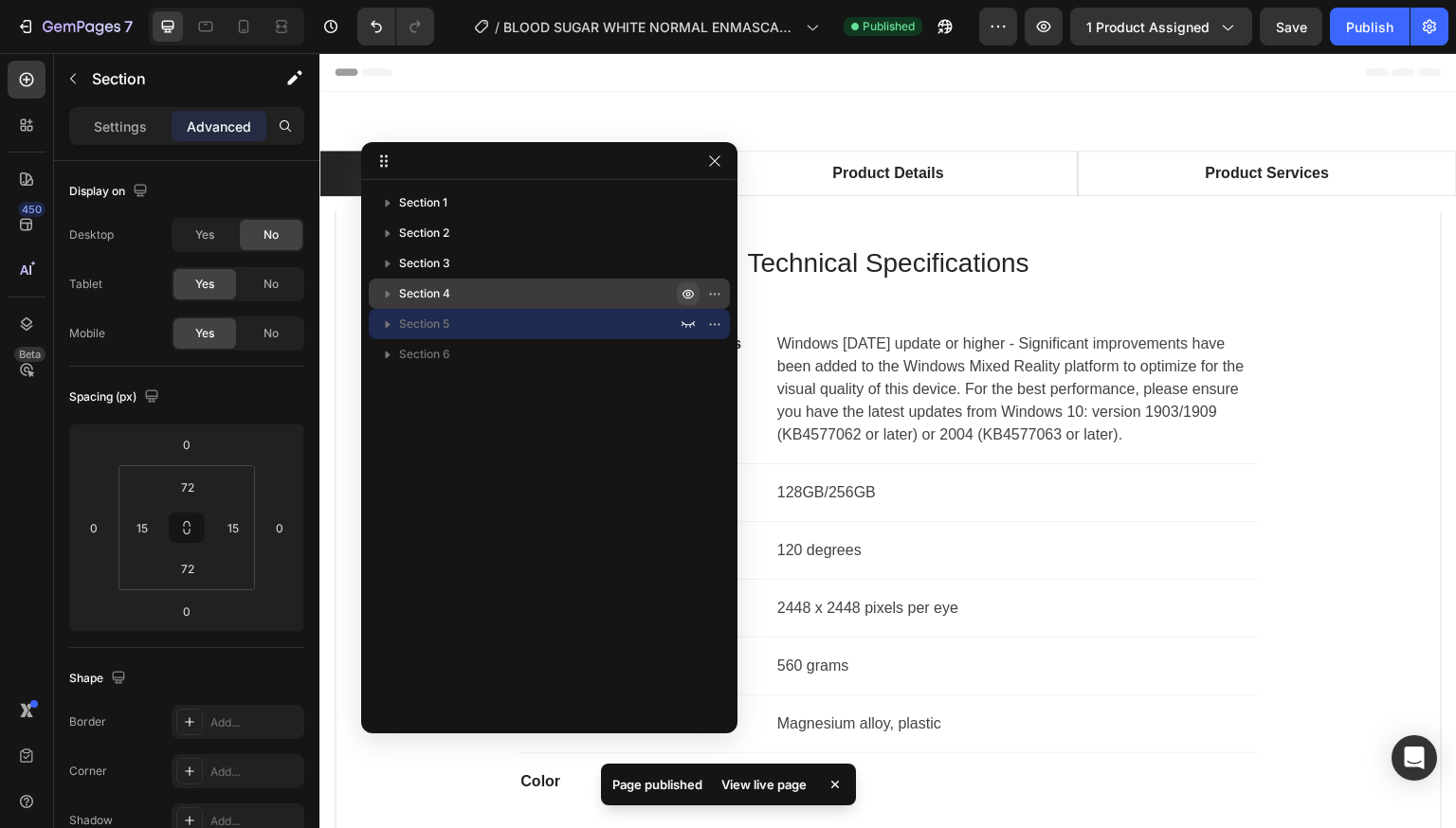
click at [718, 295] on icon "button" at bounding box center [719, 294] width 2 height 2
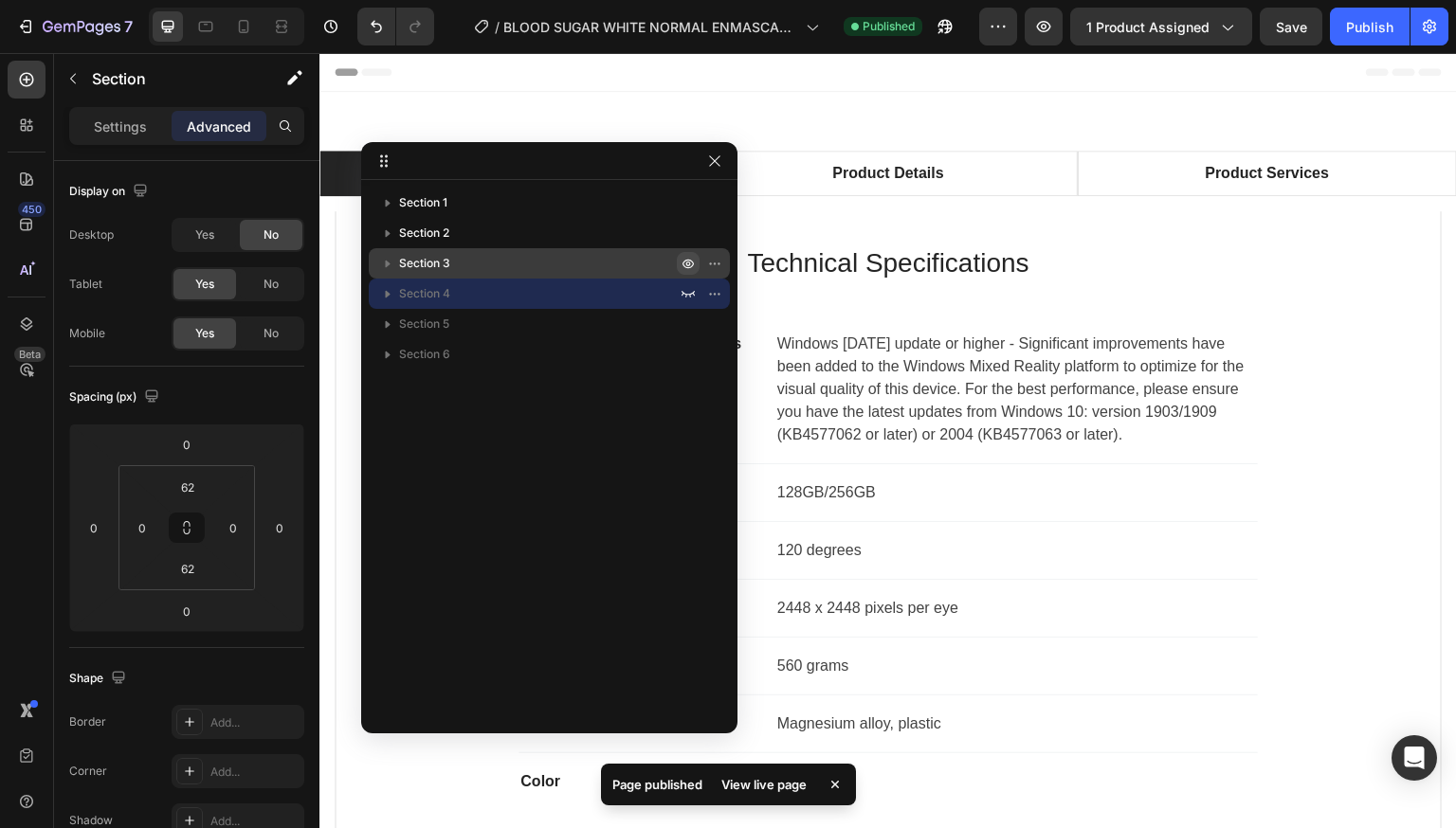
click at [692, 267] on icon "button" at bounding box center [688, 264] width 15 height 15
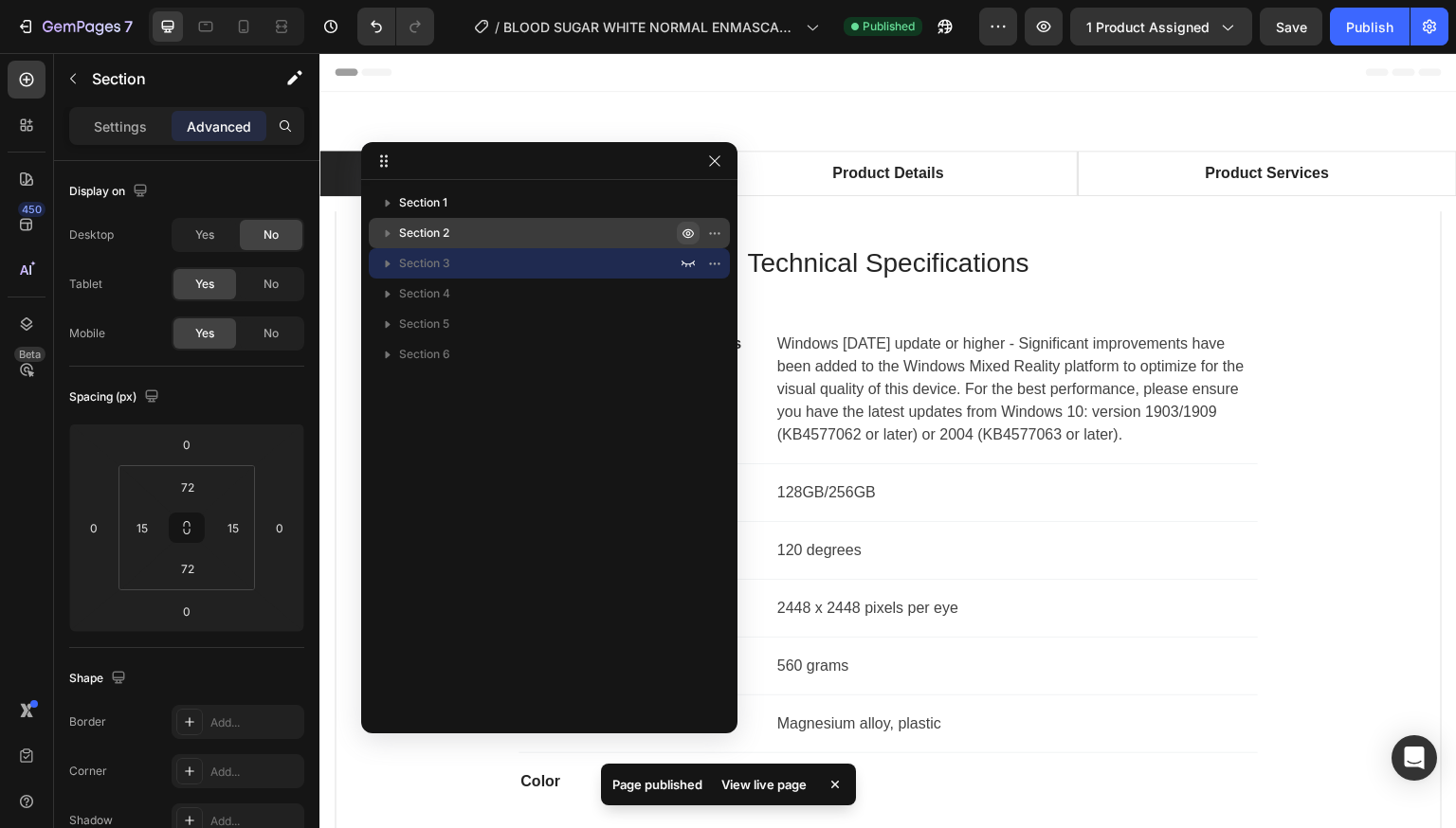
click at [684, 240] on icon "button" at bounding box center [688, 233] width 15 height 15
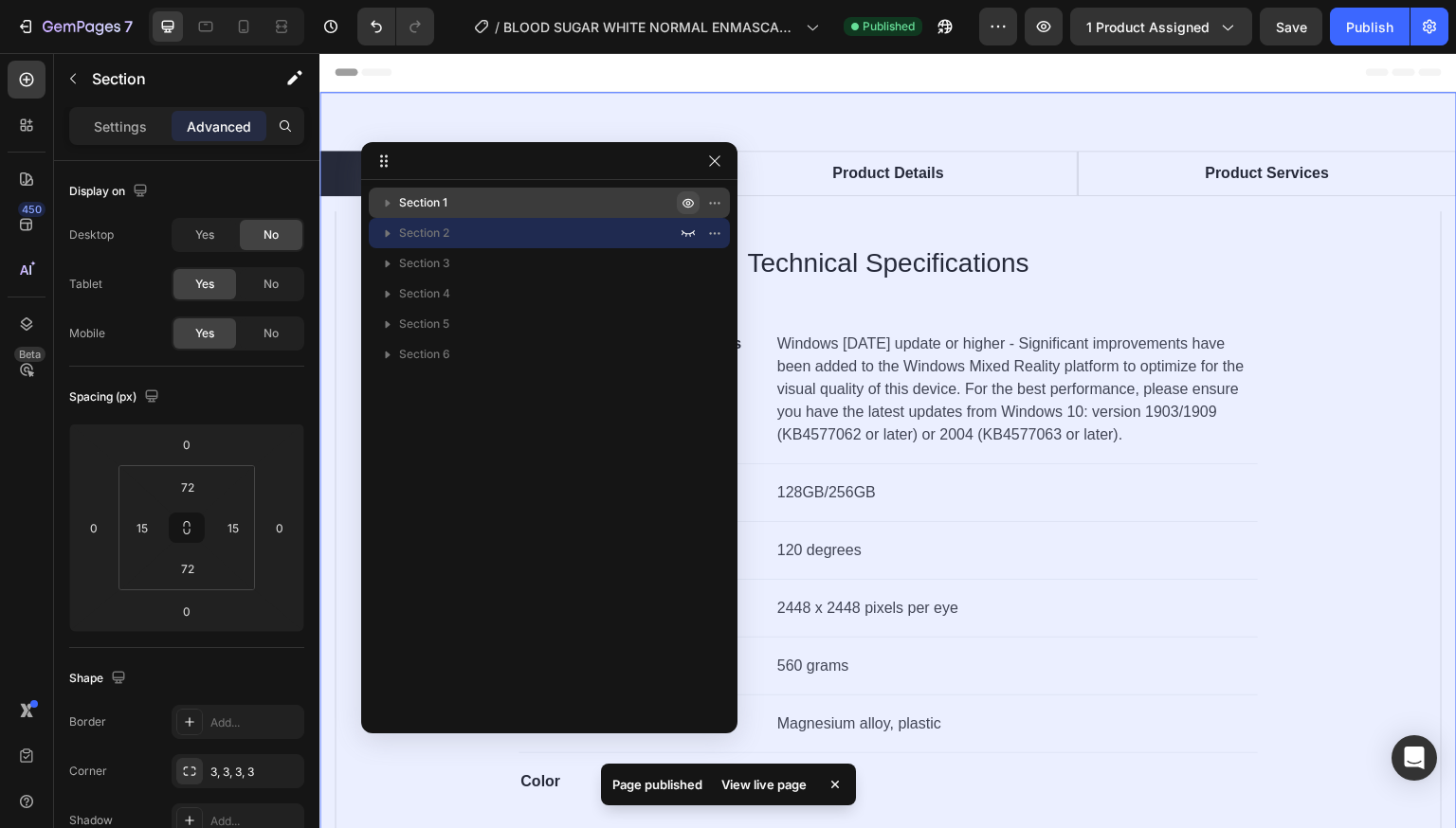
click at [686, 200] on icon "button" at bounding box center [688, 203] width 15 height 15
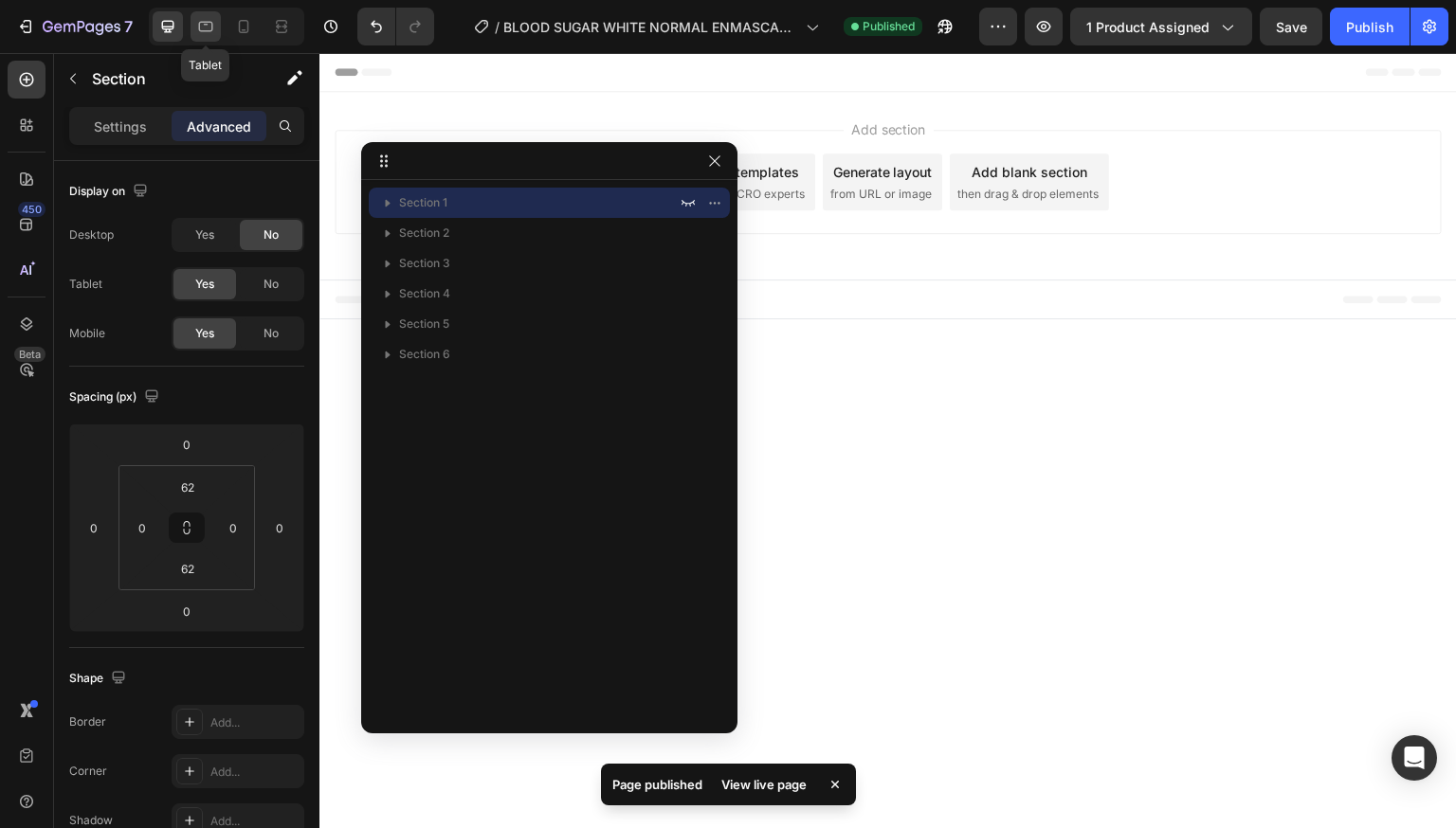
click at [201, 34] on icon at bounding box center [206, 27] width 19 height 19
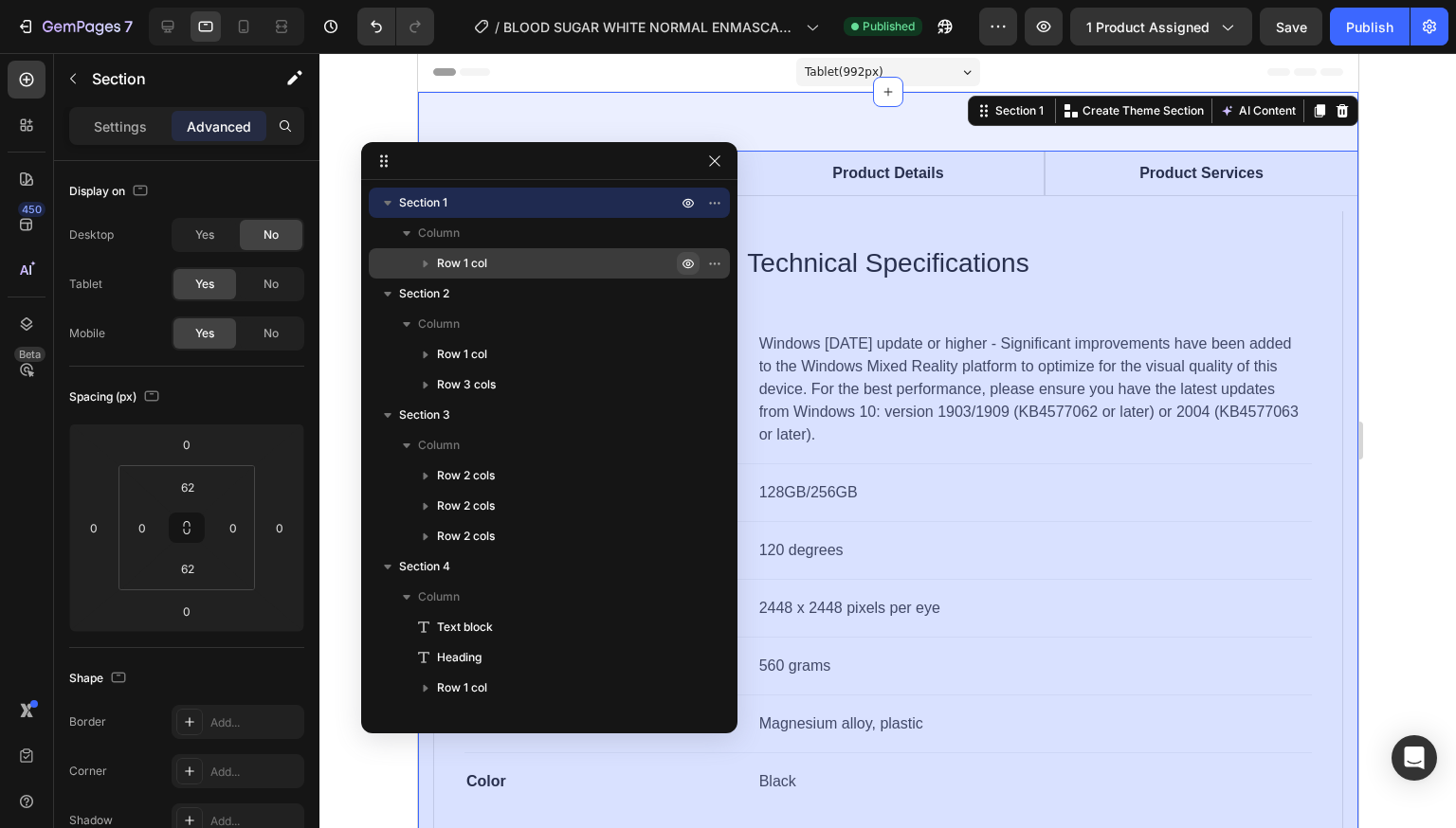
click at [684, 263] on icon "button" at bounding box center [688, 264] width 15 height 15
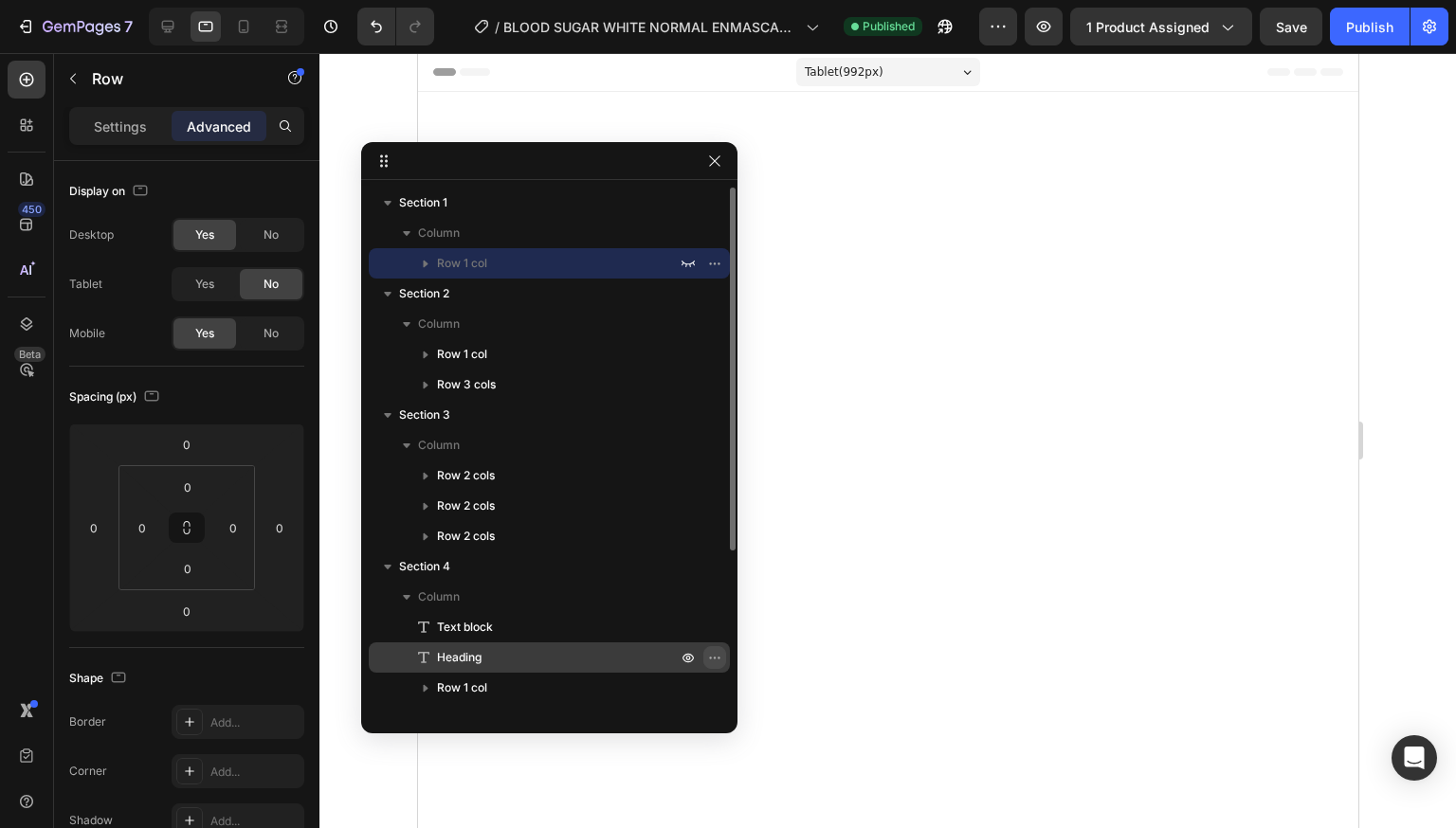
scroll to position [232, 0]
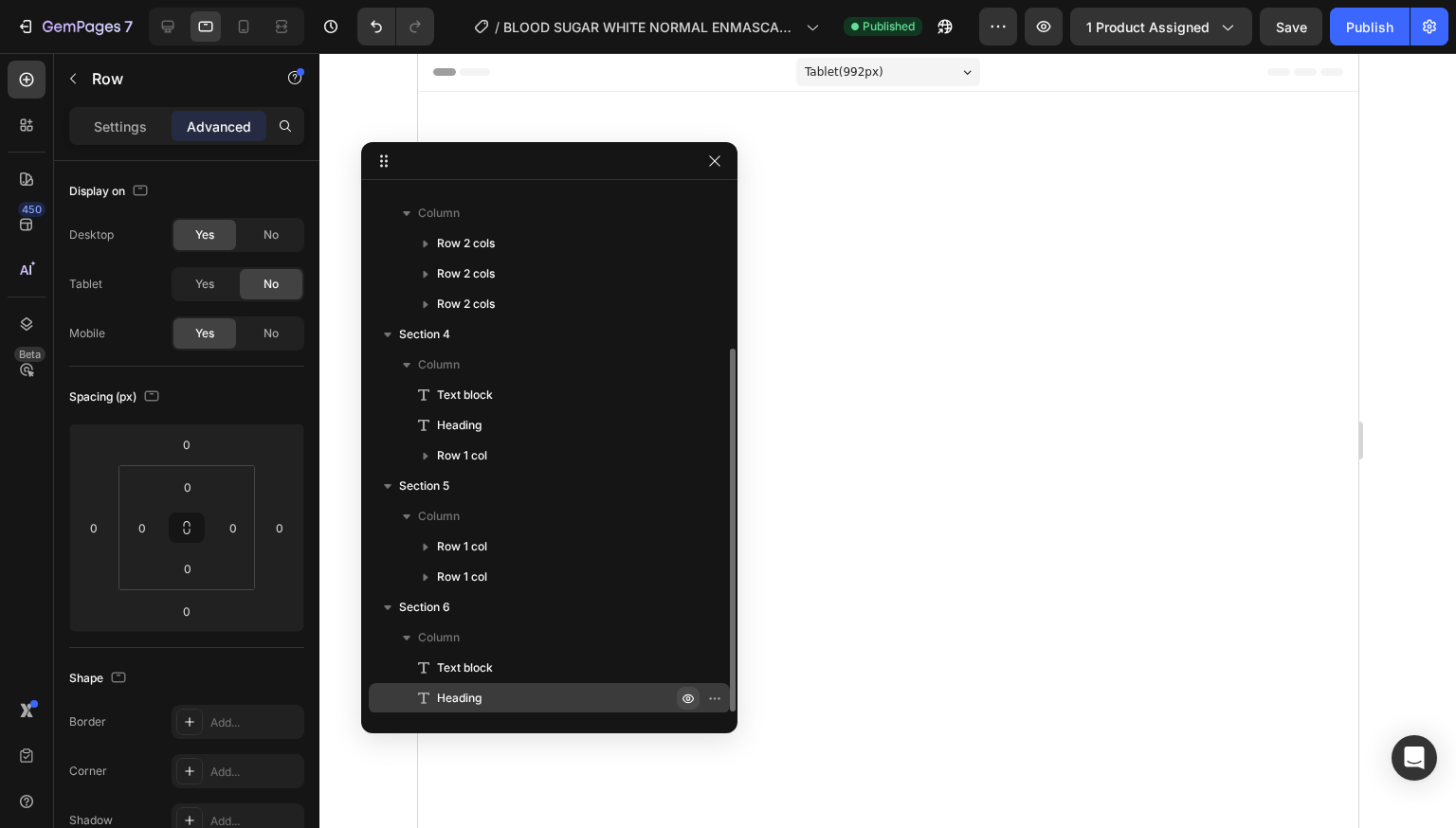
click at [718, 697] on icon "button" at bounding box center [719, 698] width 2 height 2
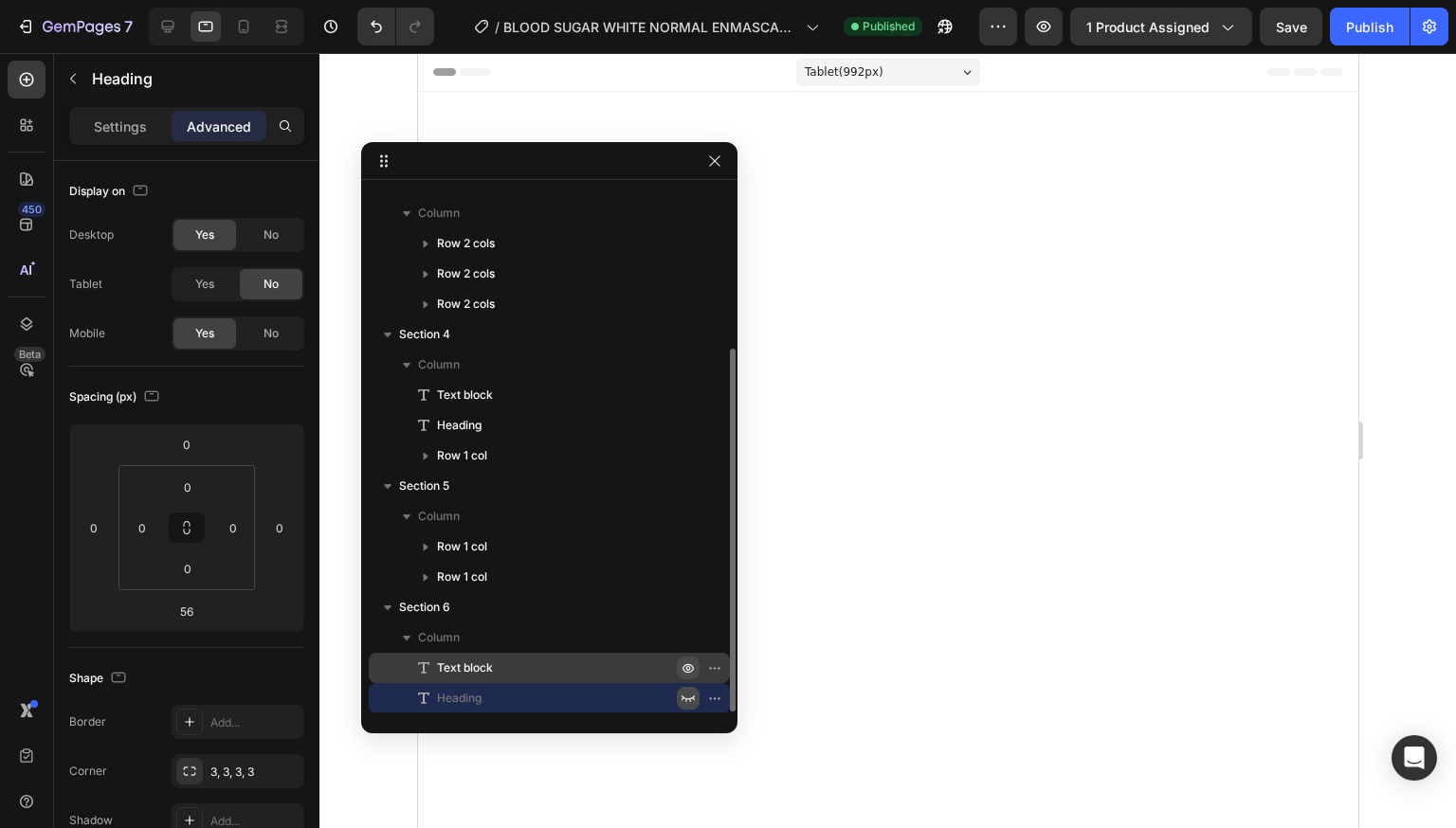
click at [688, 666] on icon "button" at bounding box center [688, 668] width 5 height 5
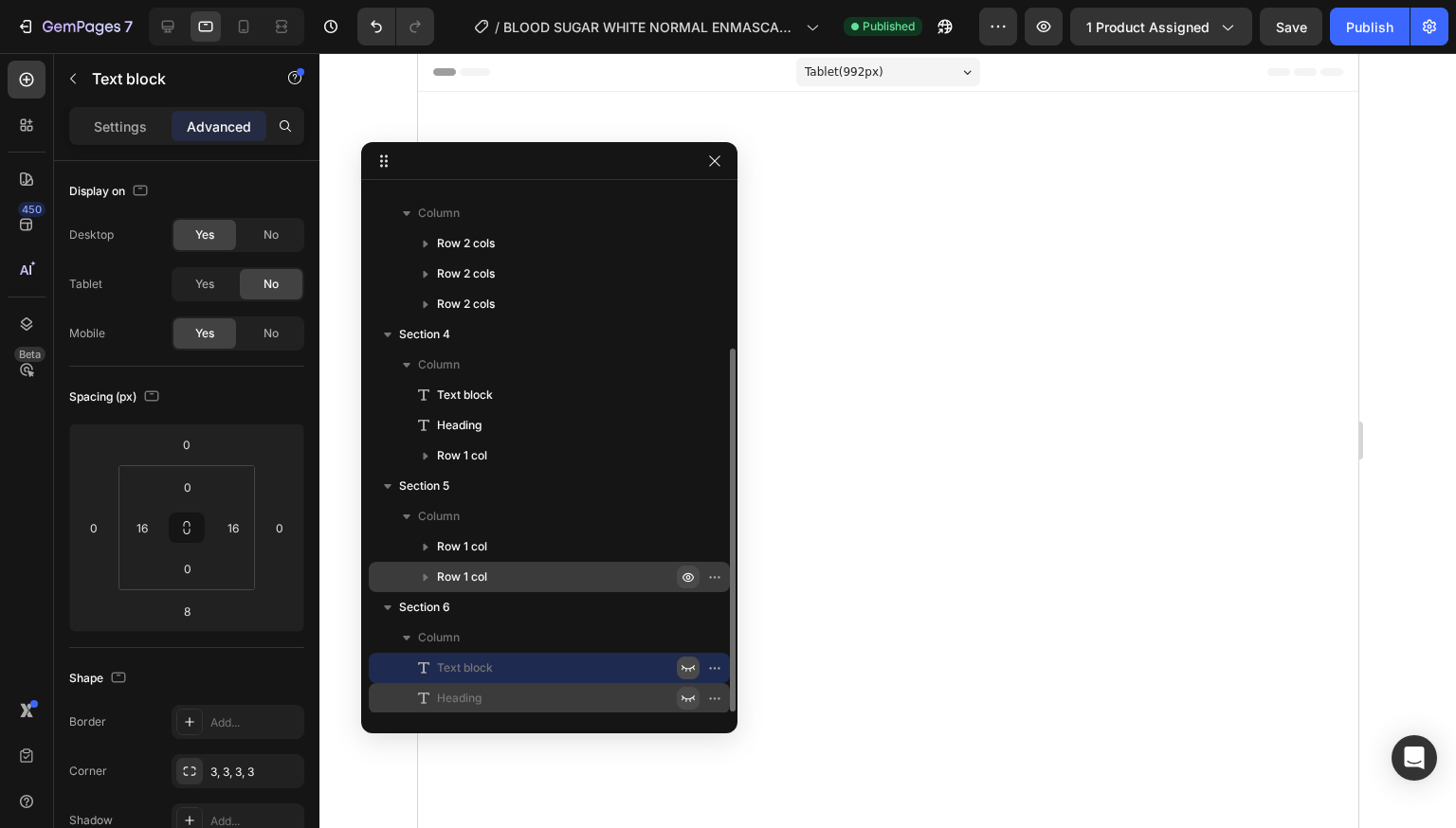
click at [690, 577] on icon "button" at bounding box center [688, 577] width 5 height 5
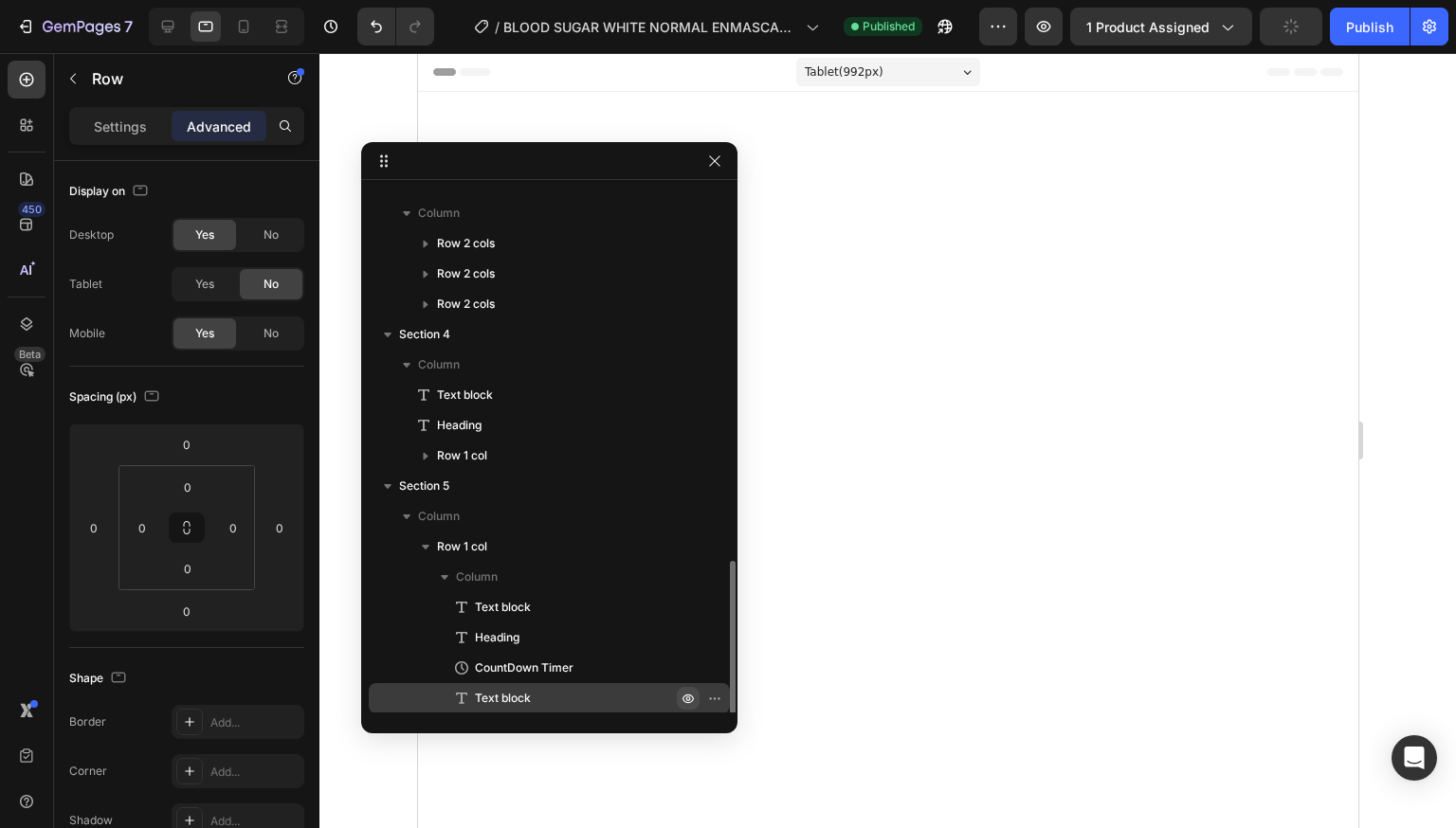
scroll to position [384, 0]
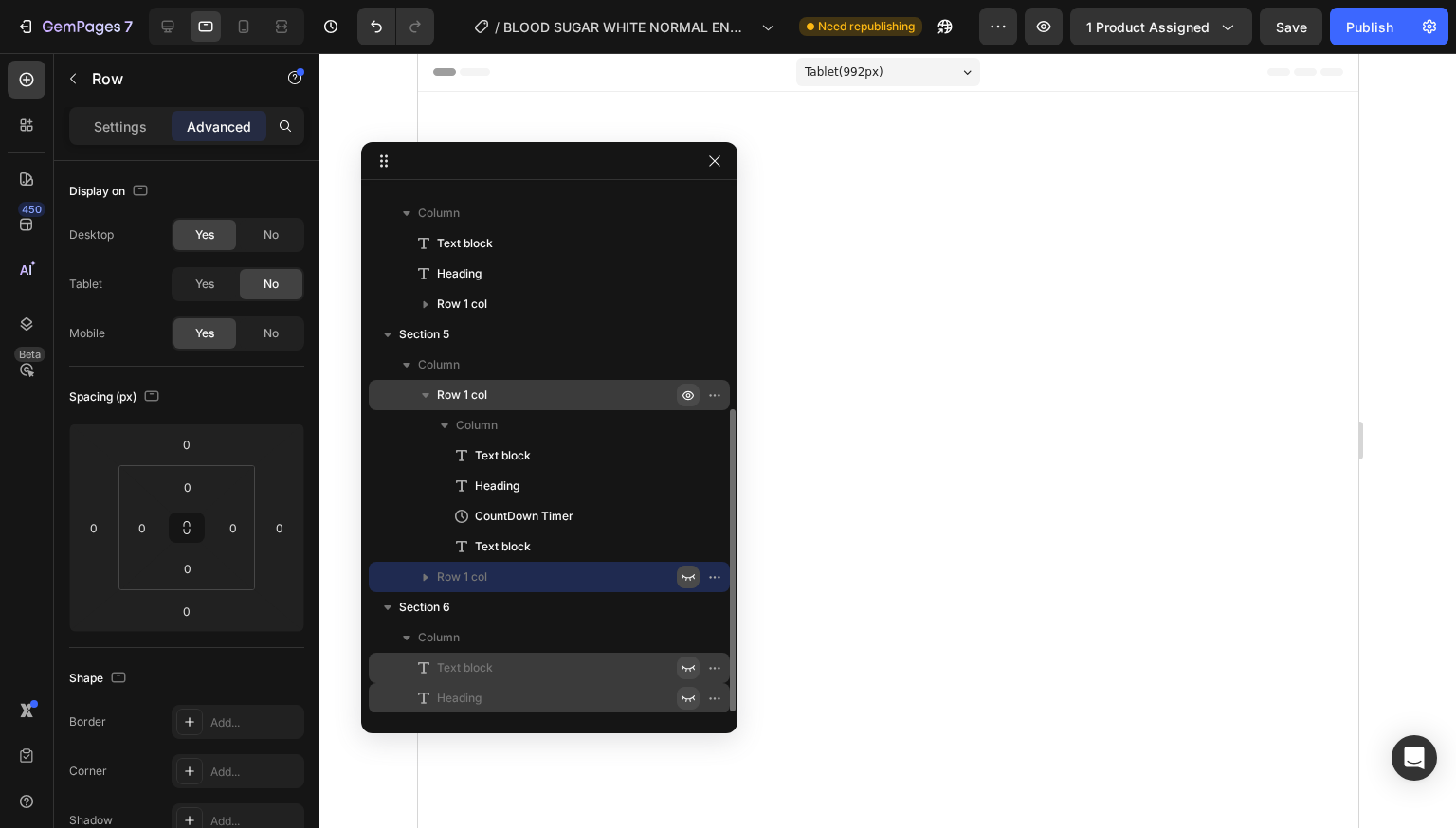
click at [686, 397] on icon "button" at bounding box center [688, 396] width 5 height 5
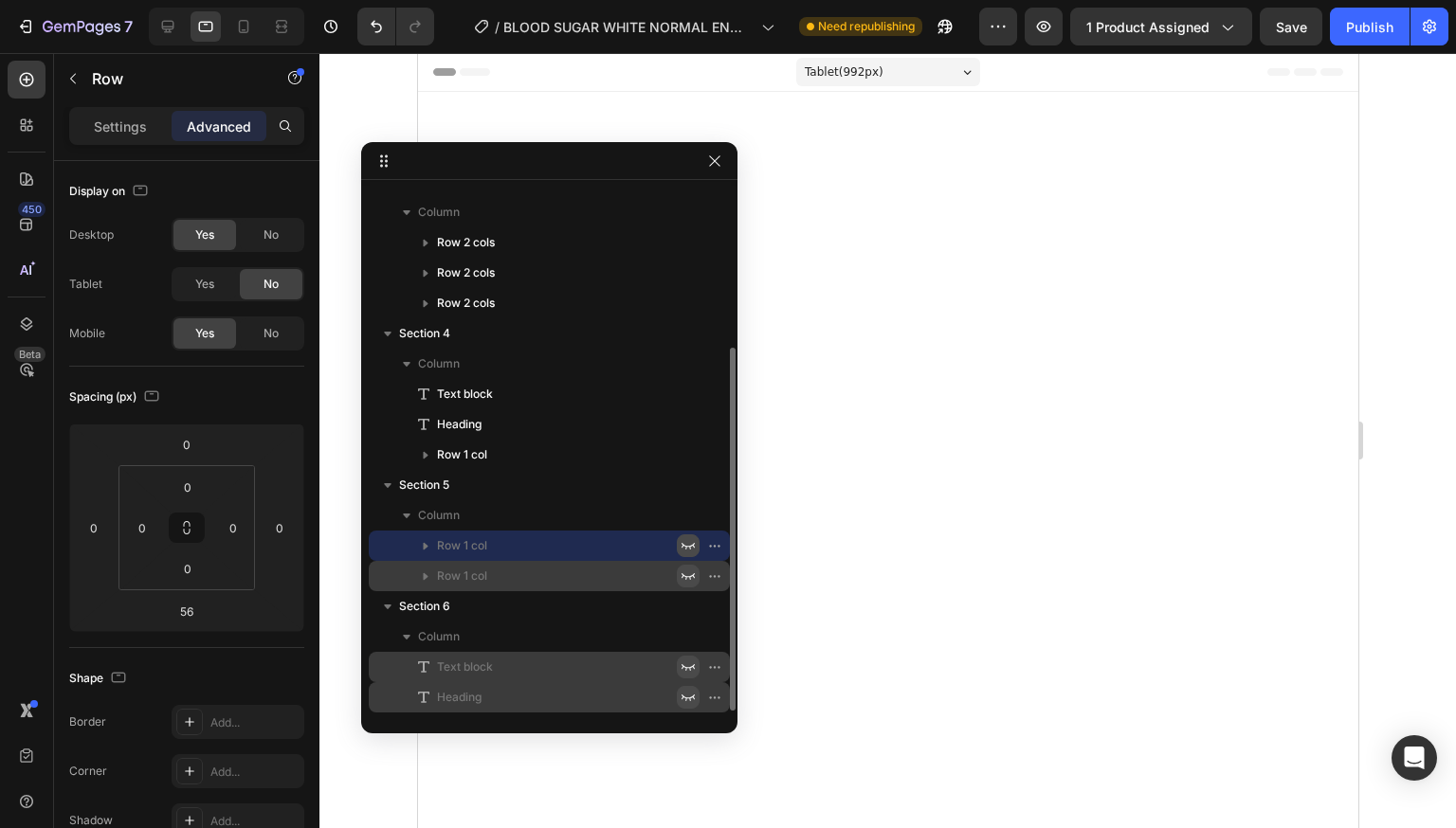
scroll to position [232, 0]
click at [684, 456] on icon "button" at bounding box center [688, 456] width 15 height 15
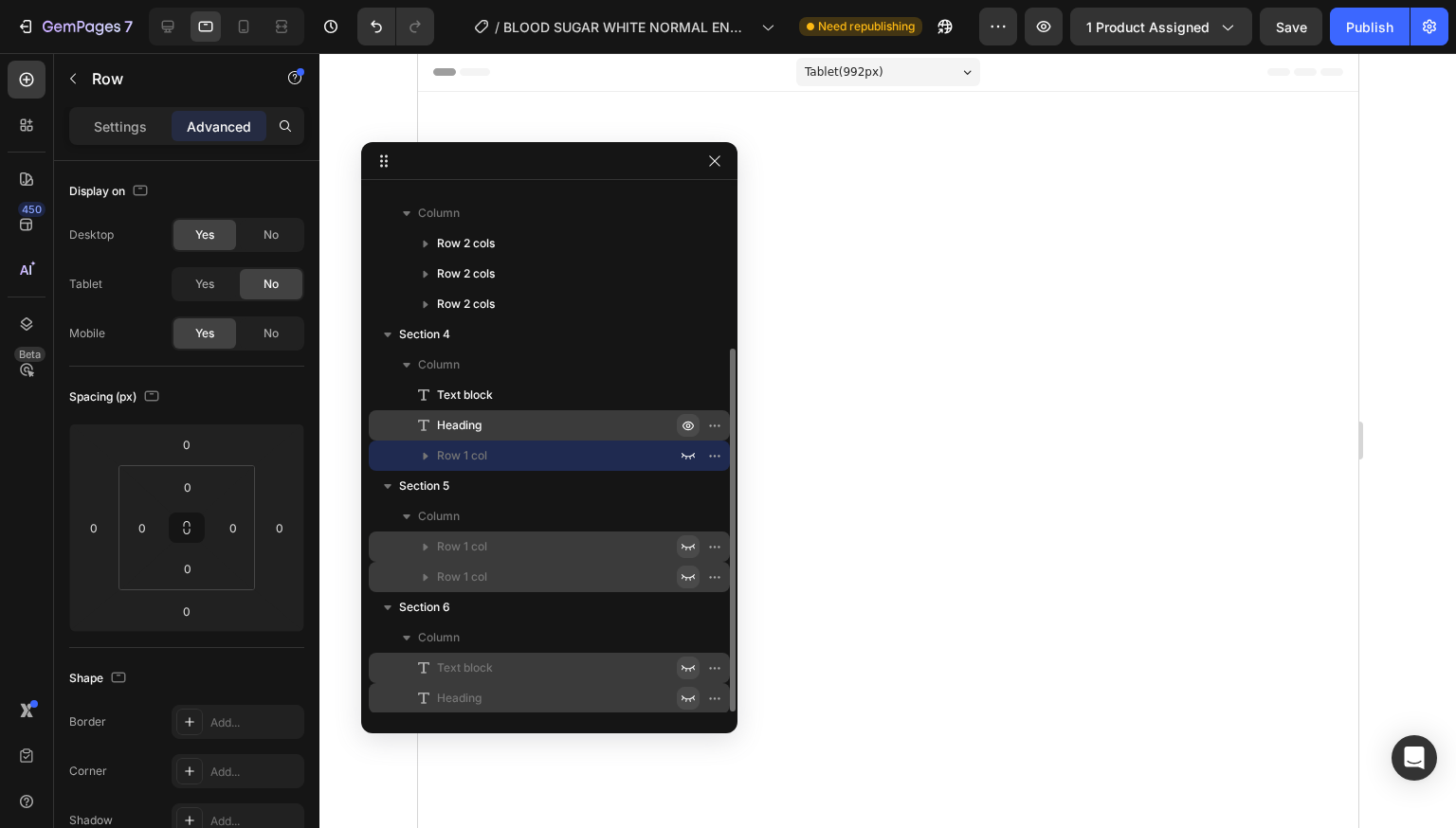
click at [718, 427] on icon "button" at bounding box center [719, 426] width 2 height 2
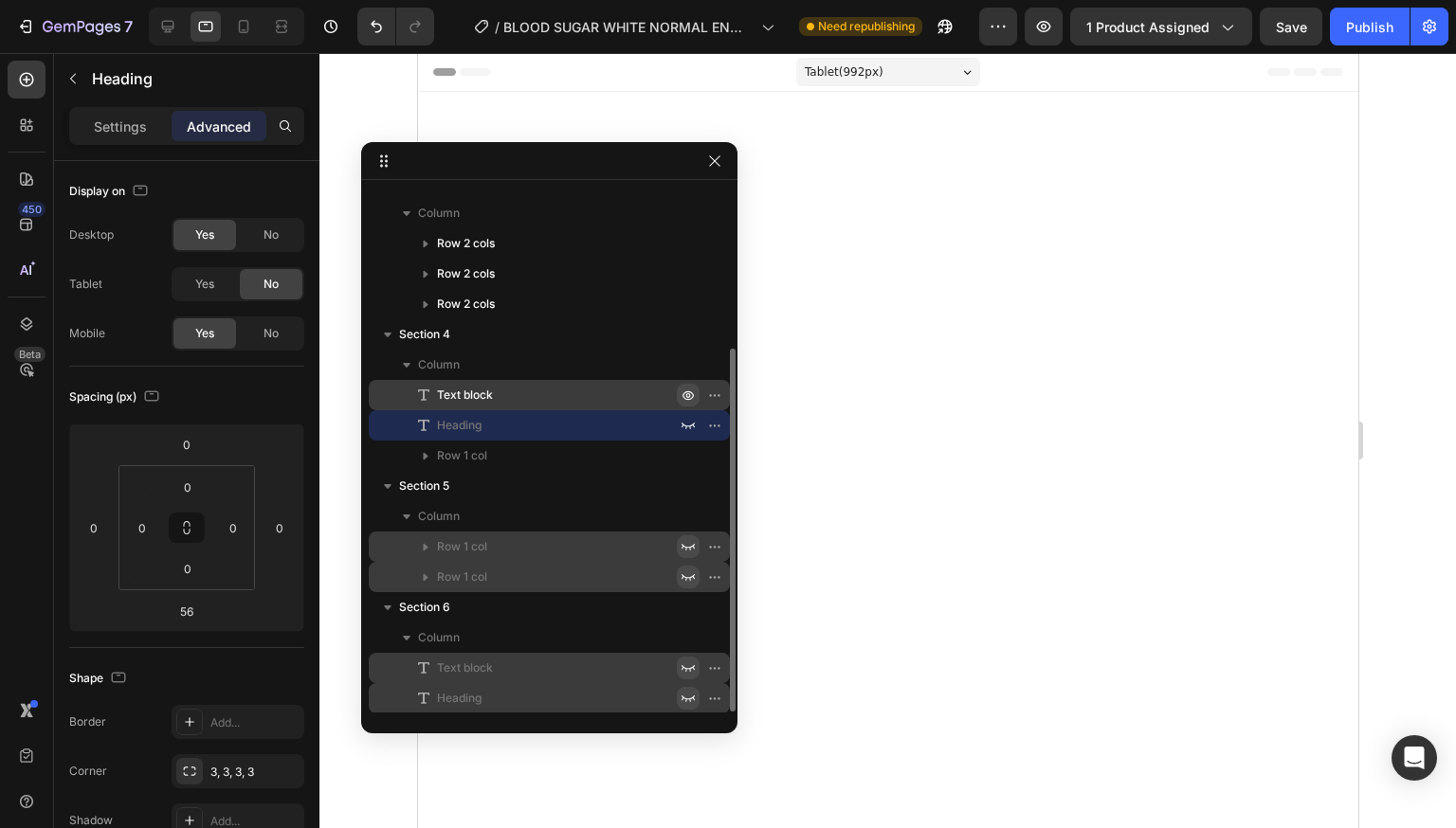
click at [687, 397] on icon "button" at bounding box center [688, 396] width 15 height 15
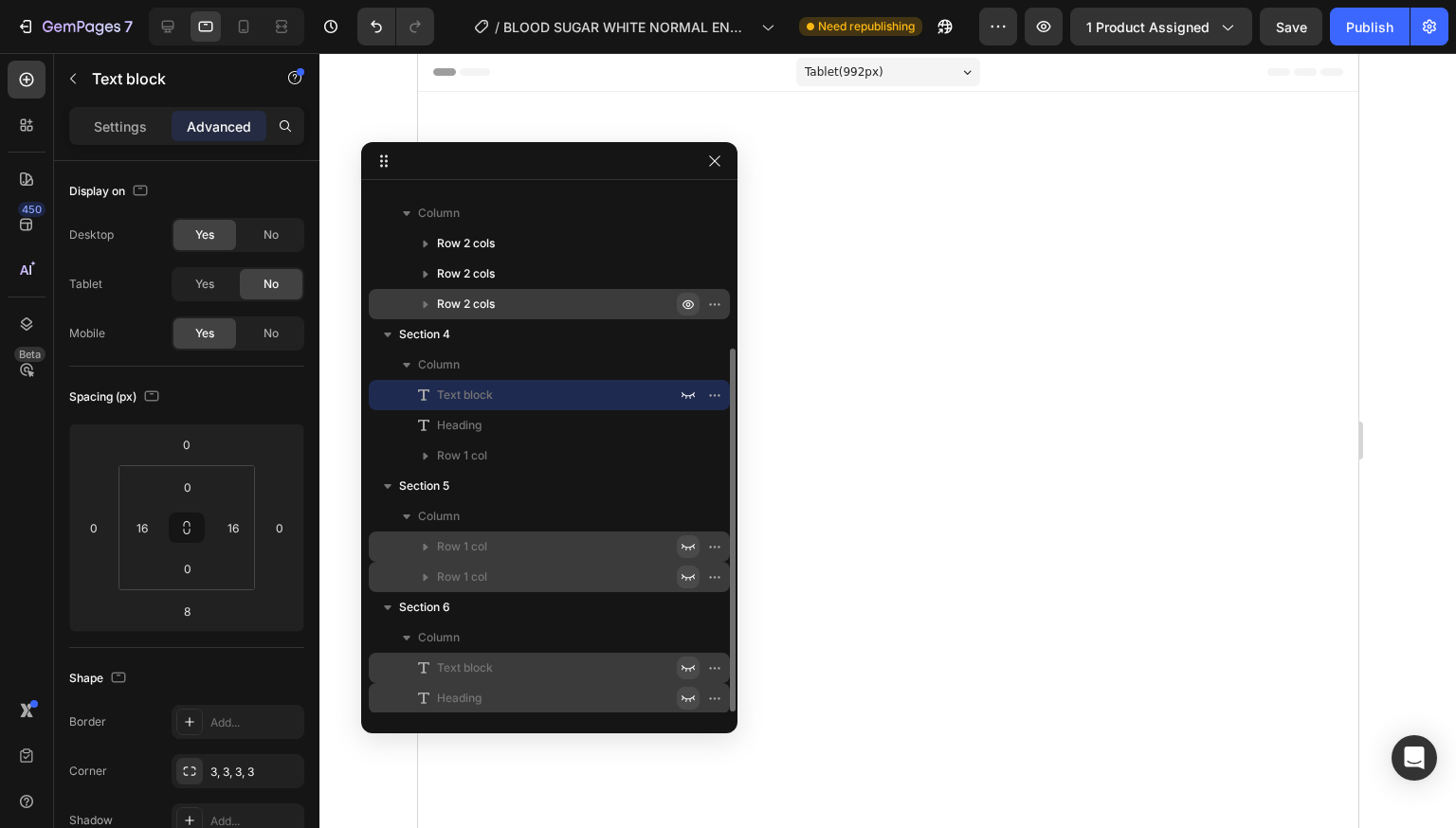
click at [689, 310] on icon "button" at bounding box center [688, 305] width 15 height 15
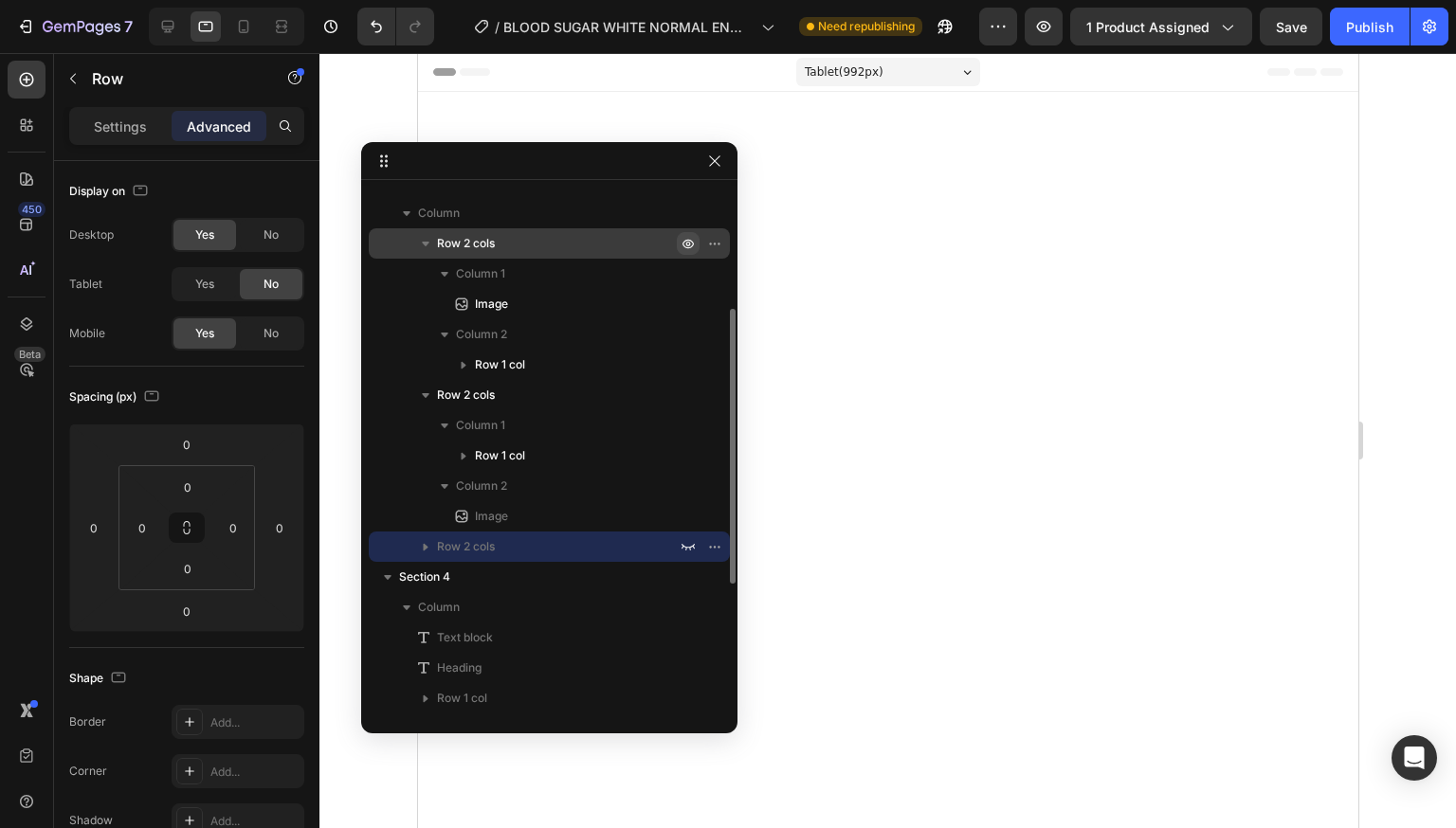
click at [680, 244] on icon "button" at bounding box center [688, 244] width 15 height 15
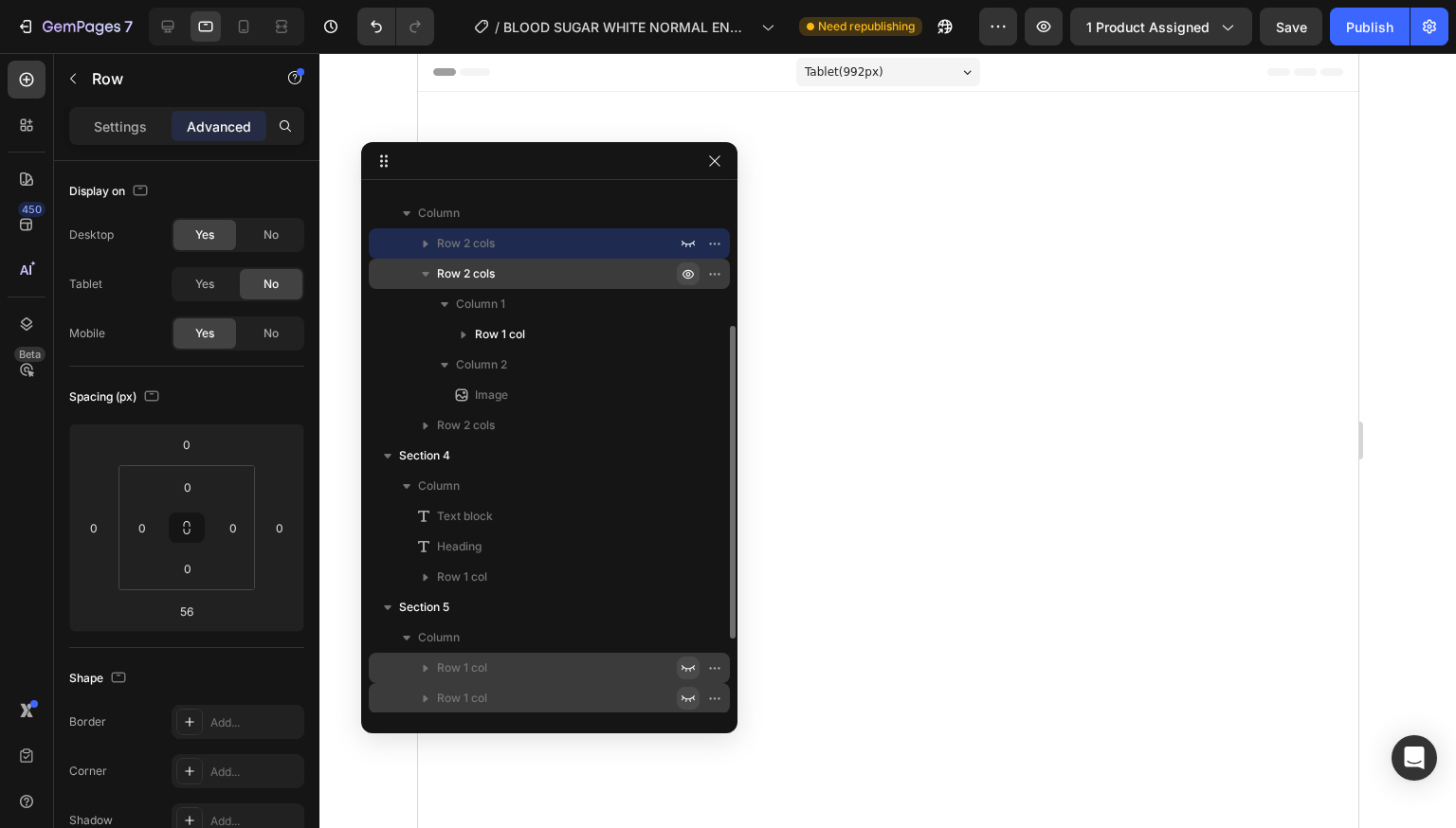
click at [683, 273] on icon "button" at bounding box center [688, 274] width 15 height 15
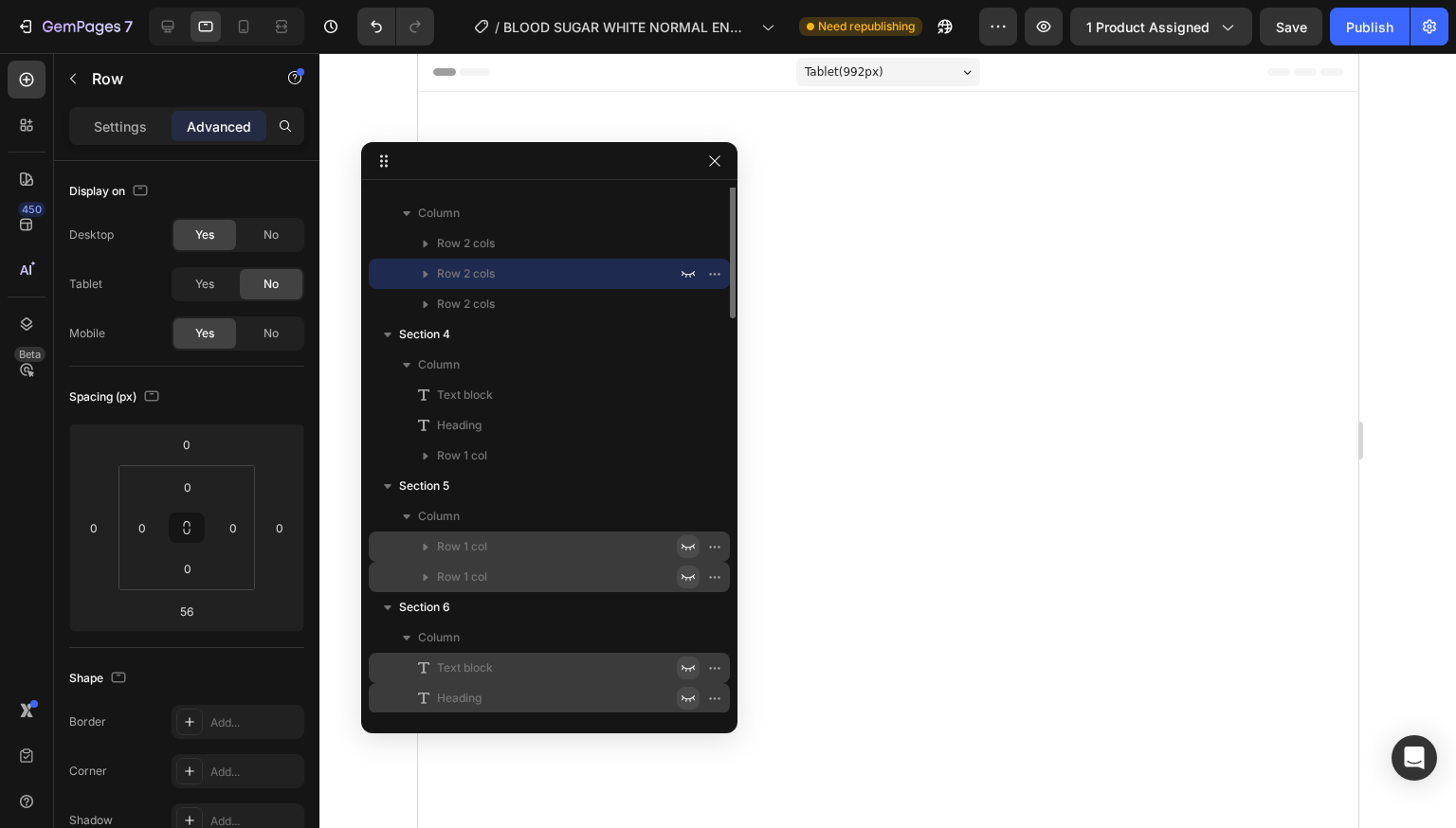
scroll to position [0, 0]
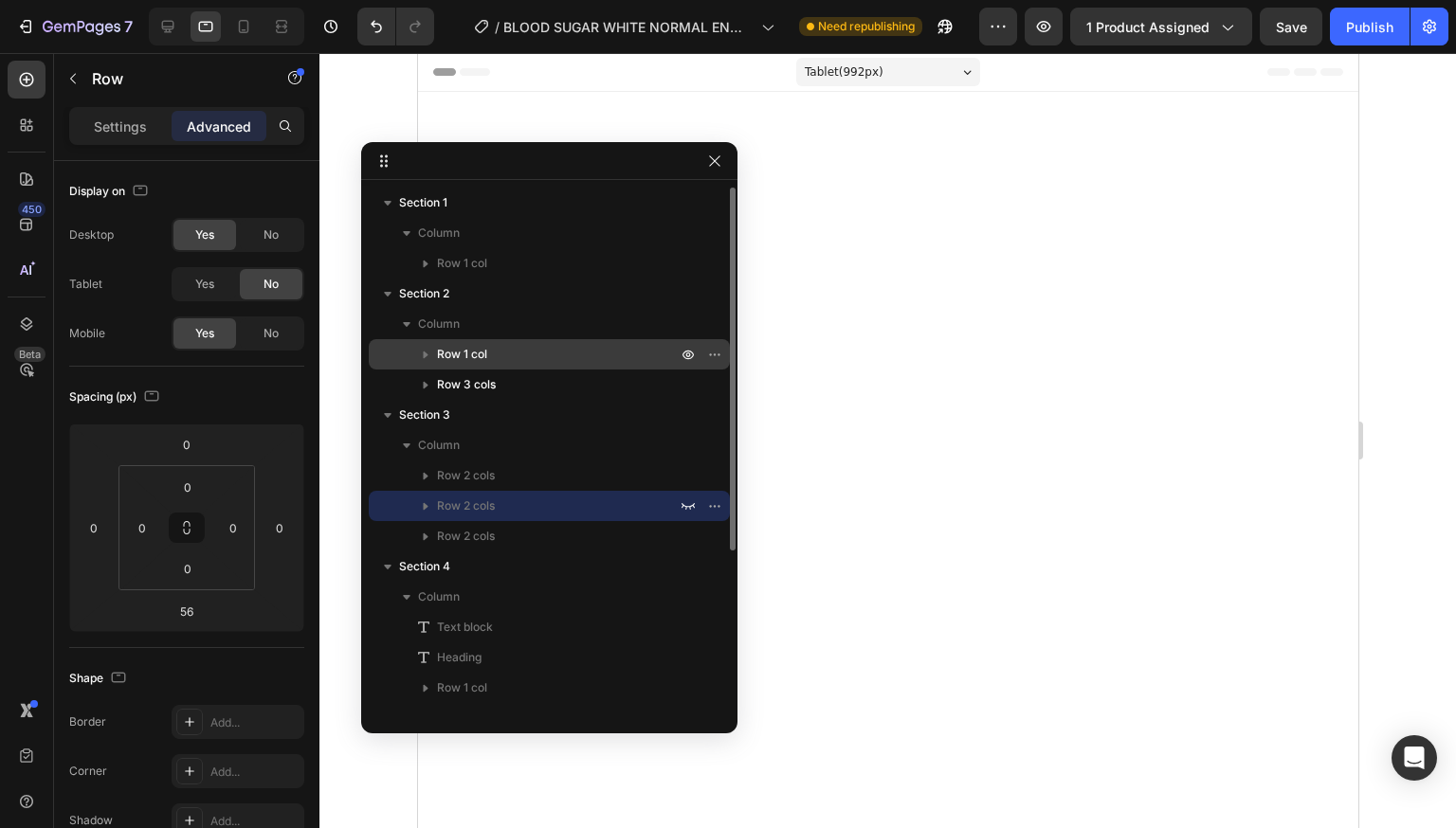
click at [684, 340] on div at bounding box center [701, 354] width 49 height 30
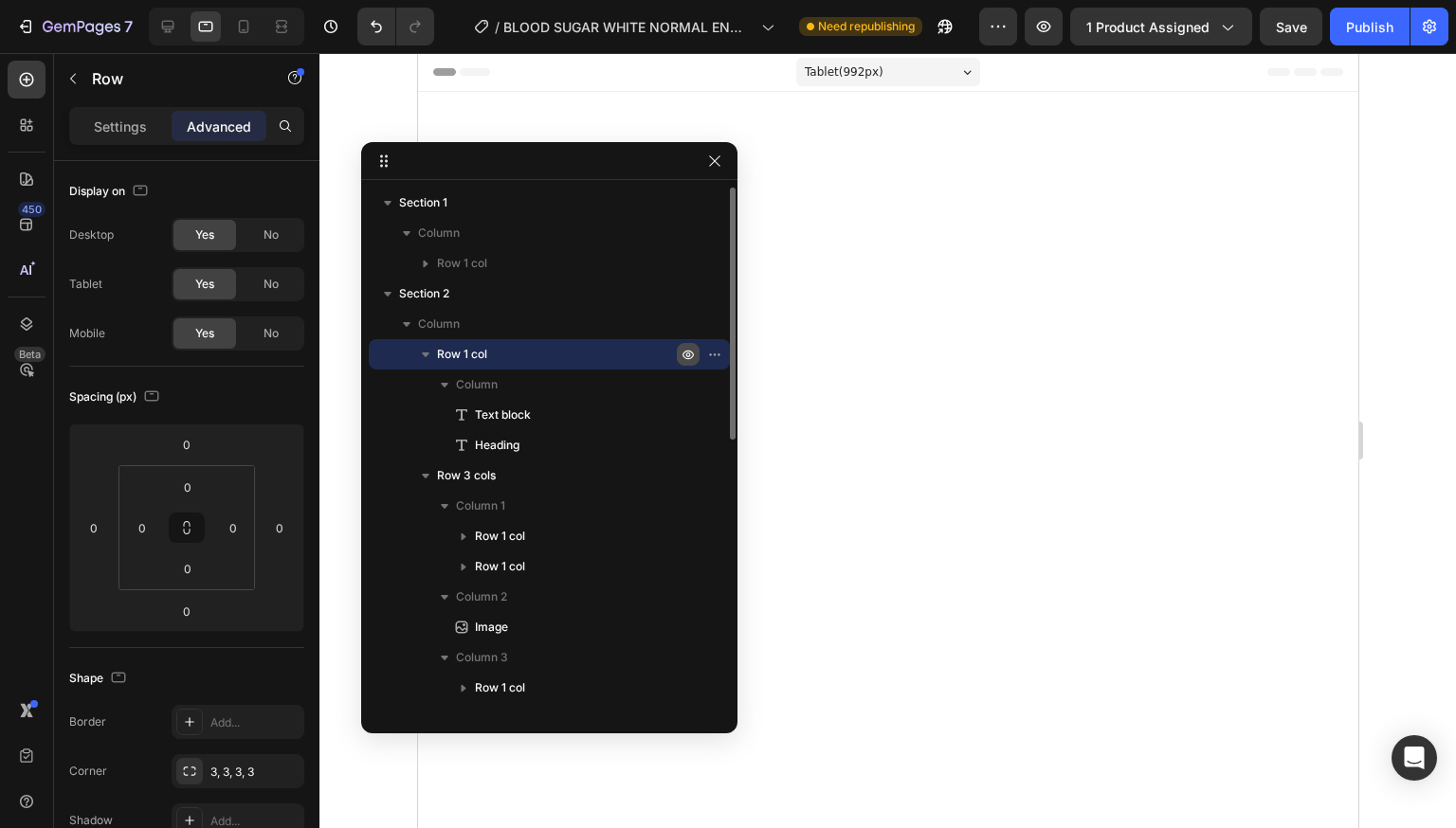
click at [682, 357] on icon "button" at bounding box center [688, 355] width 15 height 15
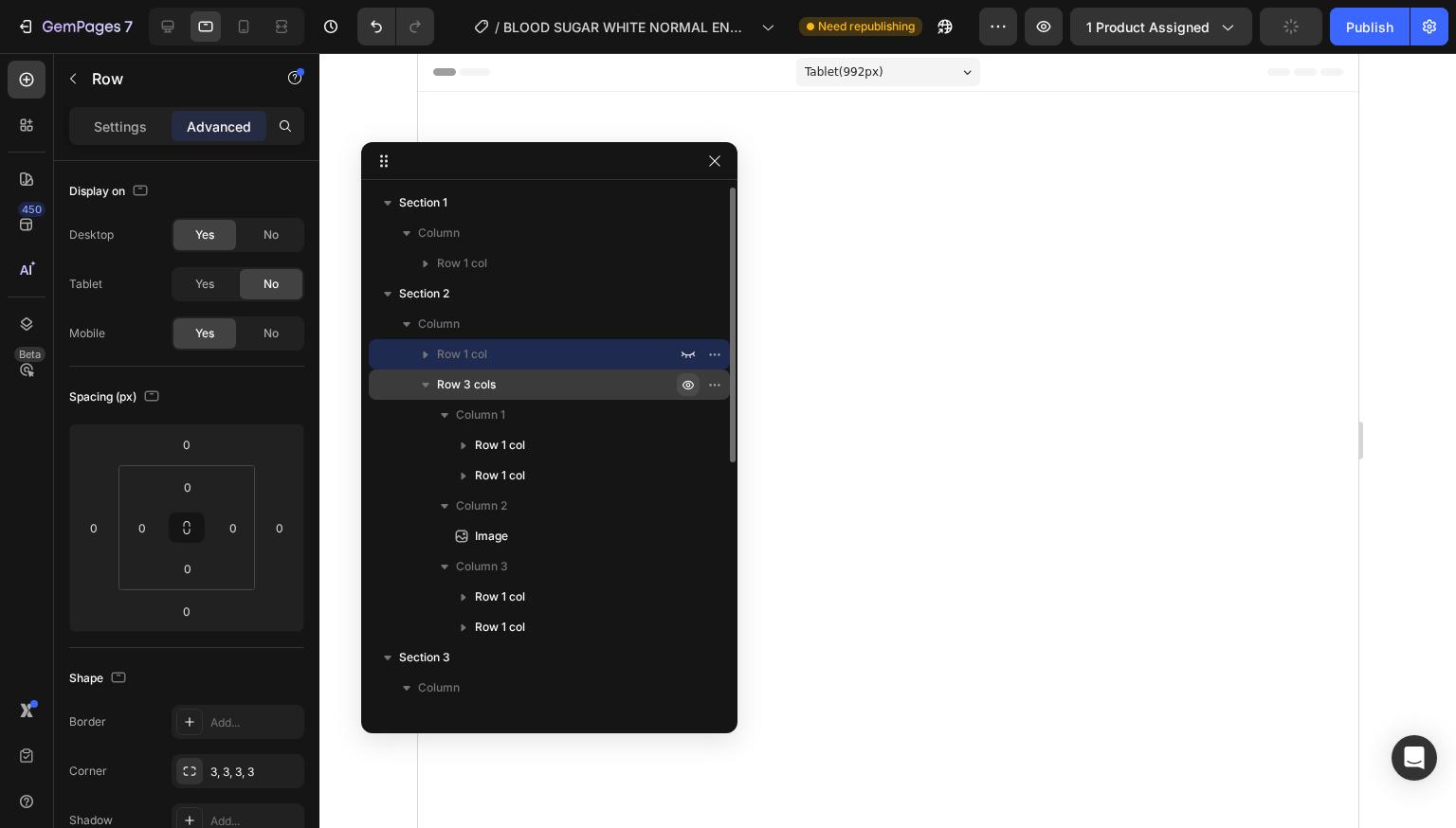
click at [686, 386] on icon "button" at bounding box center [688, 385] width 5 height 5
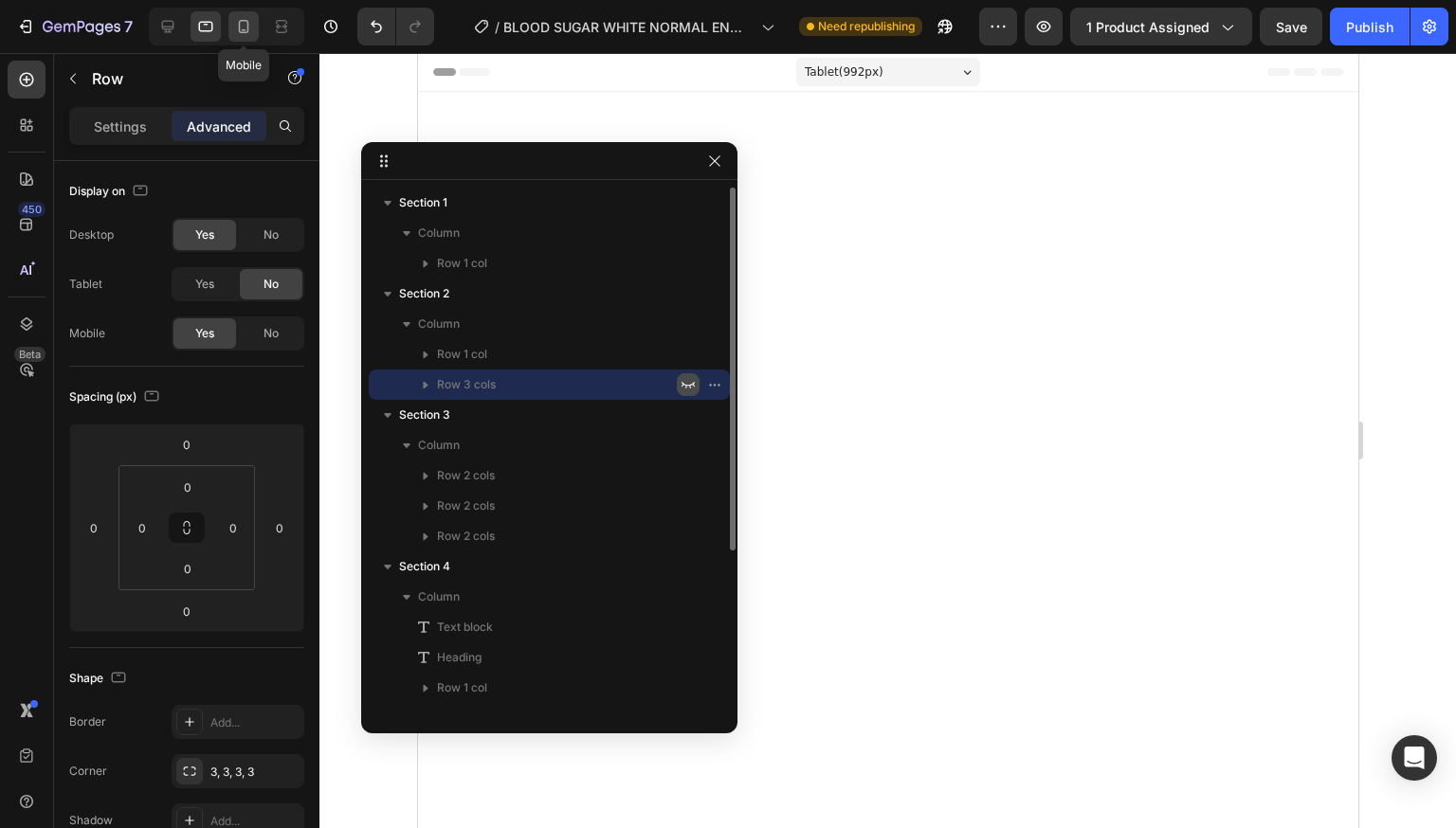
click at [248, 33] on icon at bounding box center [244, 27] width 19 height 19
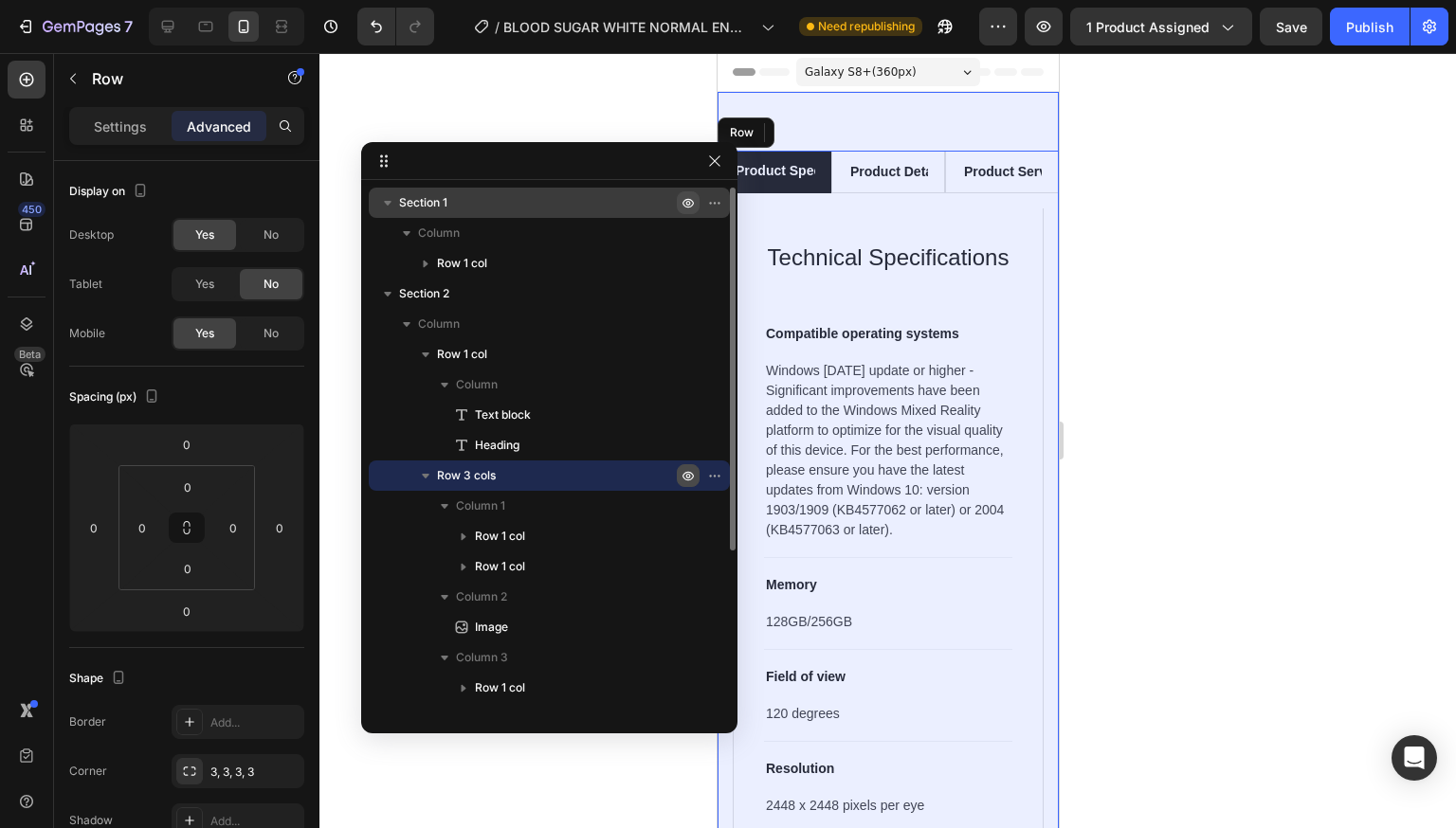
click at [685, 202] on icon "button" at bounding box center [688, 203] width 15 height 15
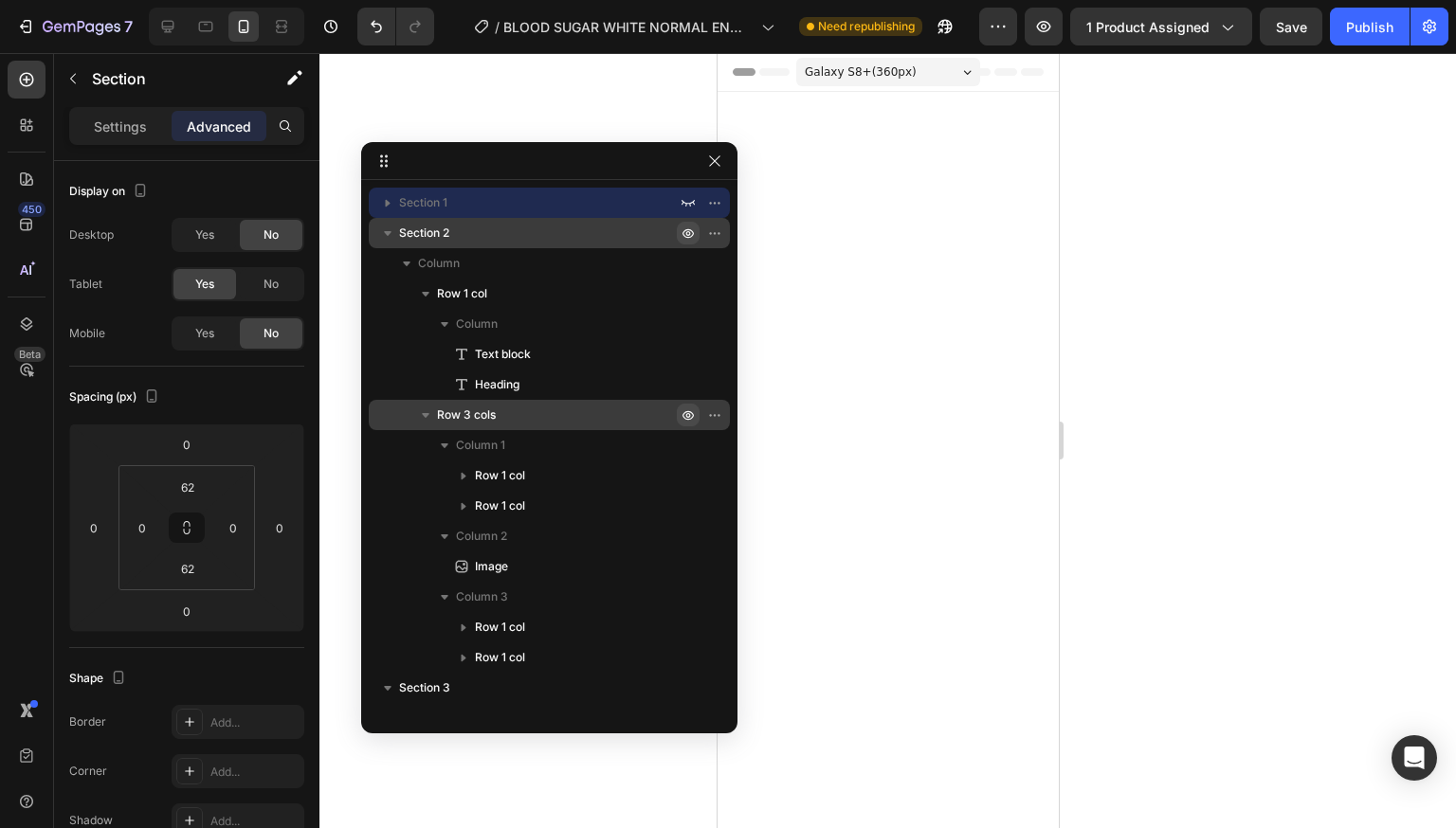
click at [683, 233] on icon "button" at bounding box center [688, 233] width 15 height 15
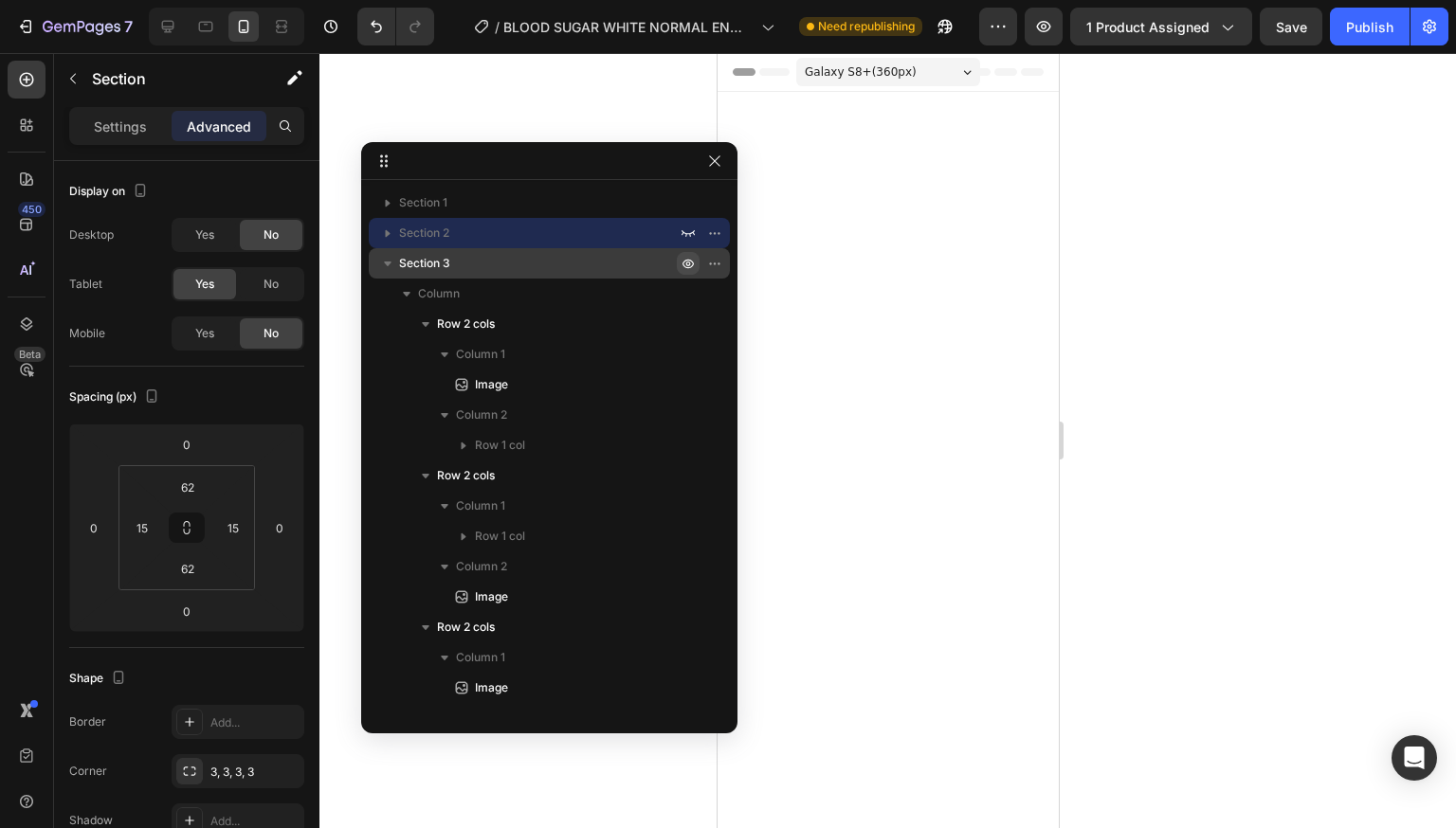
click at [682, 265] on icon "button" at bounding box center [688, 264] width 15 height 15
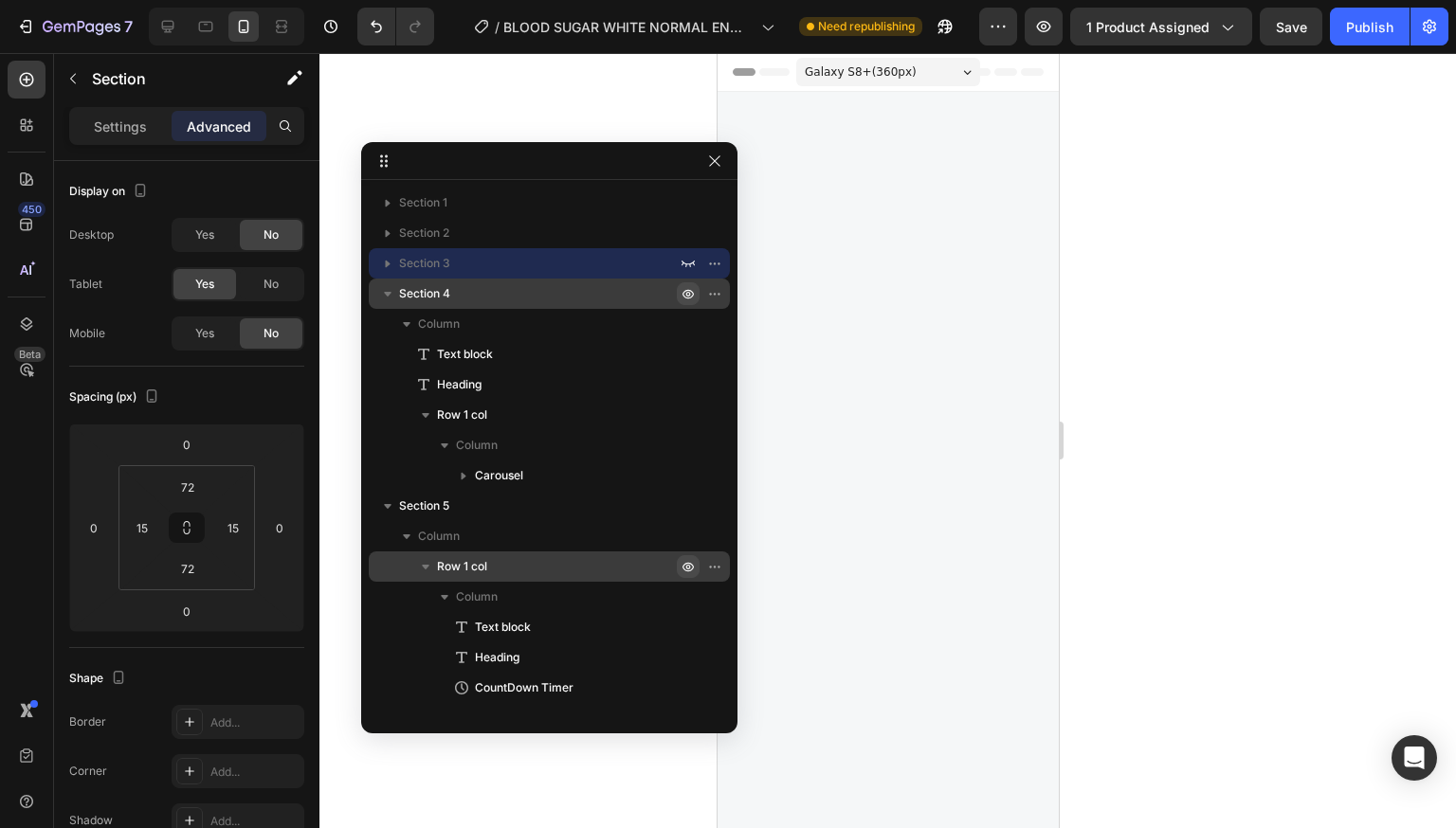
click at [689, 297] on icon "button" at bounding box center [688, 294] width 15 height 15
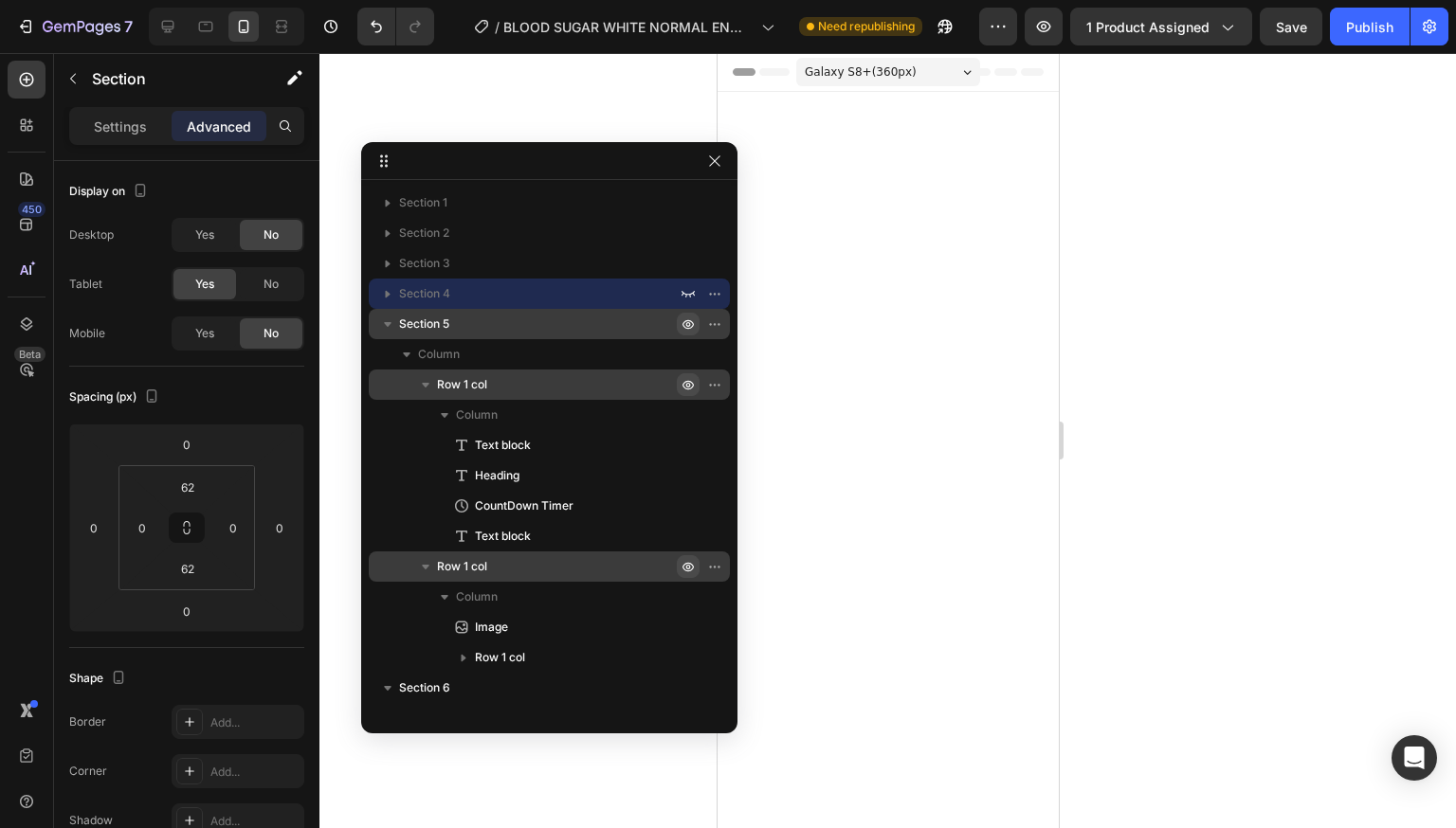
click at [691, 329] on icon "button" at bounding box center [688, 324] width 15 height 15
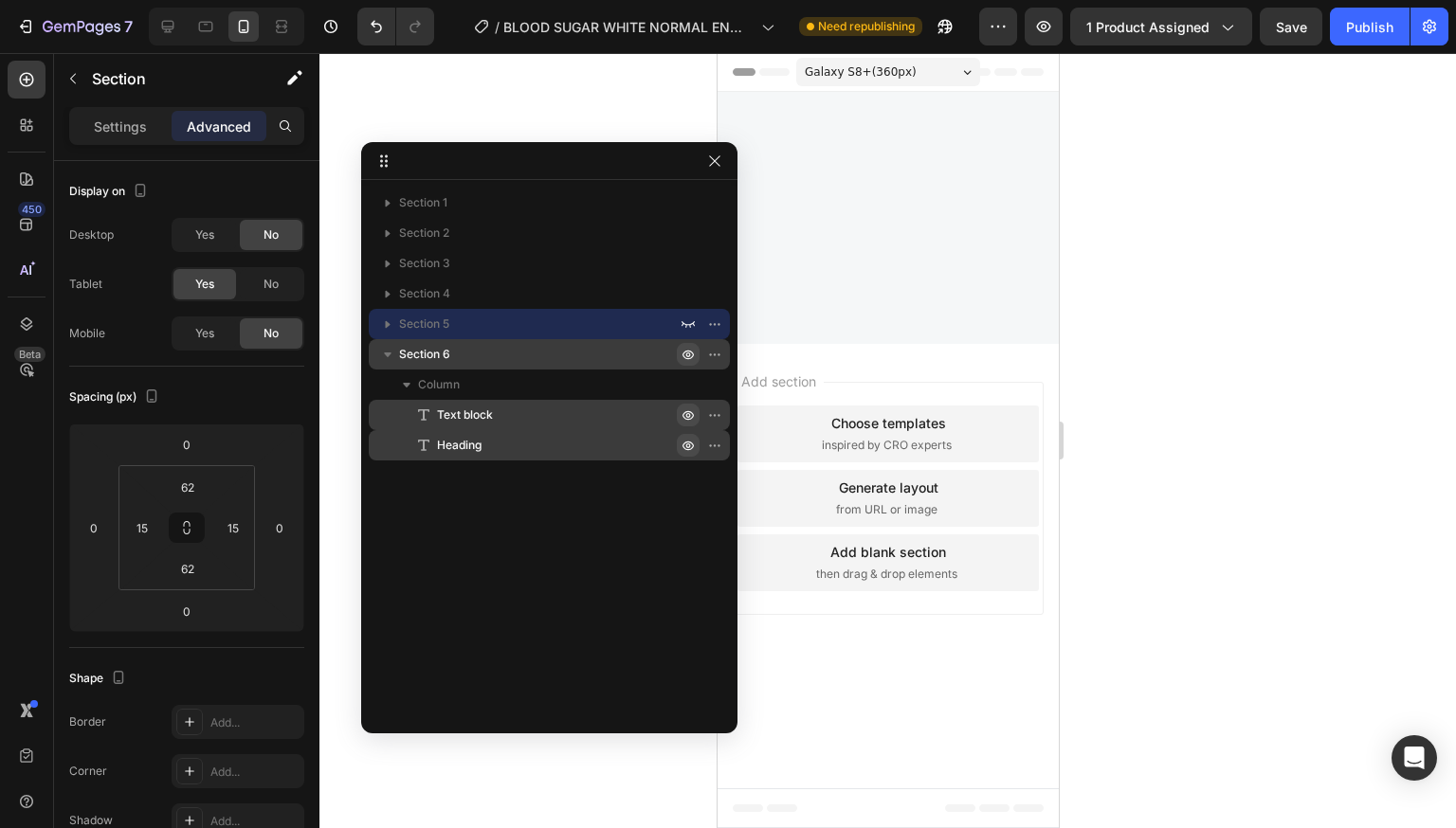
click at [686, 355] on icon "button" at bounding box center [688, 354] width 5 height 5
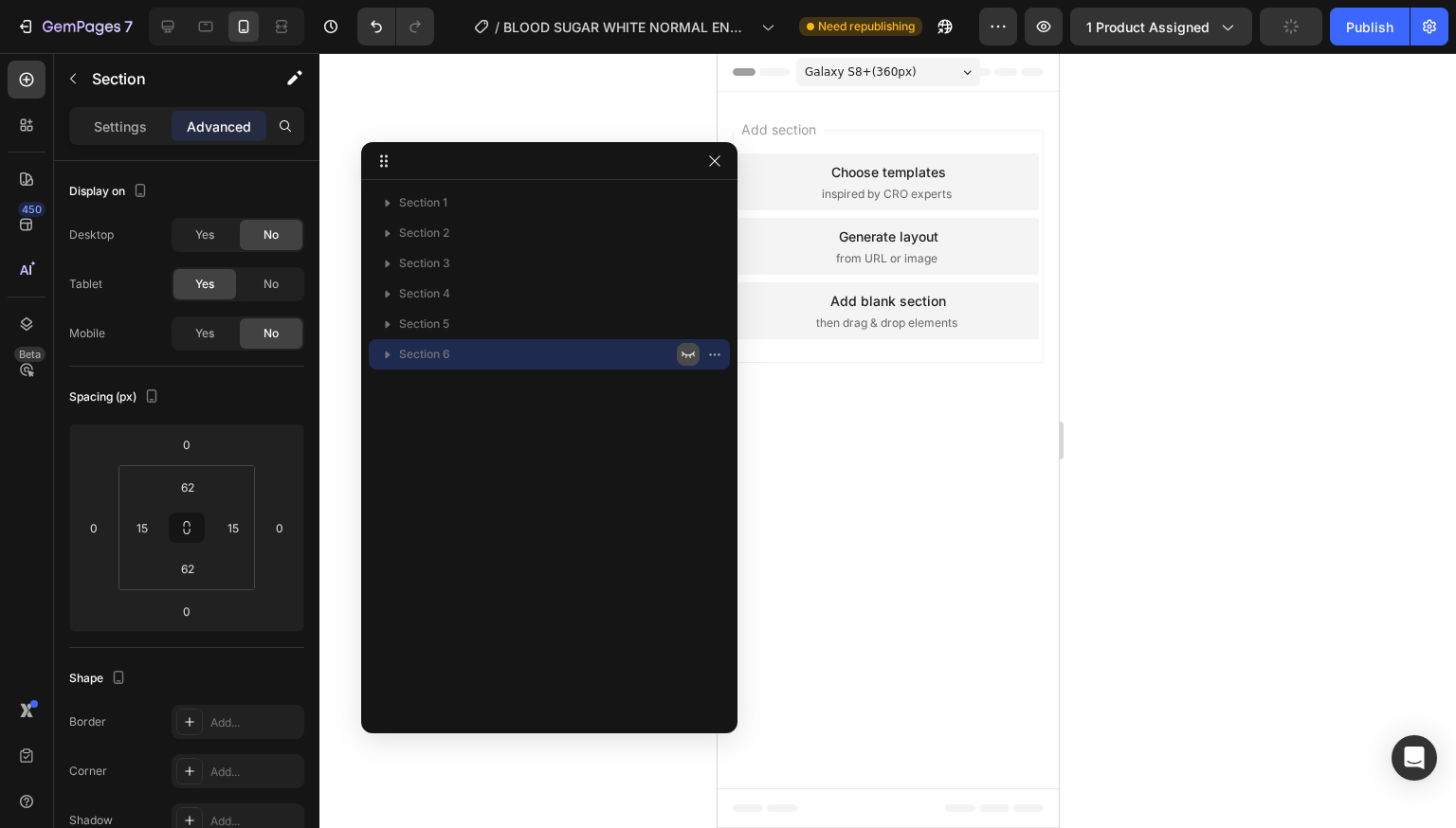
click at [592, 93] on div at bounding box center [887, 440] width 1137 height 775
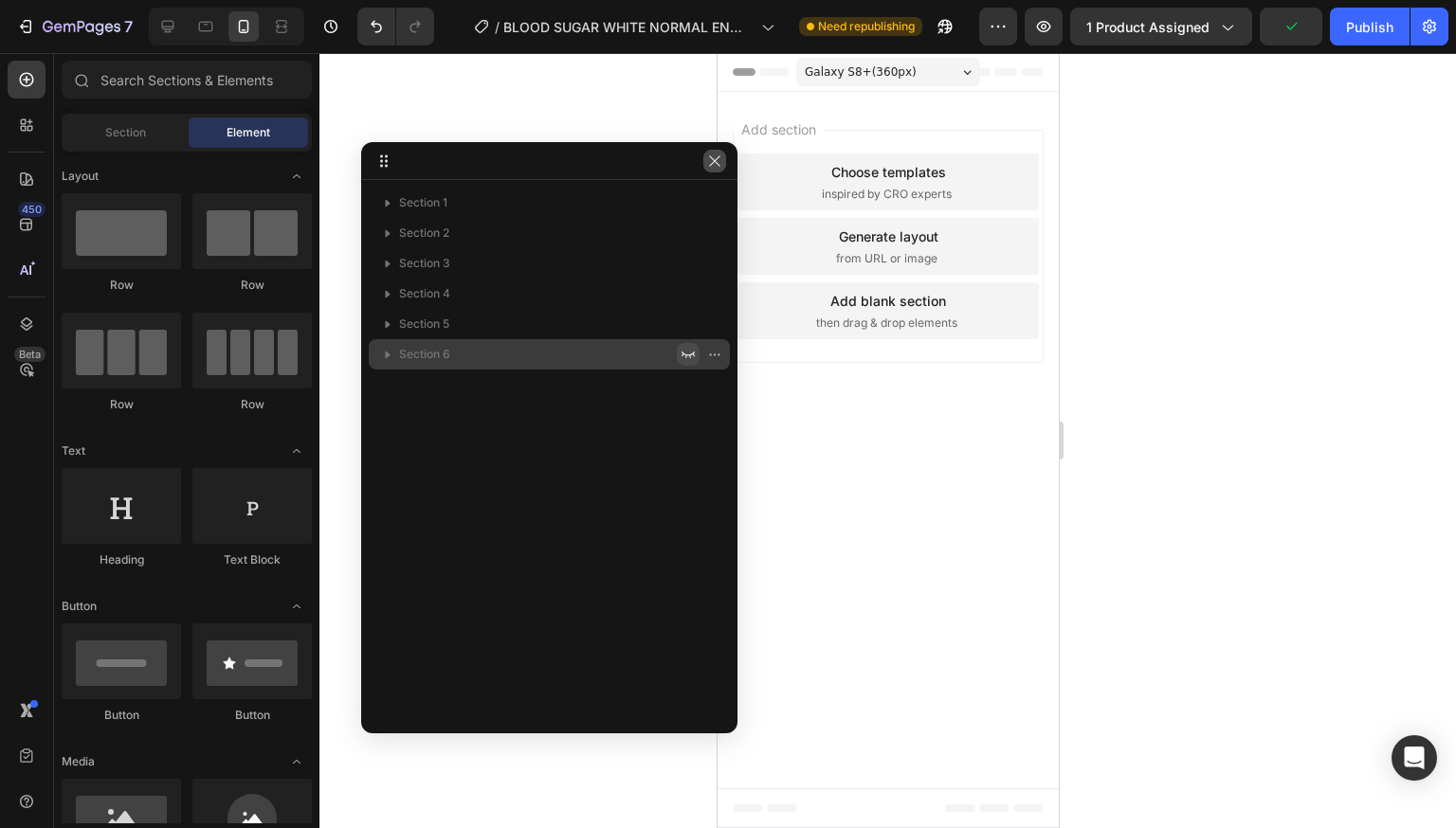
click at [714, 169] on button "button" at bounding box center [715, 162] width 23 height 23
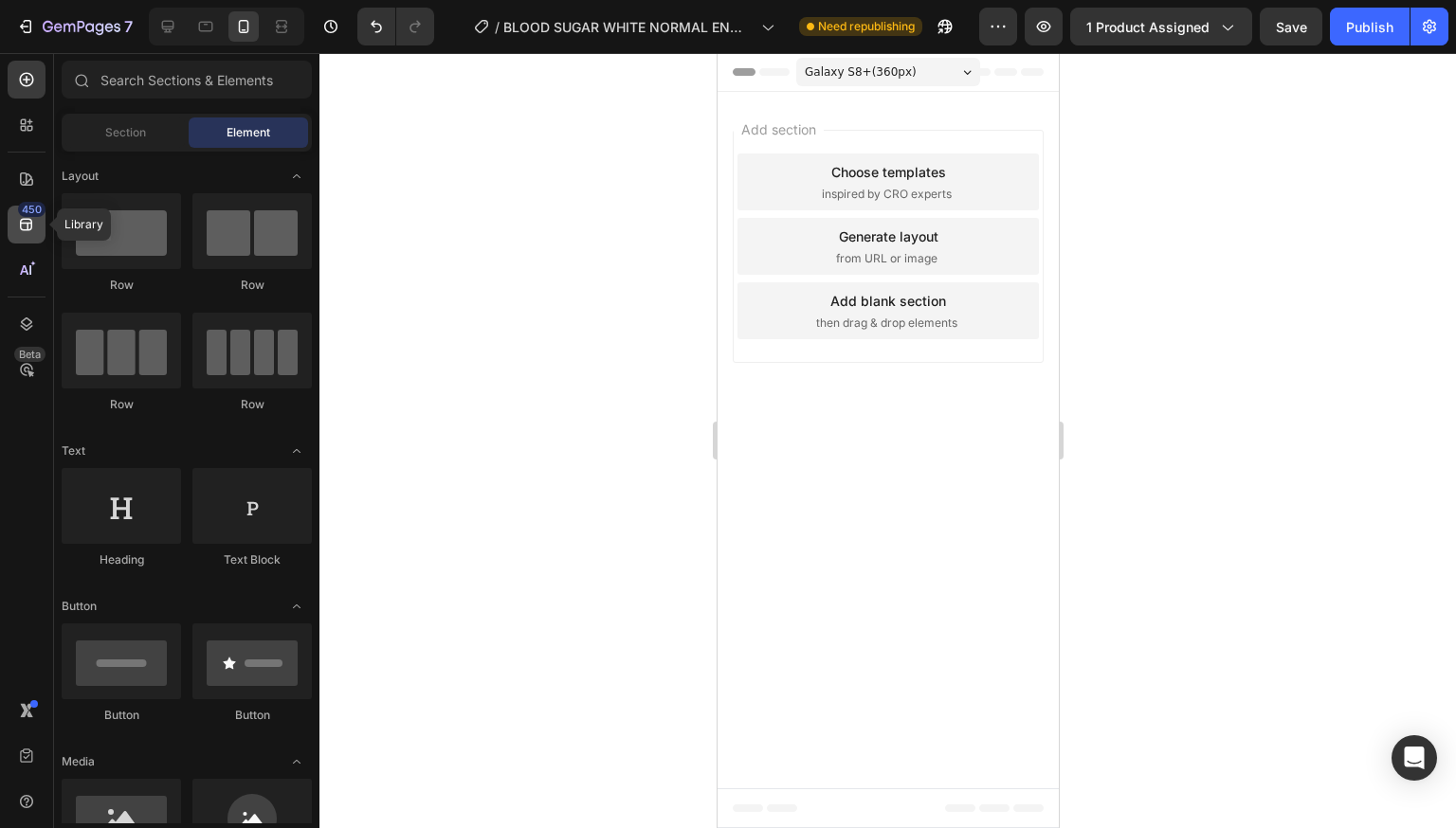
click at [30, 224] on icon at bounding box center [27, 224] width 19 height 19
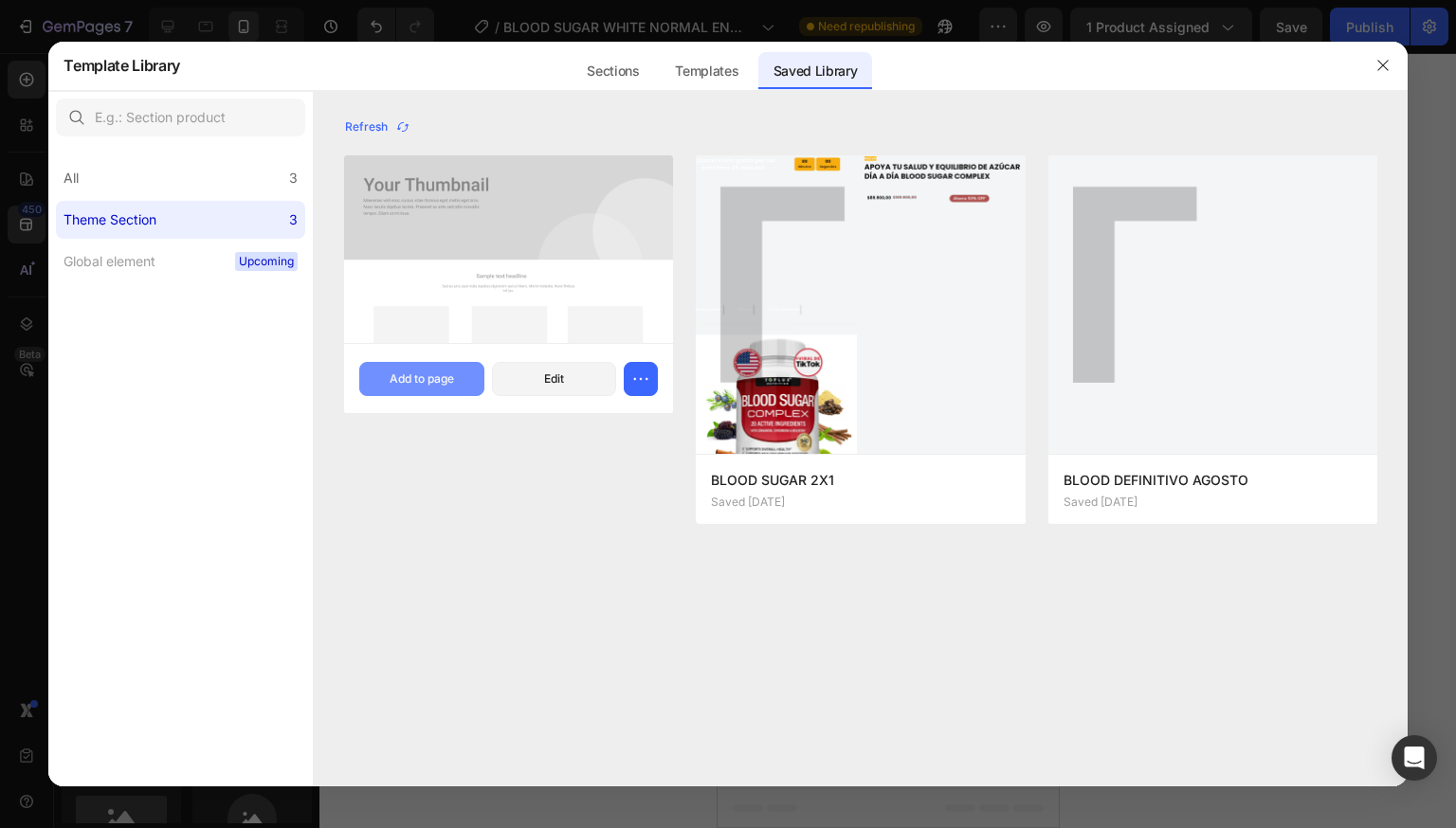
click at [425, 379] on div "Add to page" at bounding box center [422, 379] width 65 height 17
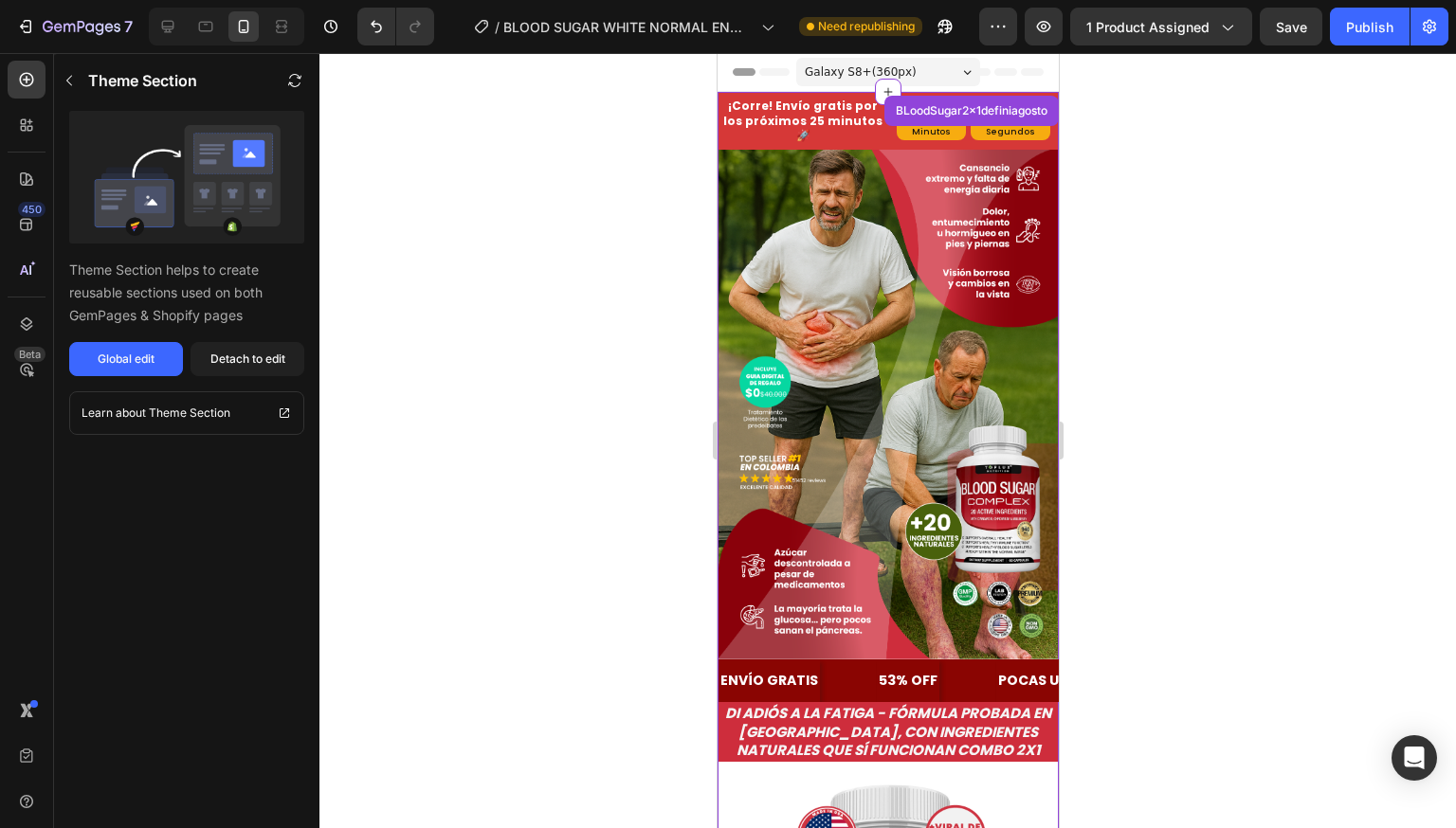
scroll to position [38, 0]
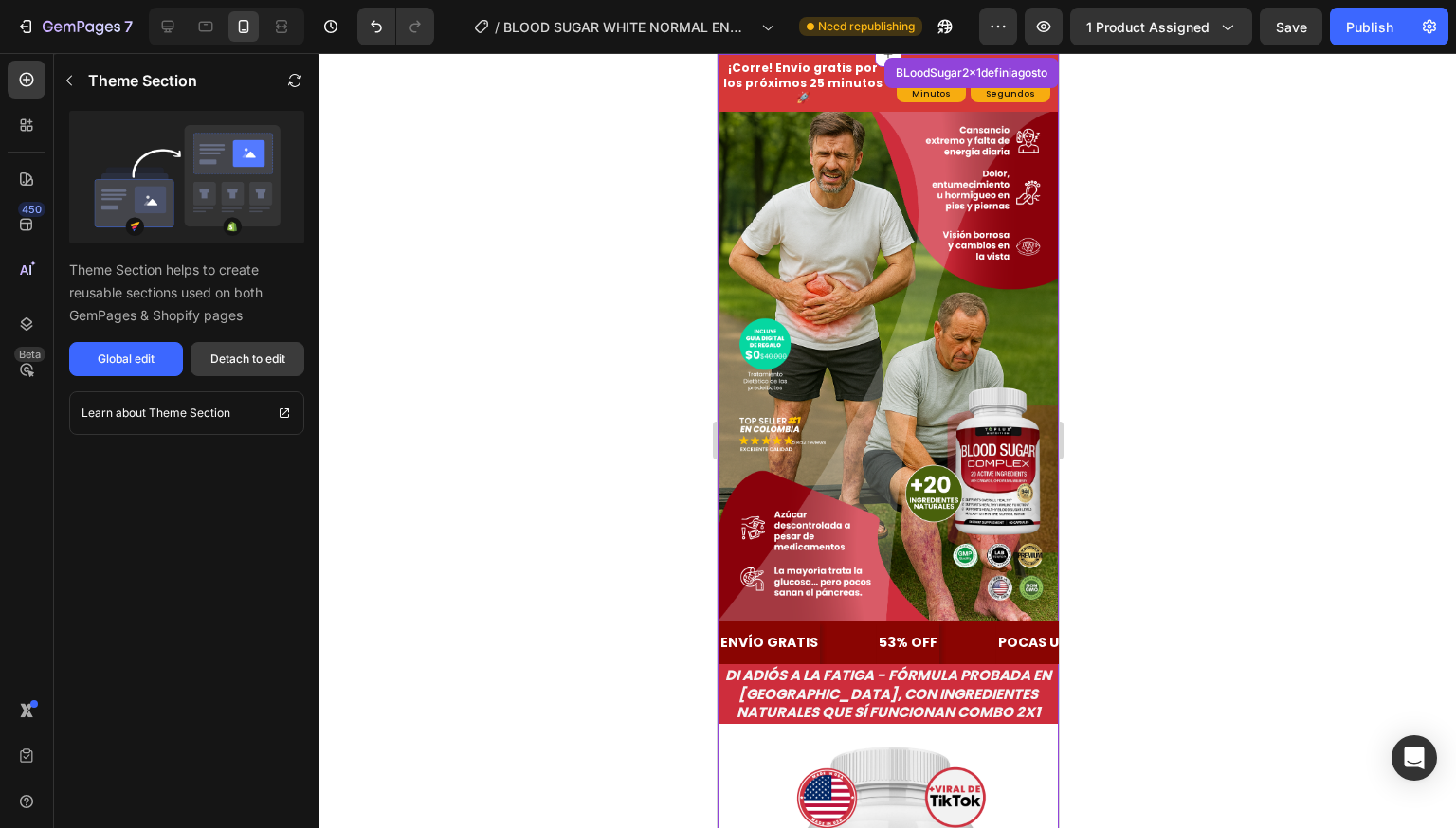
click at [253, 366] on div "Detach to edit" at bounding box center [247, 359] width 74 height 17
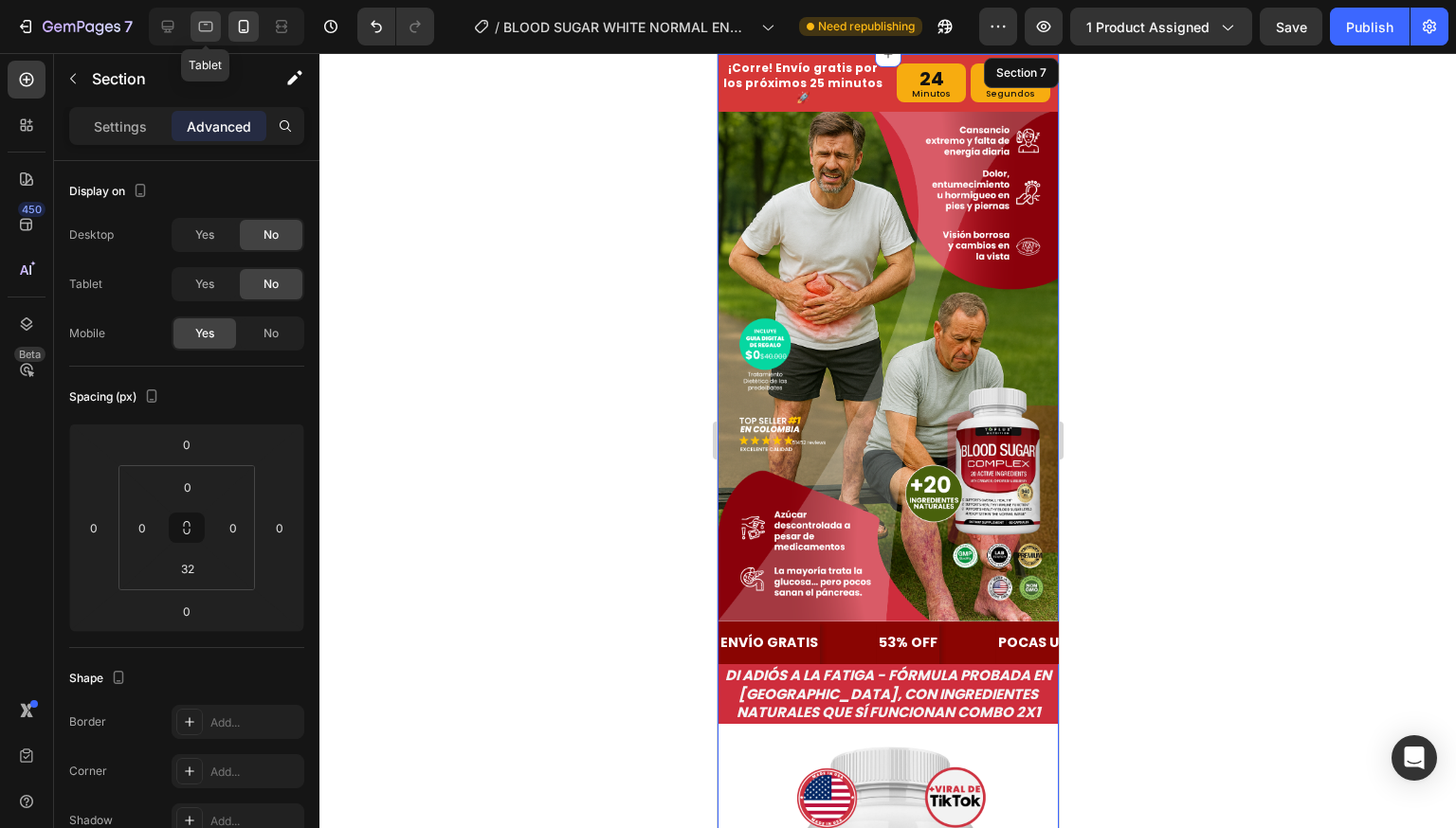
click at [205, 22] on icon at bounding box center [206, 27] width 15 height 11
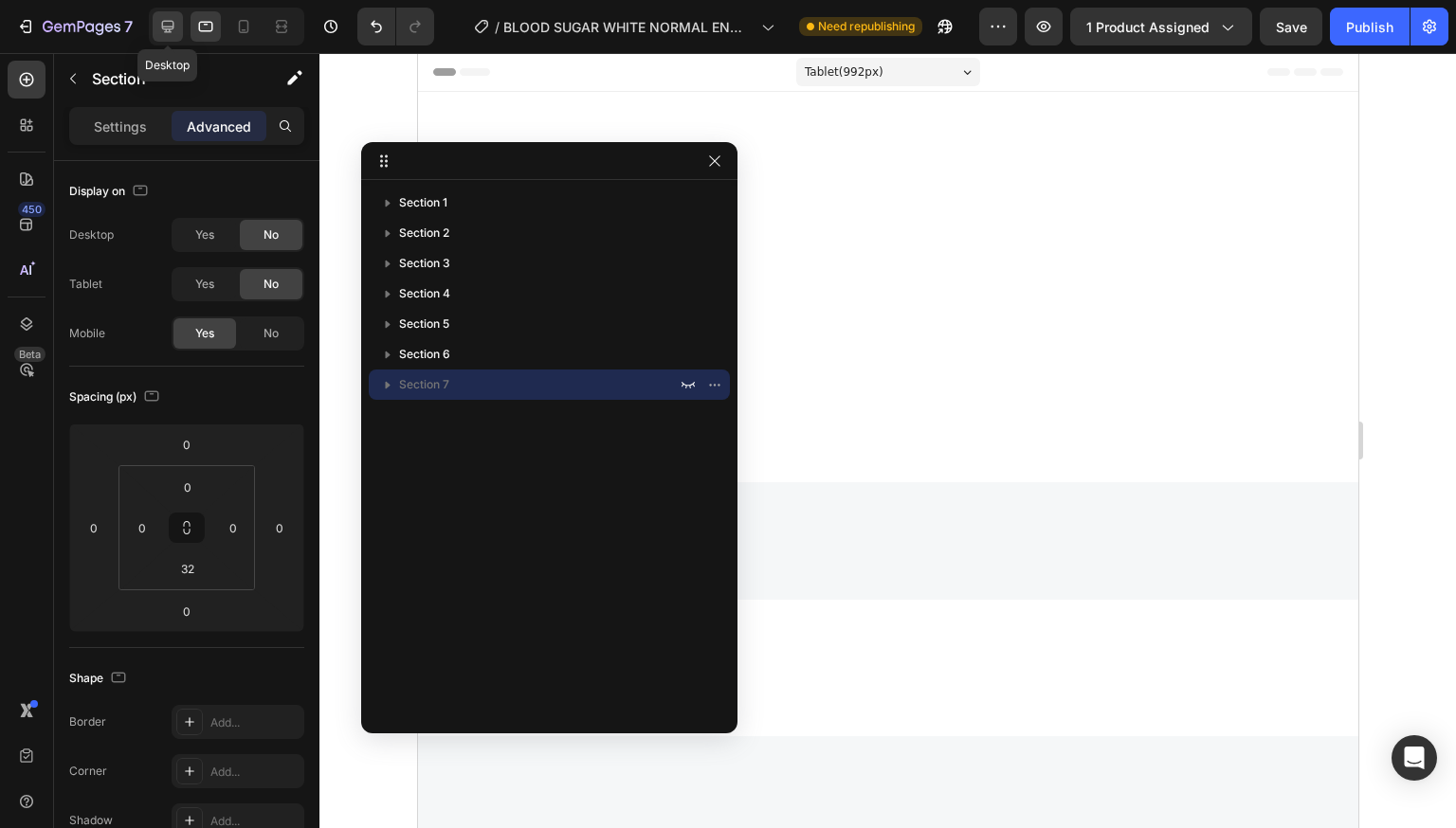
click at [167, 22] on icon at bounding box center [168, 27] width 19 height 19
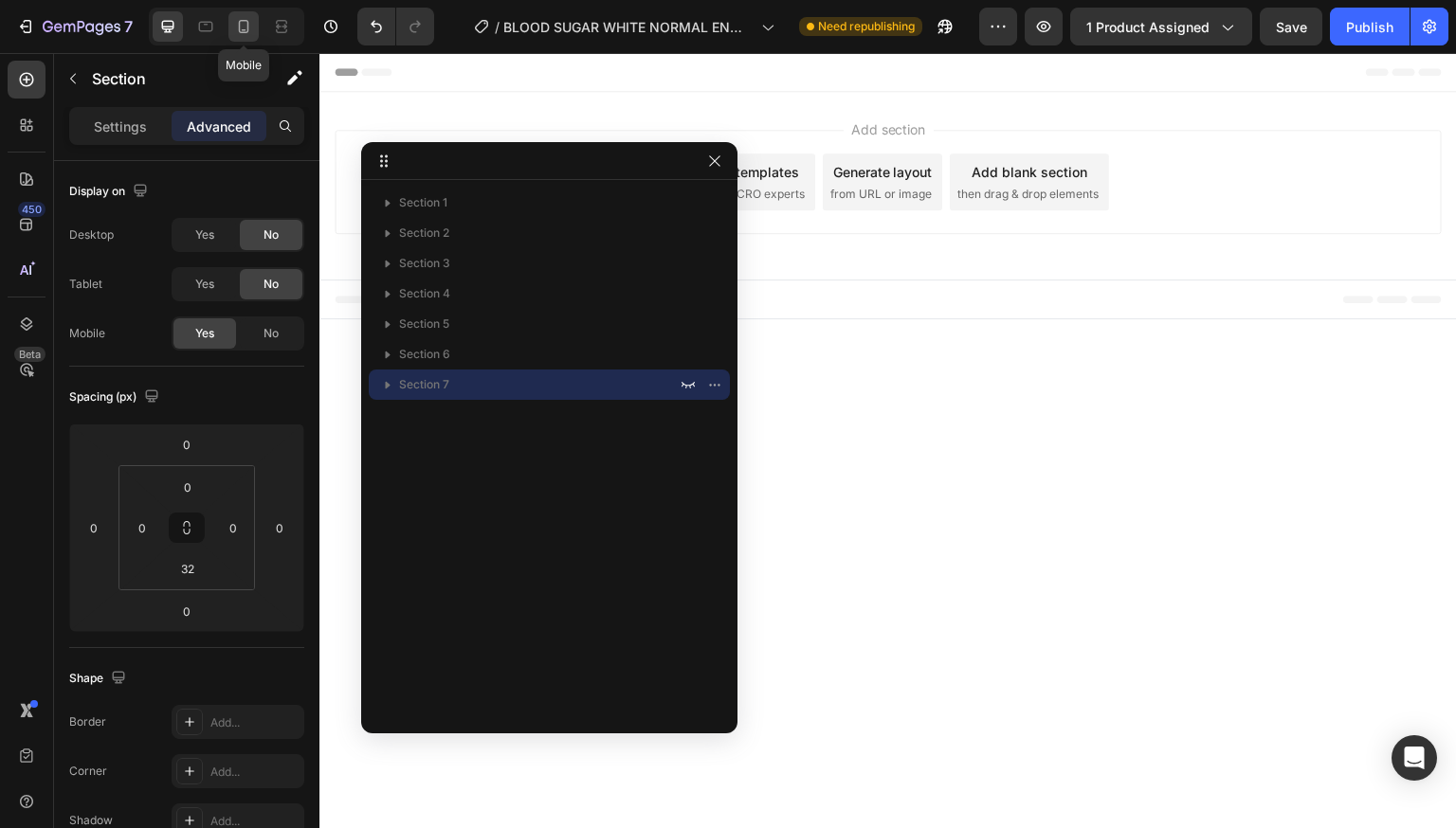
click at [251, 27] on icon at bounding box center [244, 27] width 19 height 19
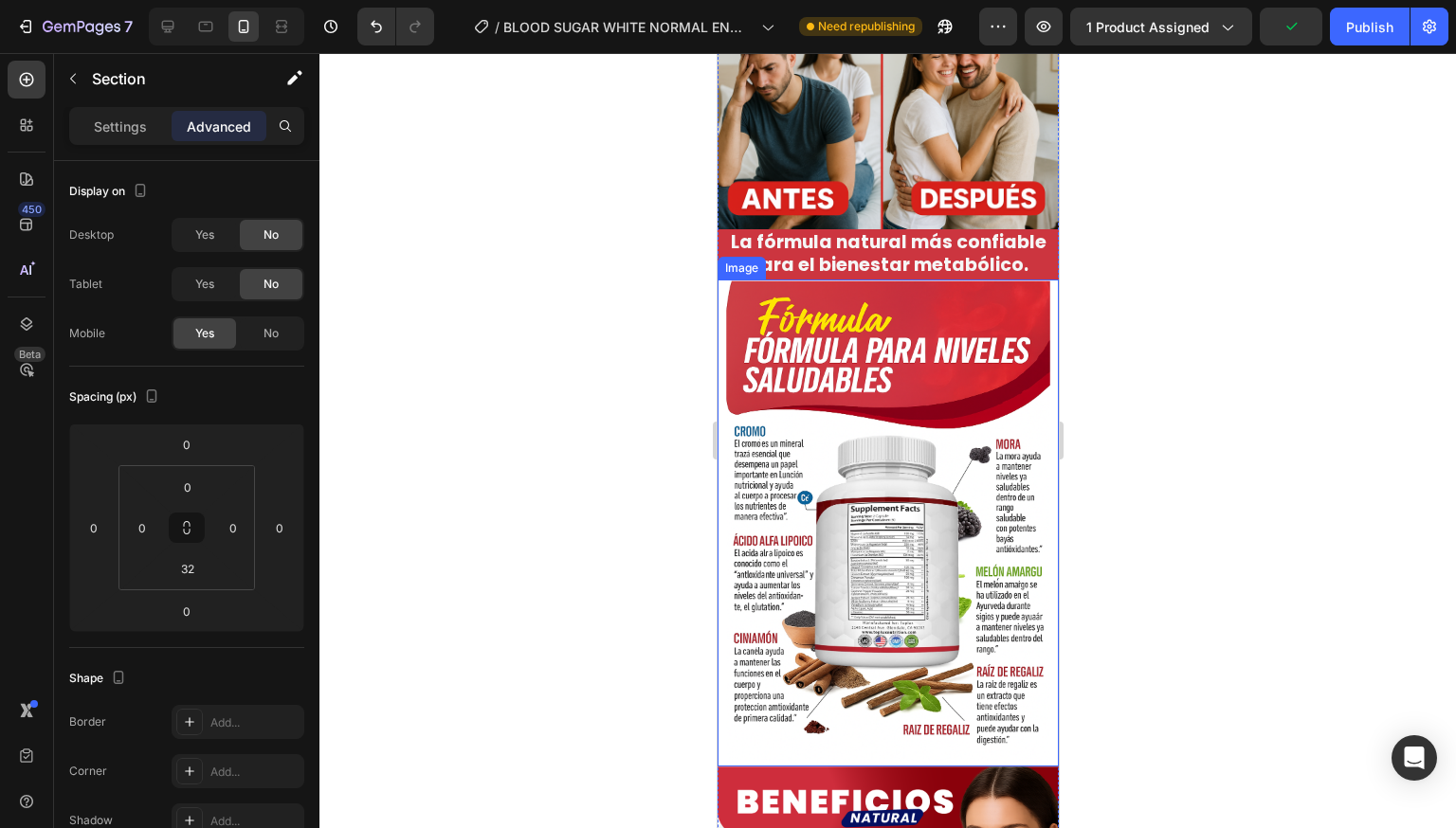
scroll to position [3696, 0]
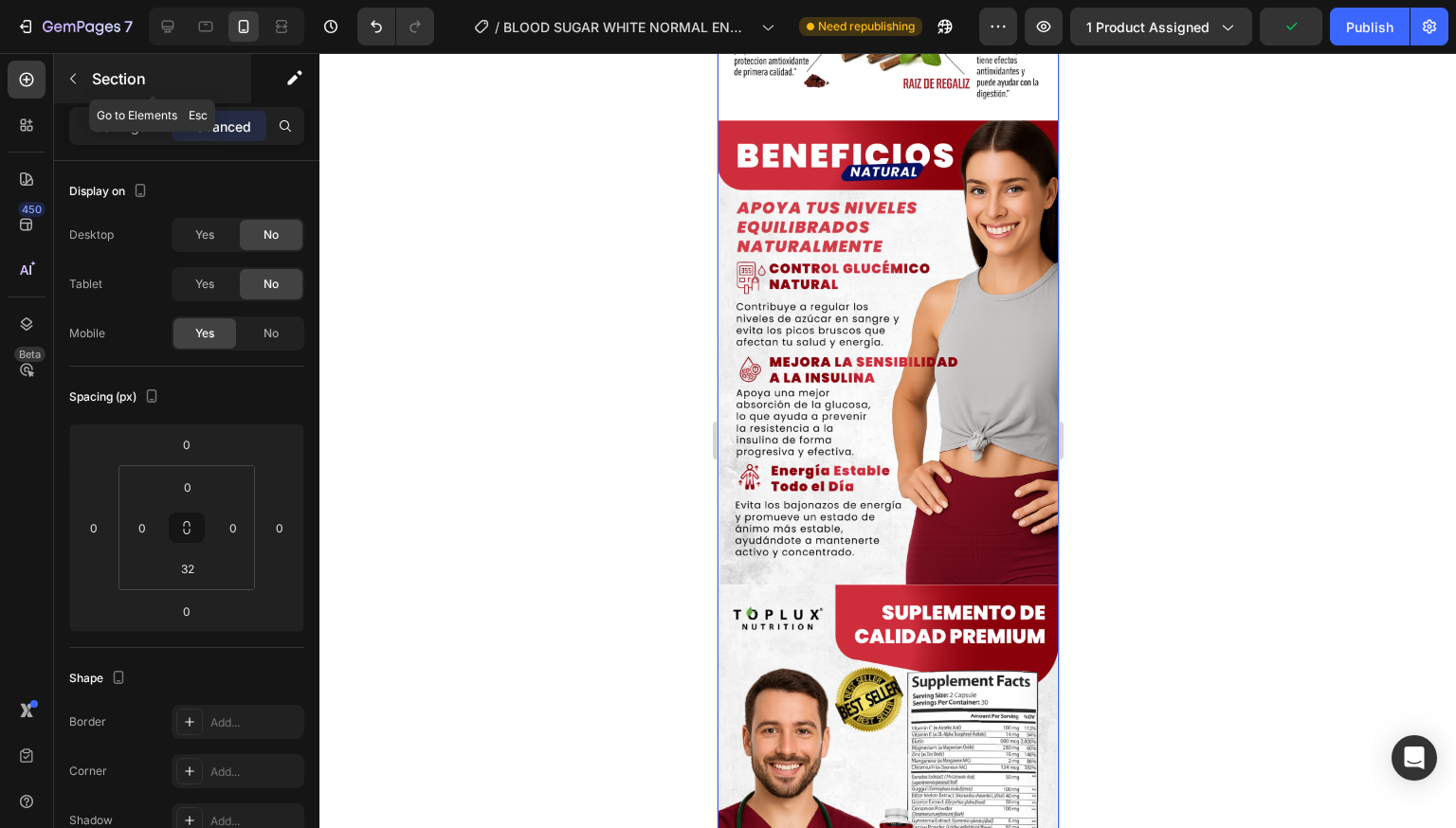
click at [106, 83] on p "Section" at bounding box center [169, 79] width 156 height 23
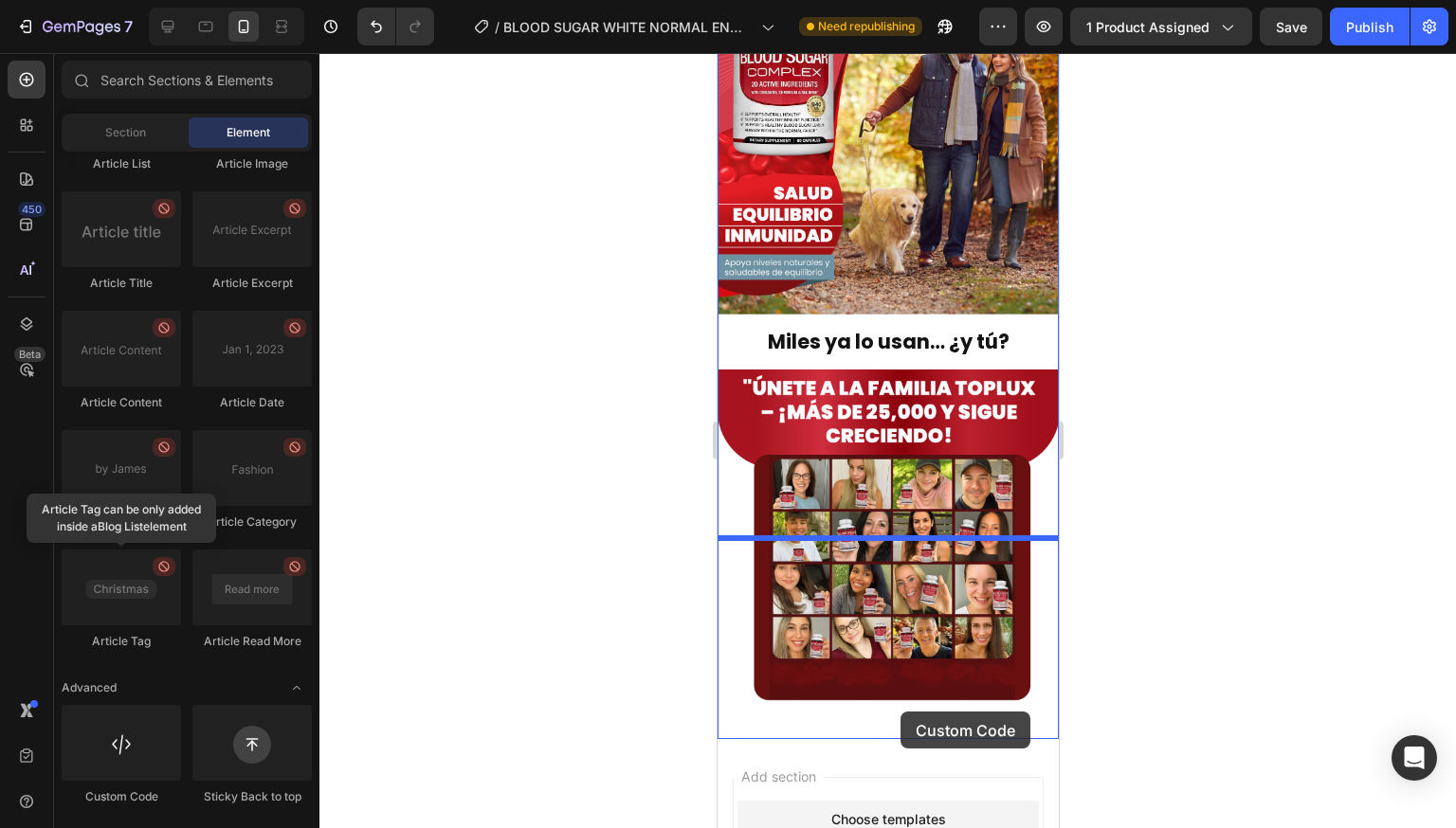
scroll to position [5165, 0]
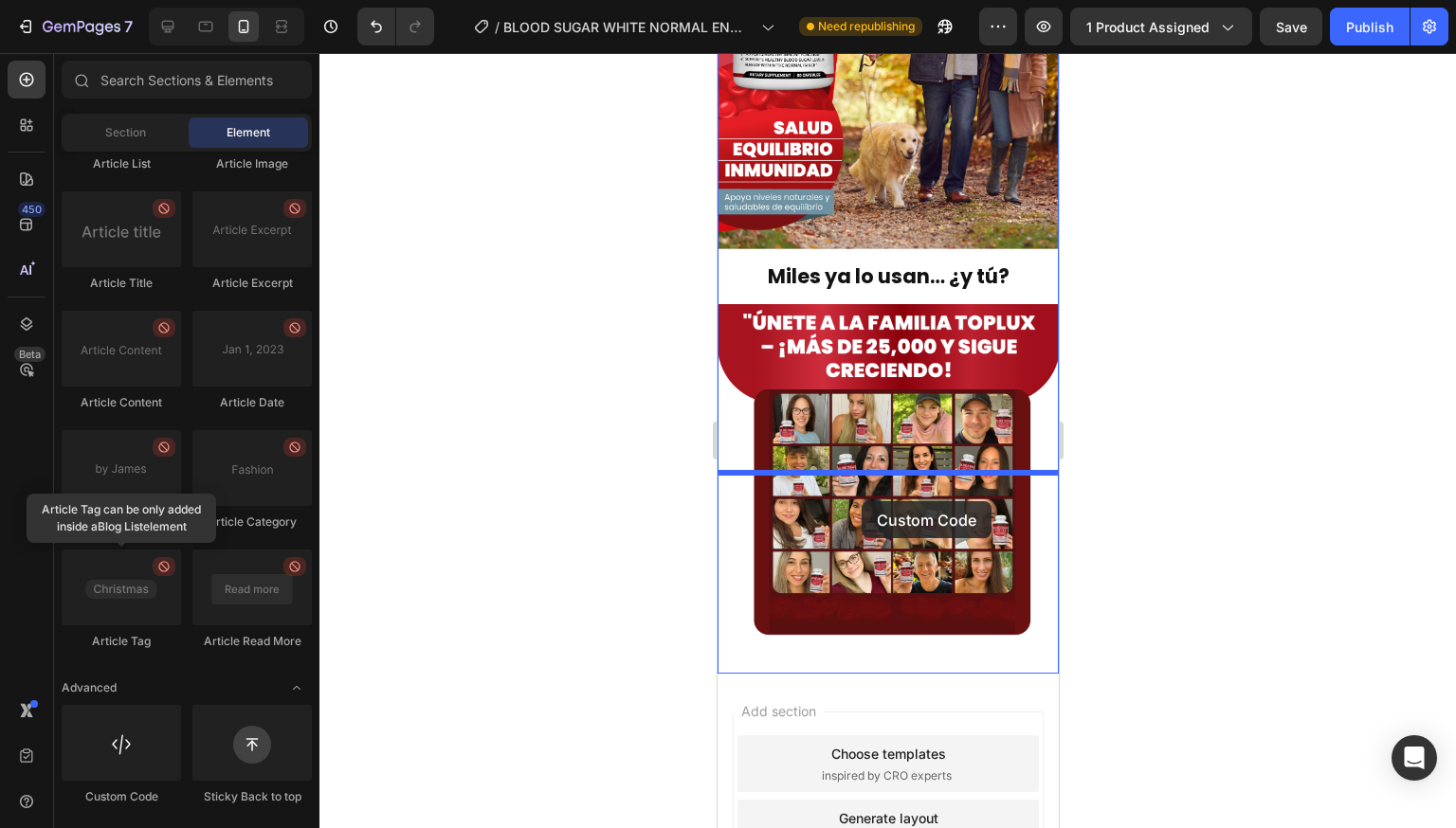
drag, startPoint x: 844, startPoint y: 805, endPoint x: 861, endPoint y: 501, distance: 304.5
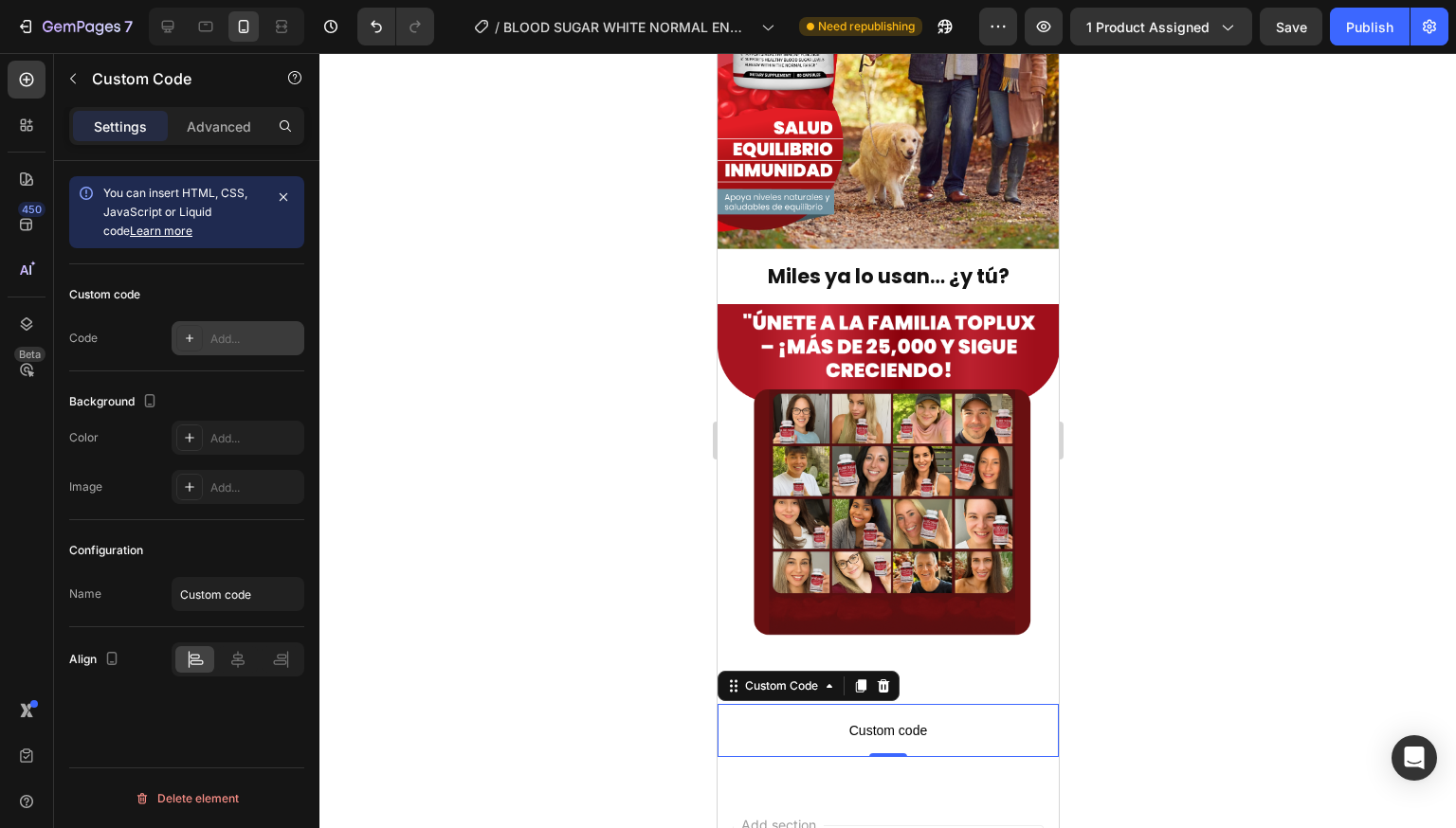
click at [231, 342] on div "Add..." at bounding box center [254, 340] width 89 height 17
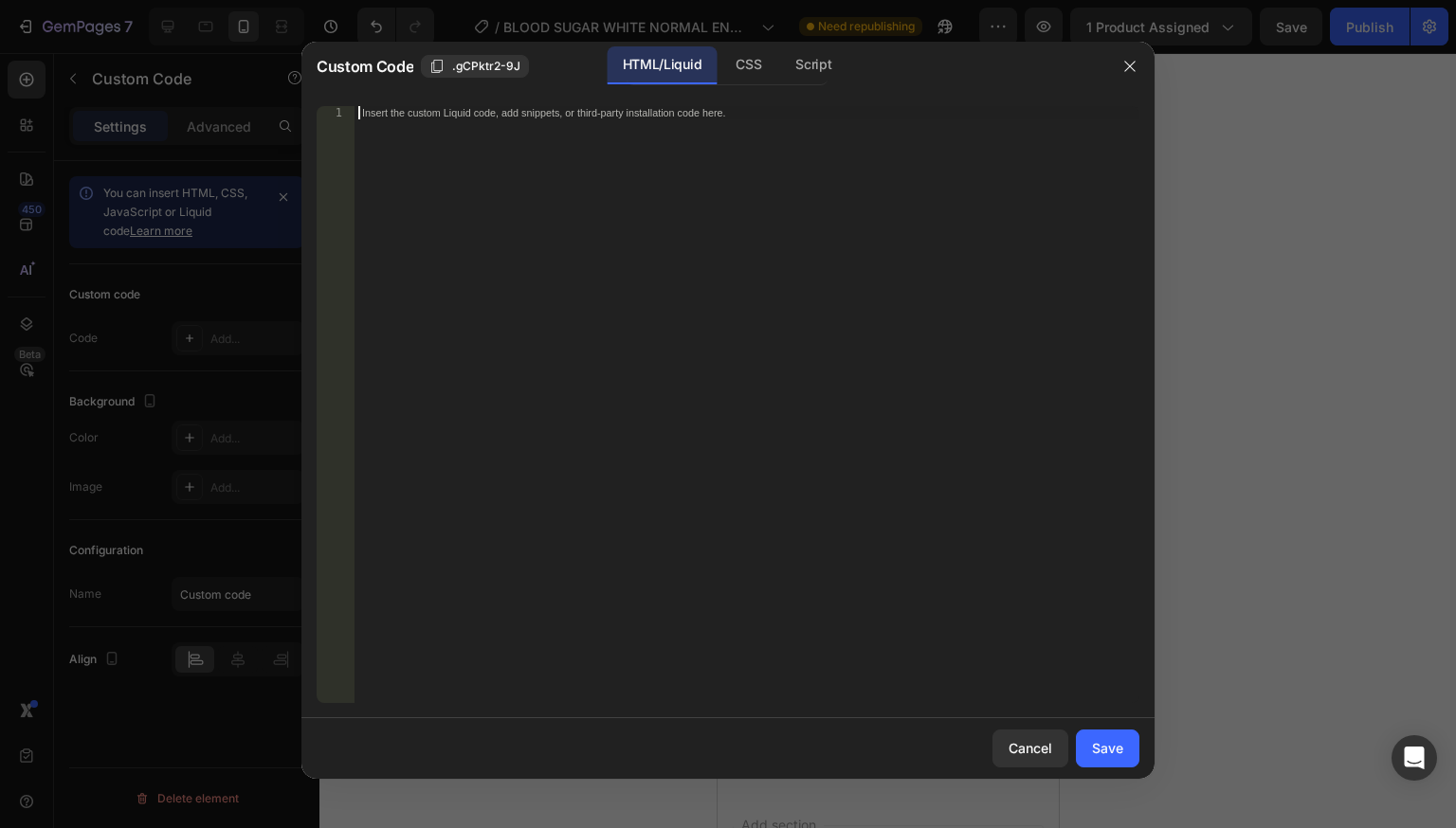
click at [446, 107] on div "Insert the custom Liquid code, add snippets, or third-party installation code h…" at bounding box center [707, 112] width 691 height 13
click at [1114, 749] on div "Save" at bounding box center [1108, 748] width 31 height 20
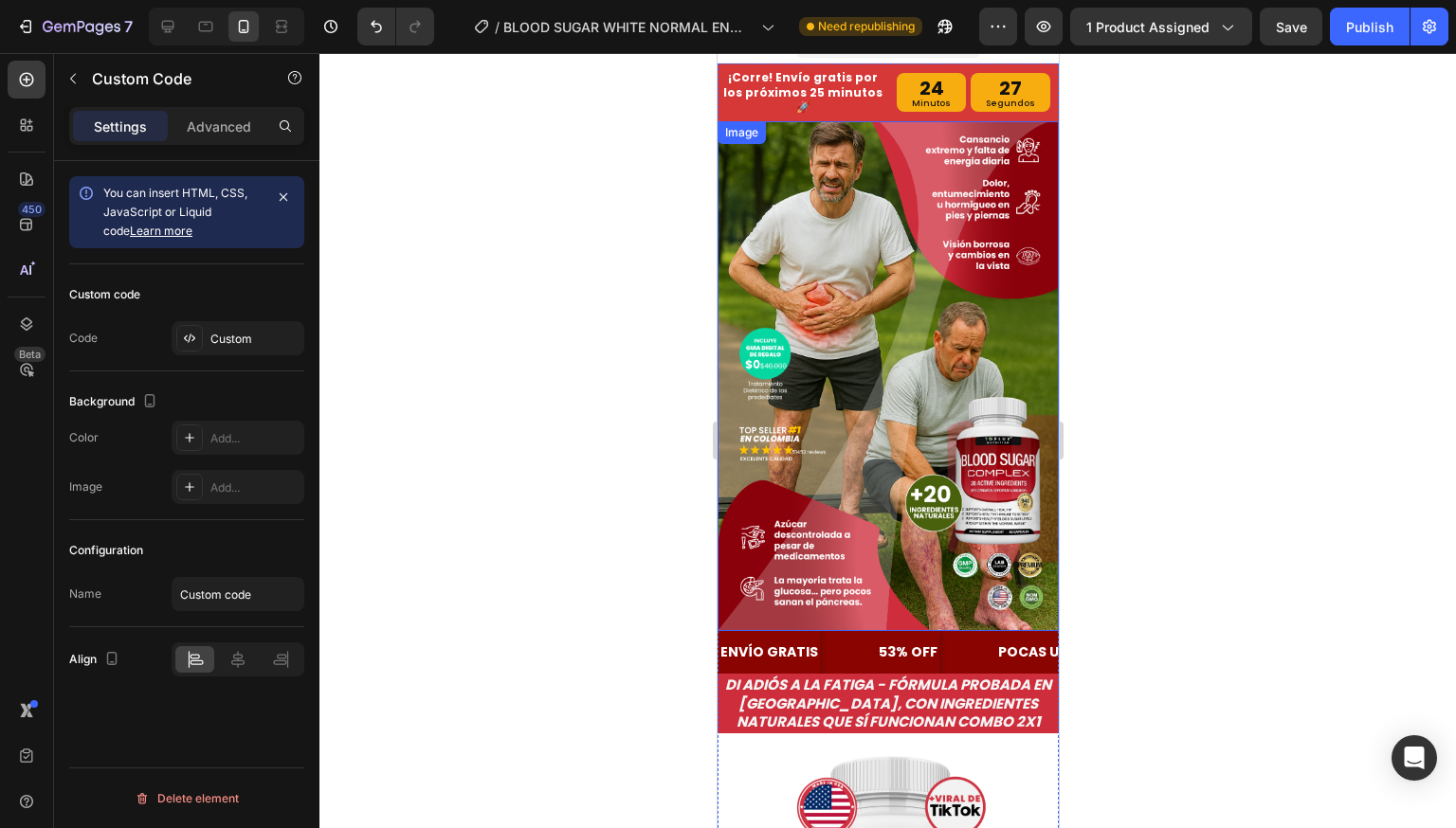
scroll to position [0, 0]
